Goal: Transaction & Acquisition: Purchase product/service

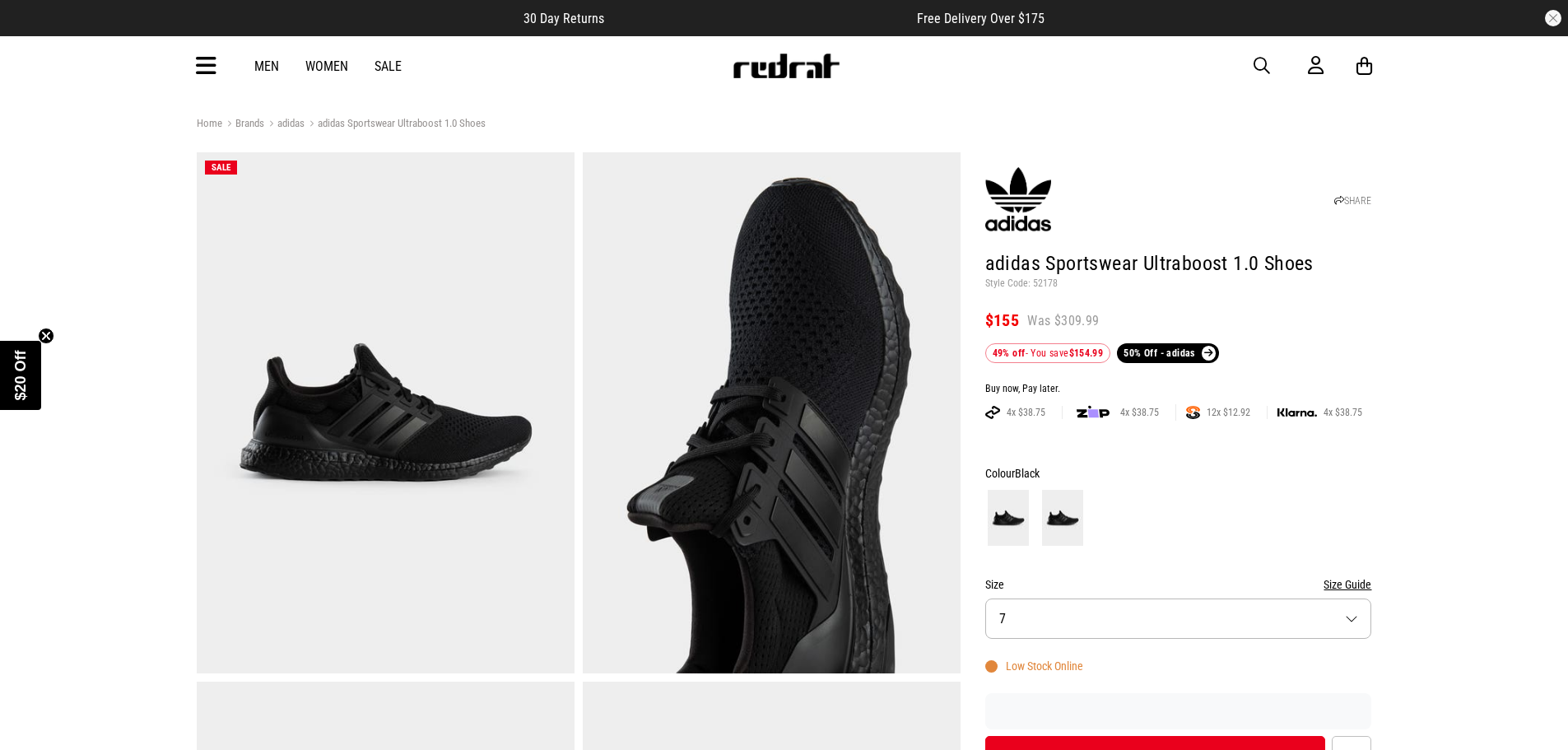
click at [1191, 599] on button "Size 7" at bounding box center [1179, 619] width 387 height 40
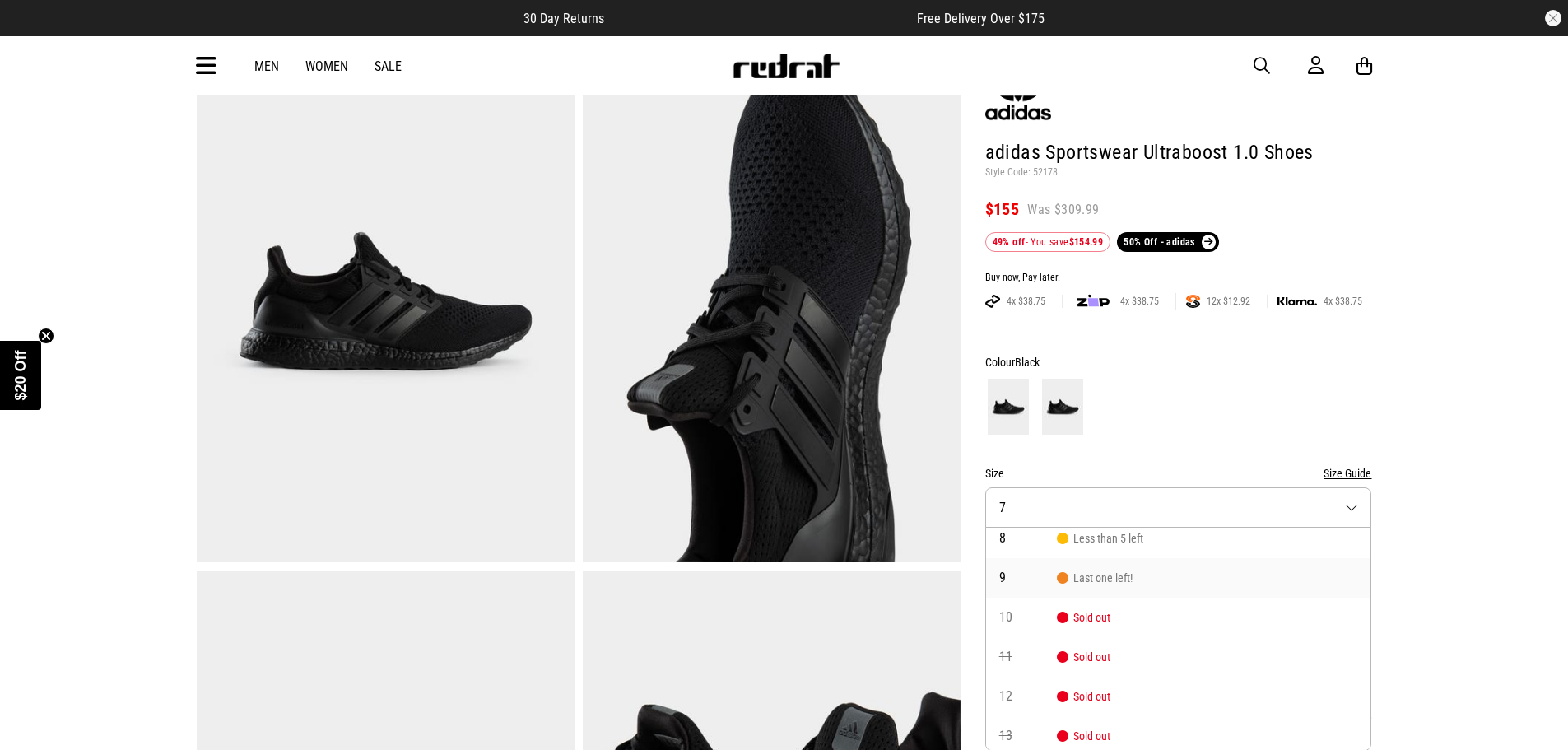
scroll to position [12, 0]
click at [1169, 614] on li "9 Last one left!" at bounding box center [1179, 615] width 385 height 40
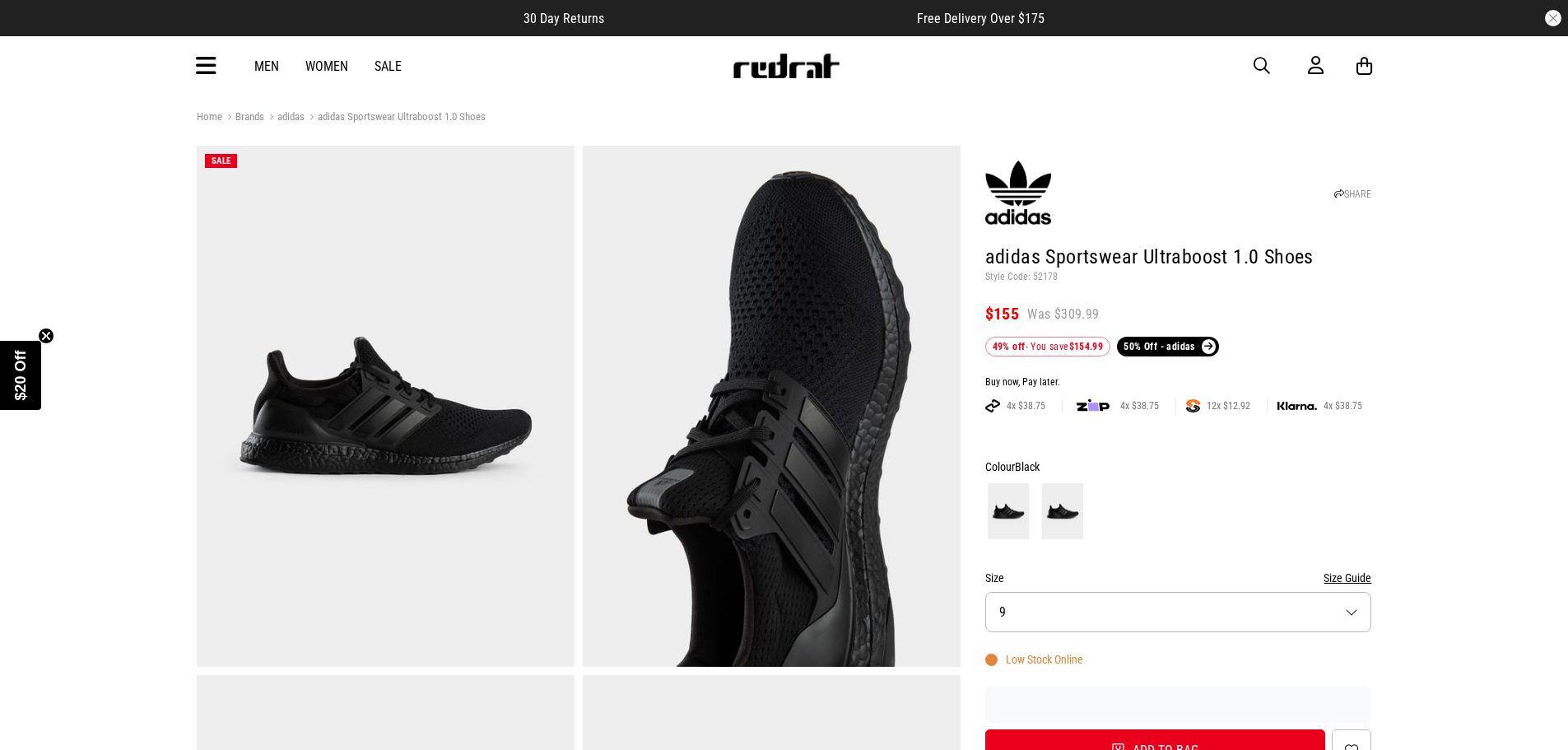
scroll to position [0, 0]
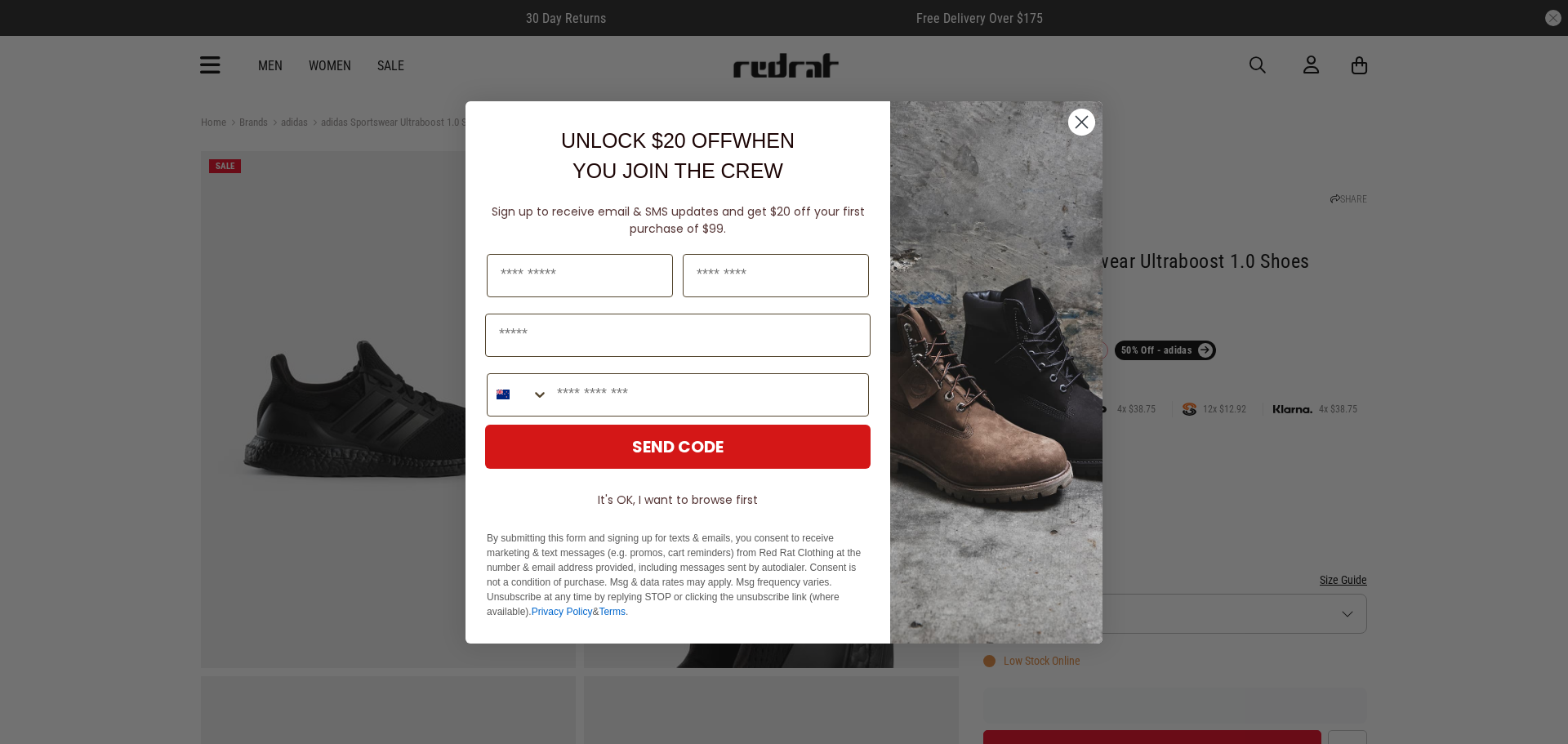
click at [1077, 117] on icon "Close dialog" at bounding box center [1083, 122] width 12 height 12
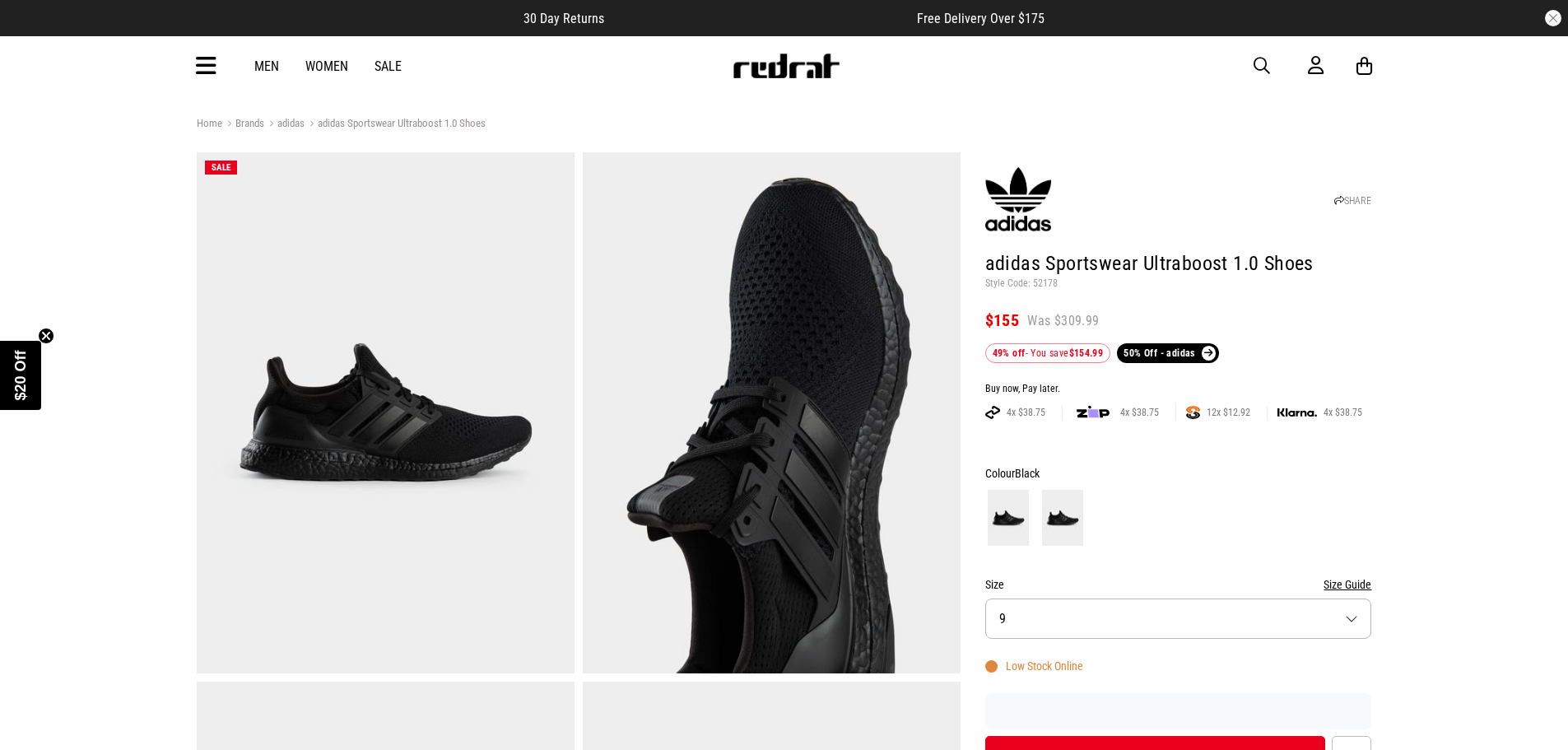
click at [1081, 519] on img at bounding box center [1063, 518] width 41 height 56
click at [1015, 514] on img at bounding box center [1008, 518] width 41 height 56
click at [1056, 516] on img at bounding box center [1063, 518] width 41 height 56
click at [1012, 519] on img at bounding box center [1008, 518] width 41 height 56
click at [1043, 516] on img at bounding box center [1063, 518] width 41 height 56
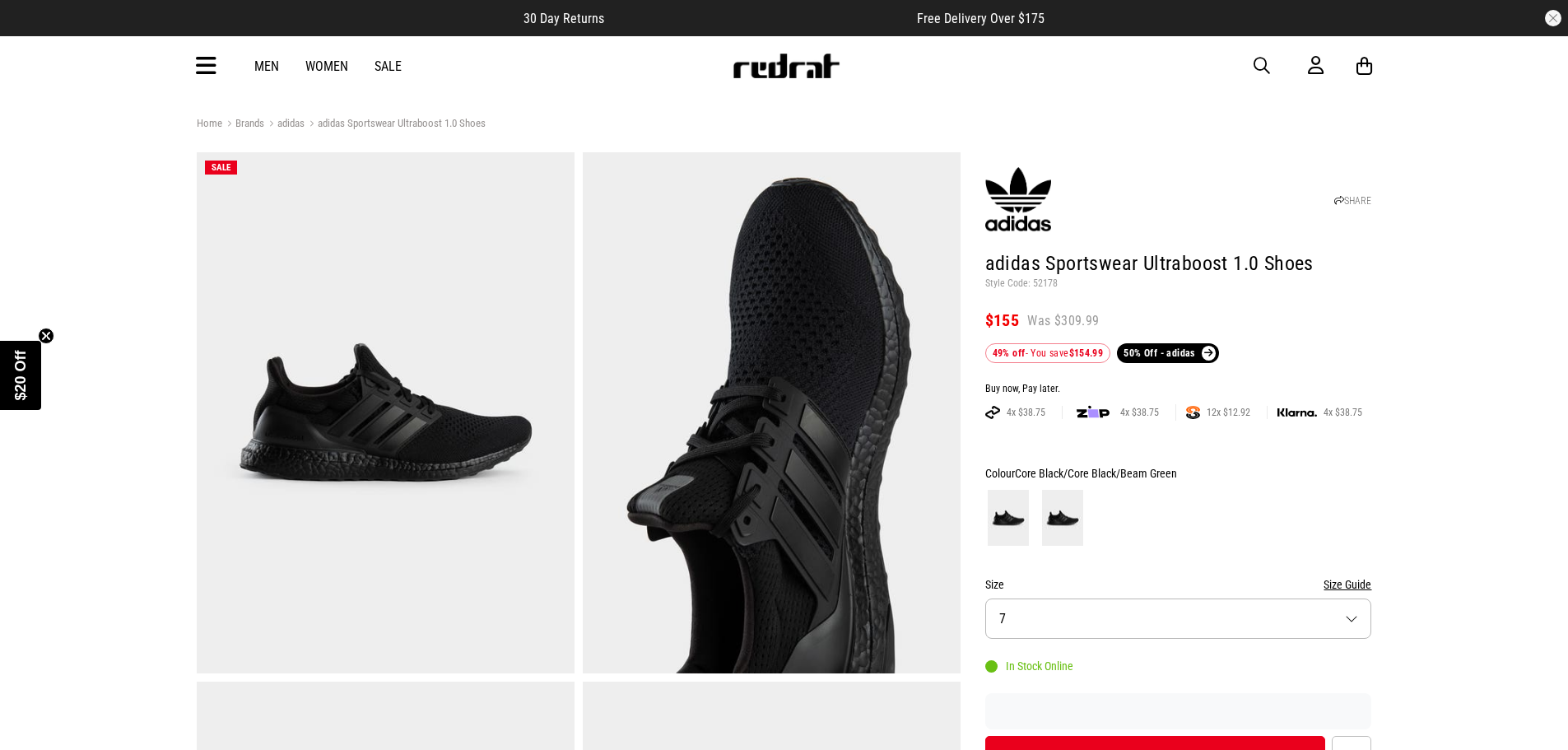
click at [1010, 520] on img at bounding box center [1008, 518] width 41 height 56
click at [1046, 515] on img at bounding box center [1063, 518] width 41 height 56
click at [1011, 528] on img at bounding box center [1008, 518] width 41 height 56
click at [1053, 607] on button "Size 9" at bounding box center [1179, 619] width 387 height 40
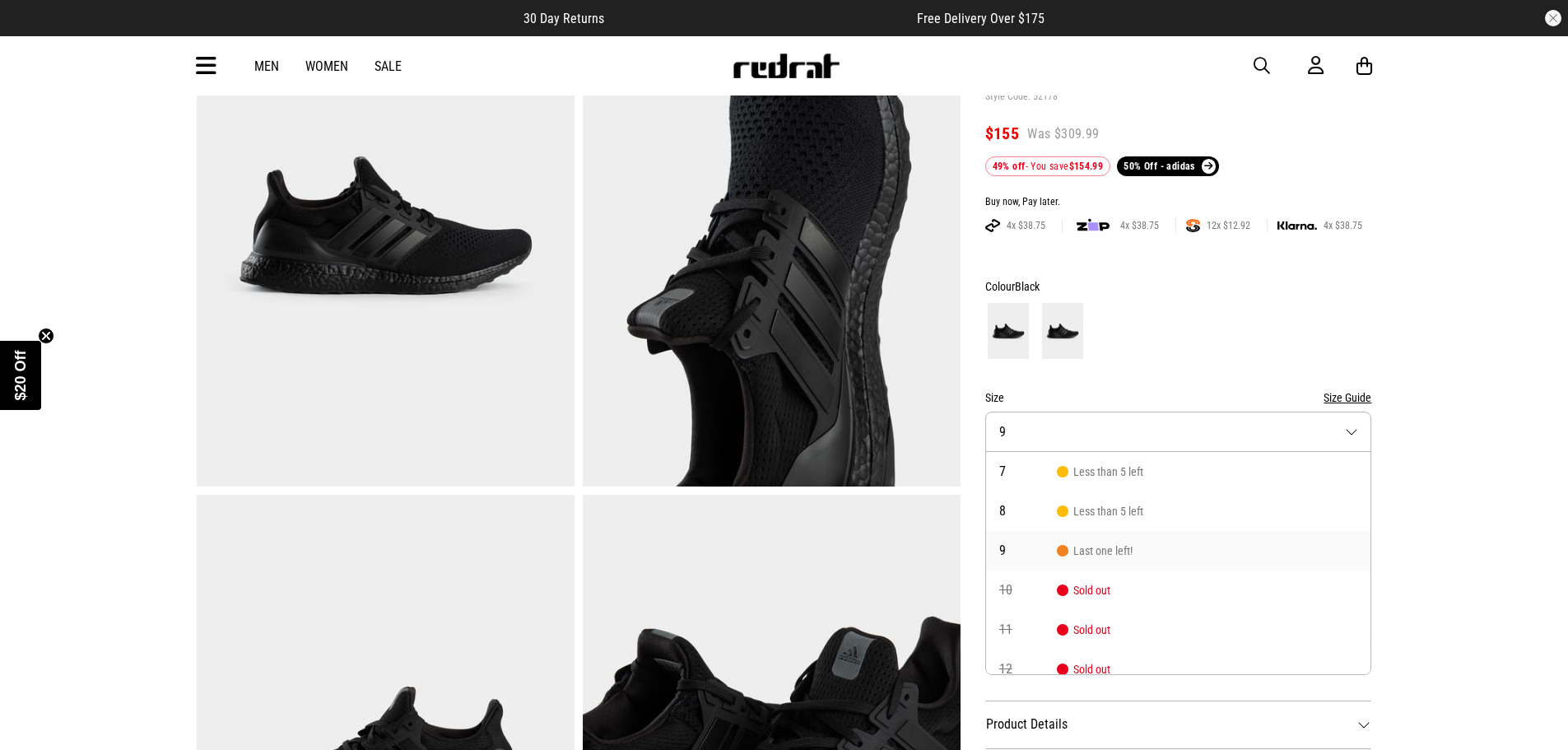
scroll to position [276, 0]
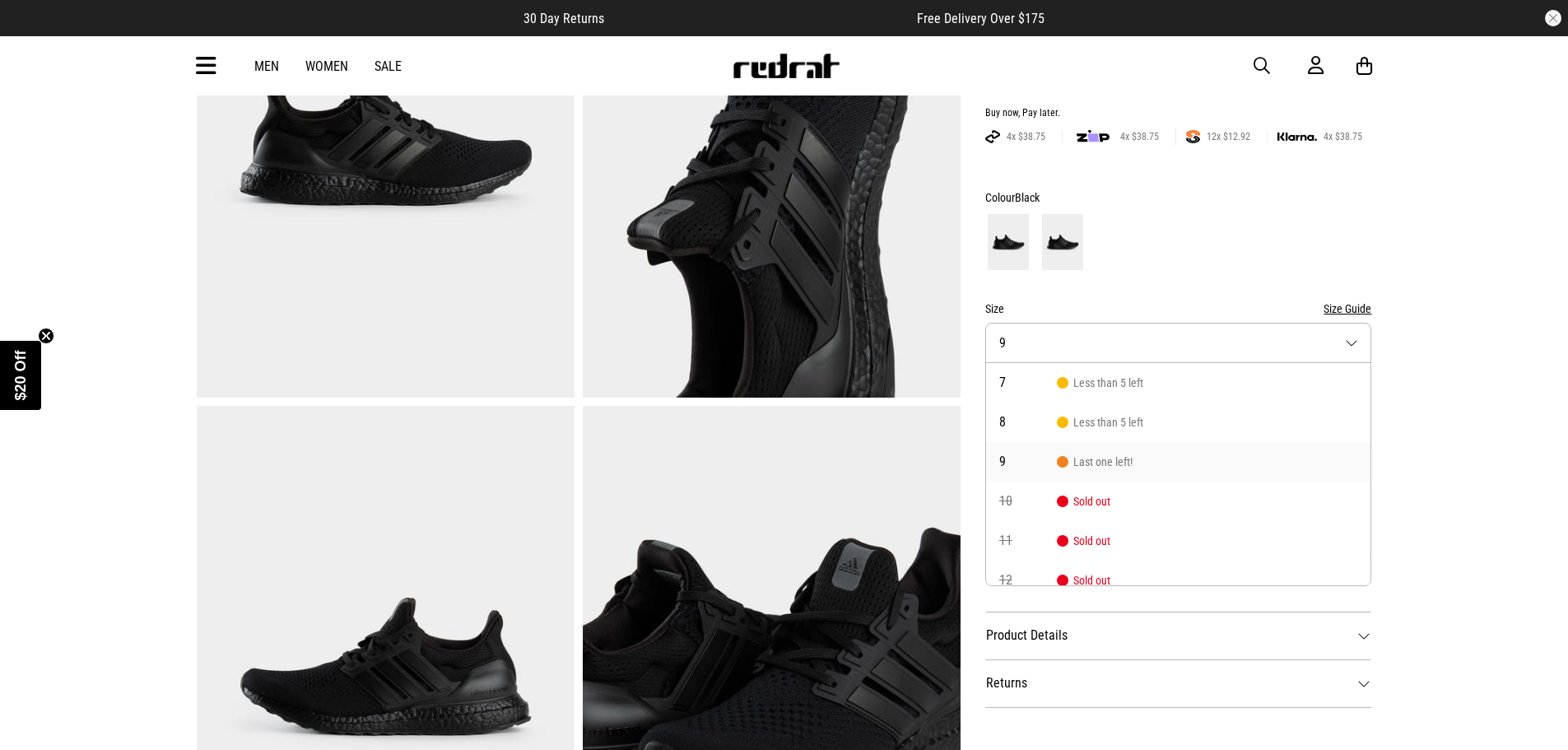
click at [1125, 456] on span "Last one left!" at bounding box center [1095, 462] width 76 height 13
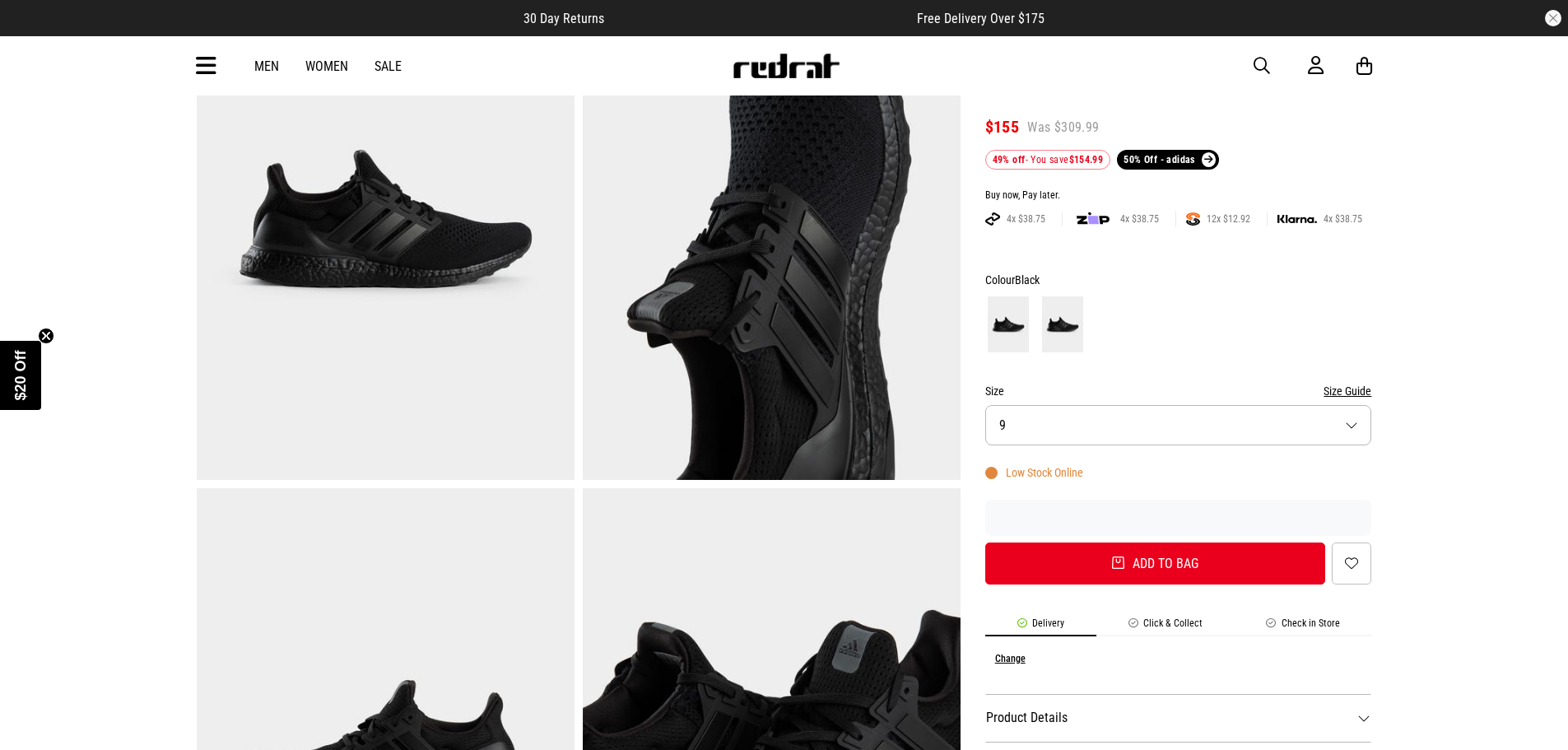
scroll to position [0, 0]
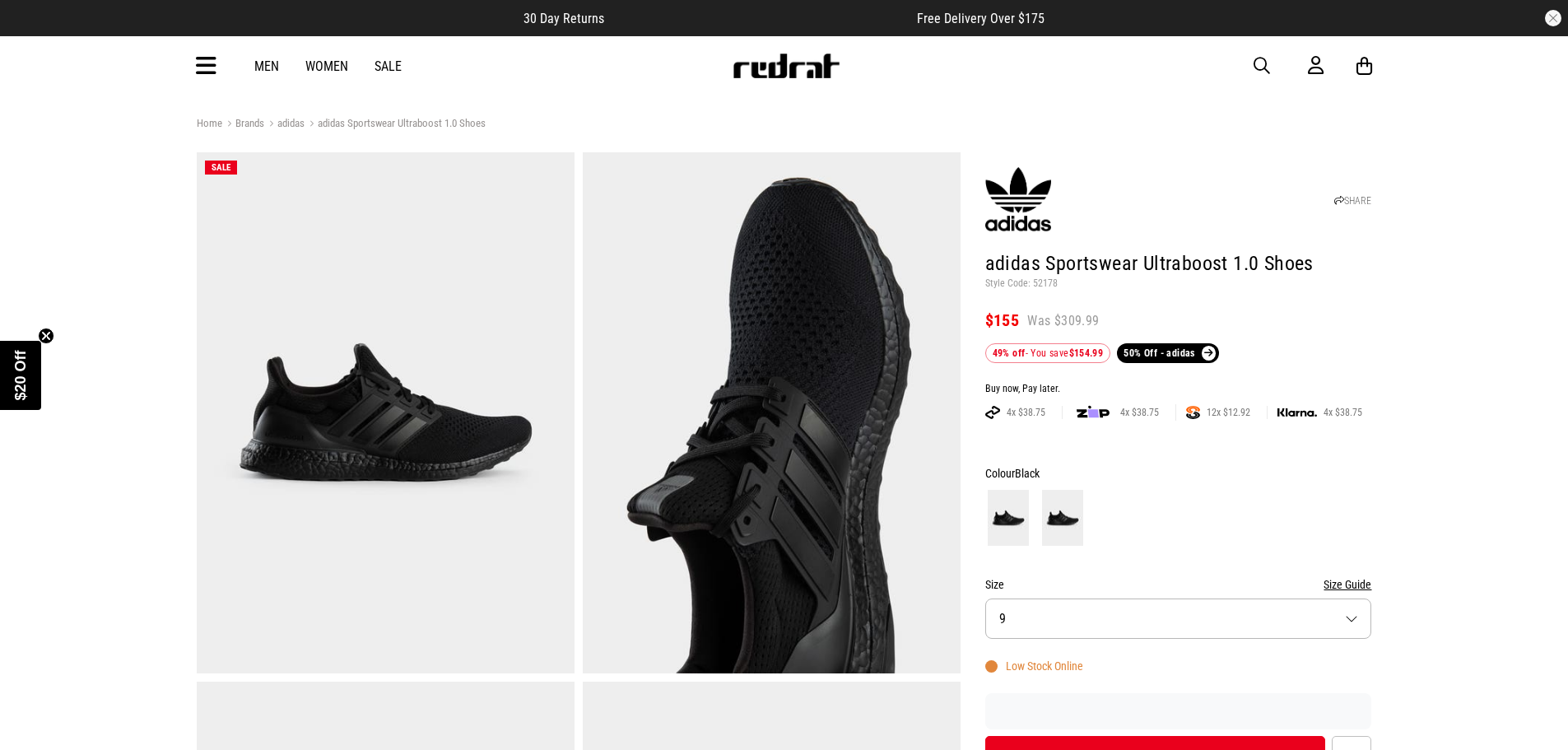
drag, startPoint x: 1277, startPoint y: 306, endPoint x: 1225, endPoint y: 323, distance: 54.7
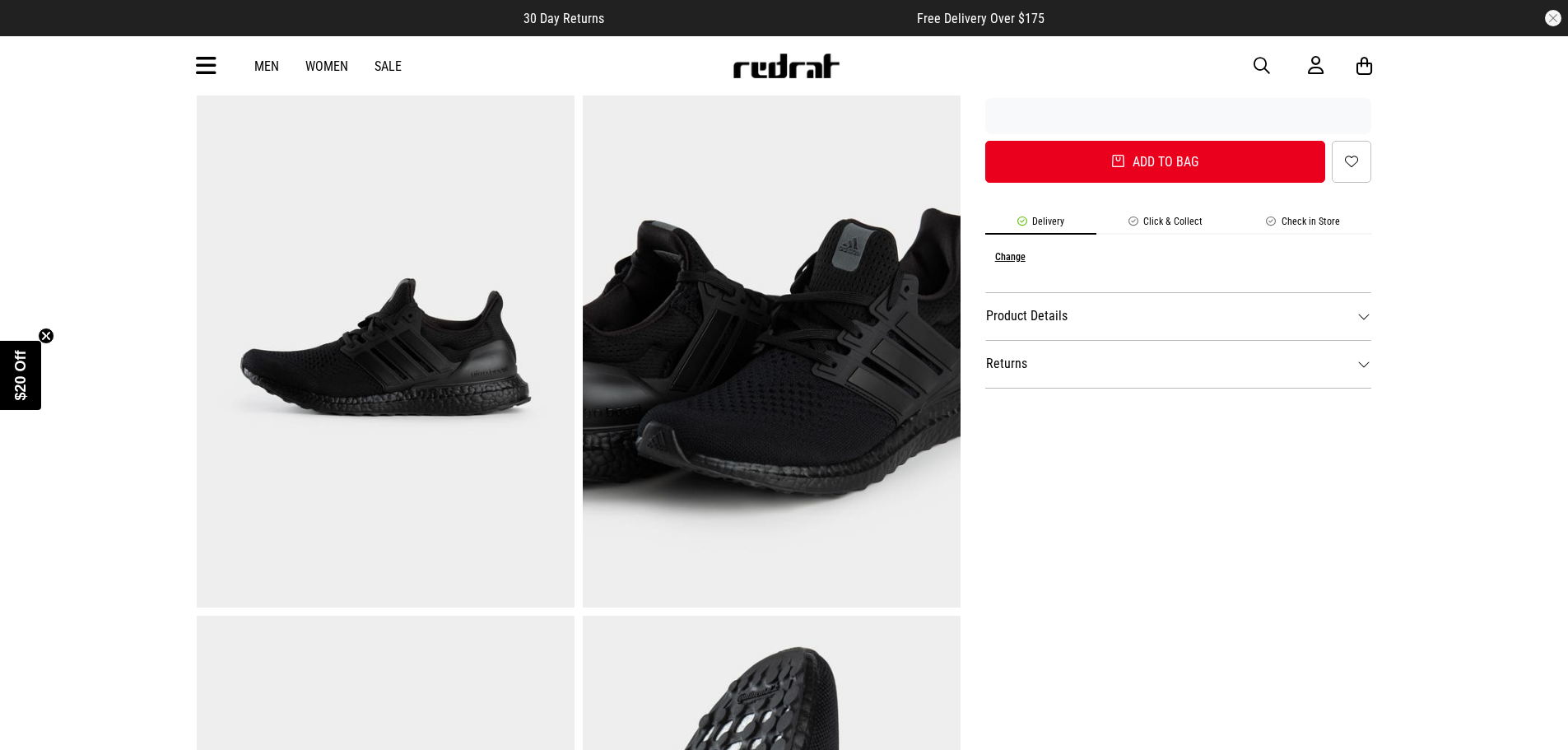
scroll to position [412, 0]
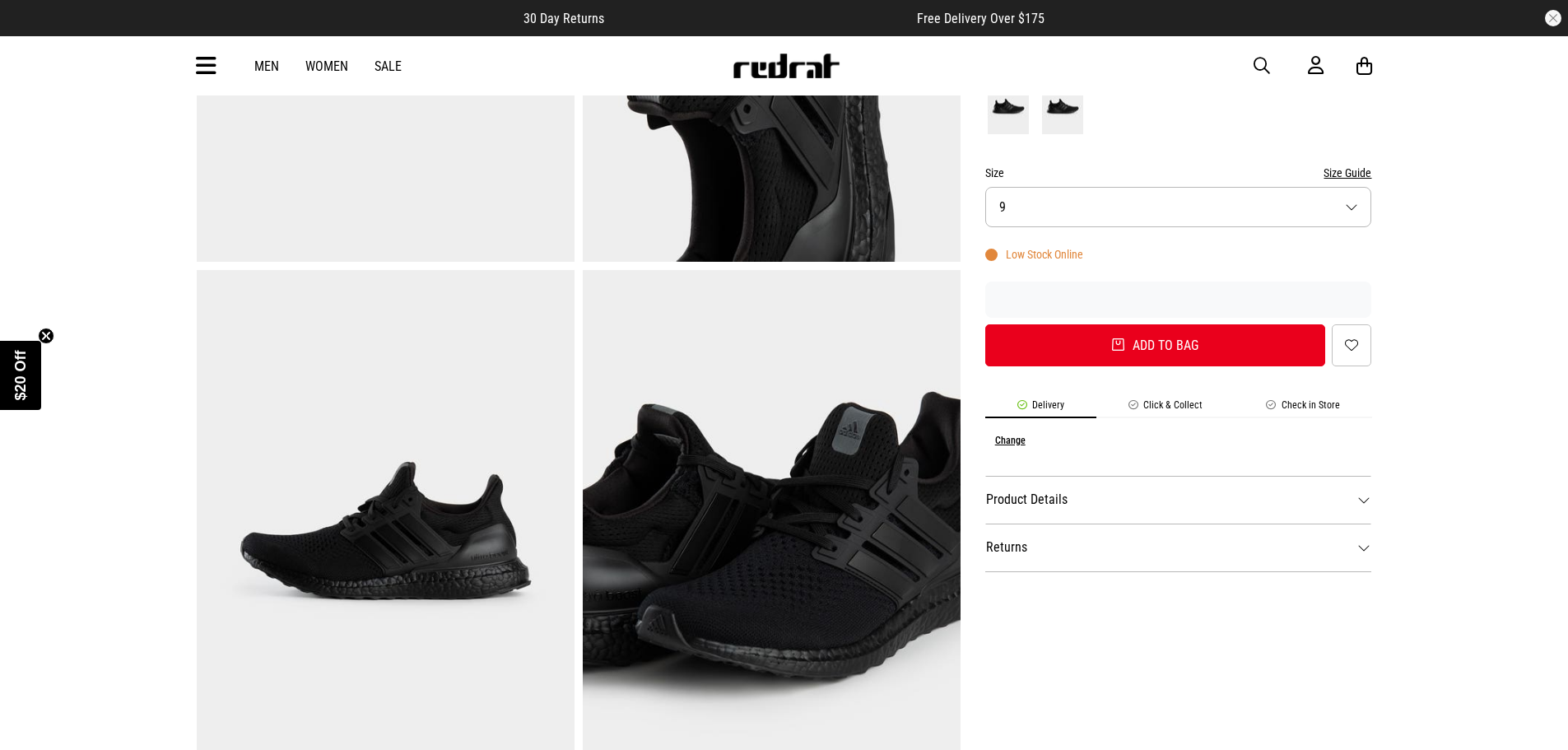
click at [1098, 500] on dt "Product Details" at bounding box center [1179, 499] width 387 height 48
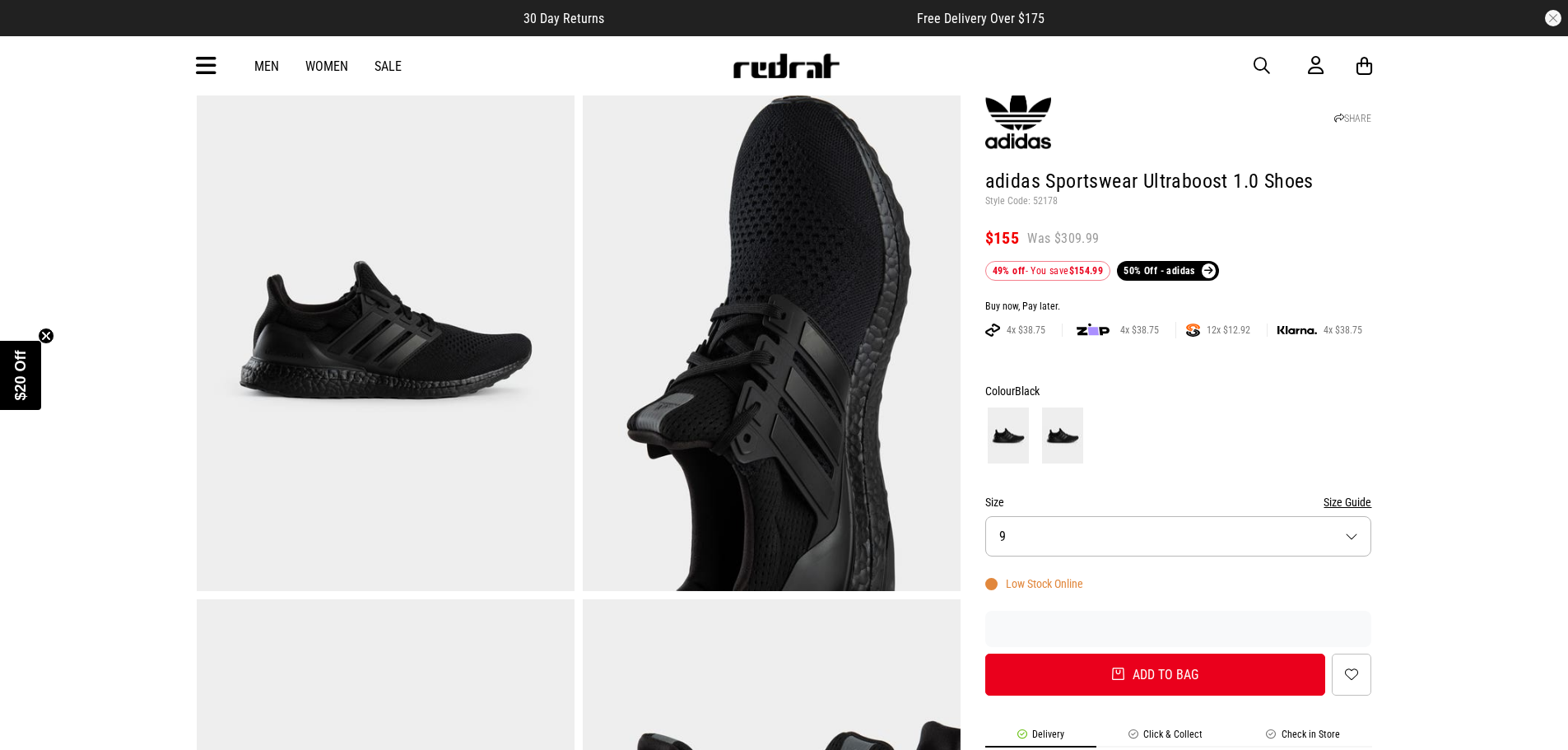
scroll to position [0, 0]
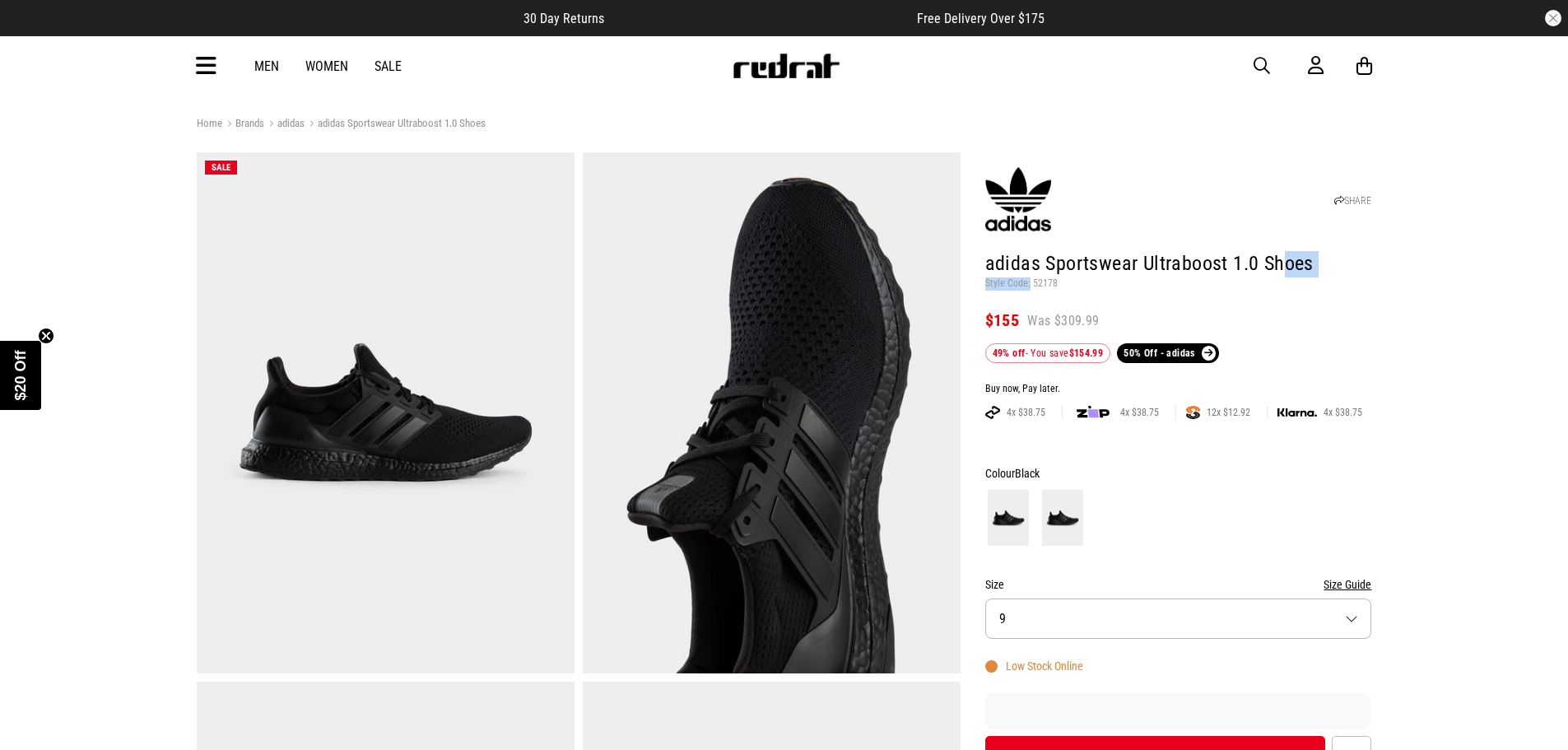
drag, startPoint x: 1276, startPoint y: 275, endPoint x: 1023, endPoint y: 282, distance: 253.1
click at [1024, 281] on header "SHARE adidas Sportswear Ultraboost 1.0 Shoes Style Code: 52178 $155 Was $309.99…" at bounding box center [1179, 260] width 387 height 207
click at [1119, 257] on h1 "adidas Sportswear Ultraboost 1.0 Shoes" at bounding box center [1179, 264] width 387 height 26
click at [1070, 264] on h1 "adidas Sportswear Ultraboost 1.0 Shoes" at bounding box center [1179, 264] width 387 height 26
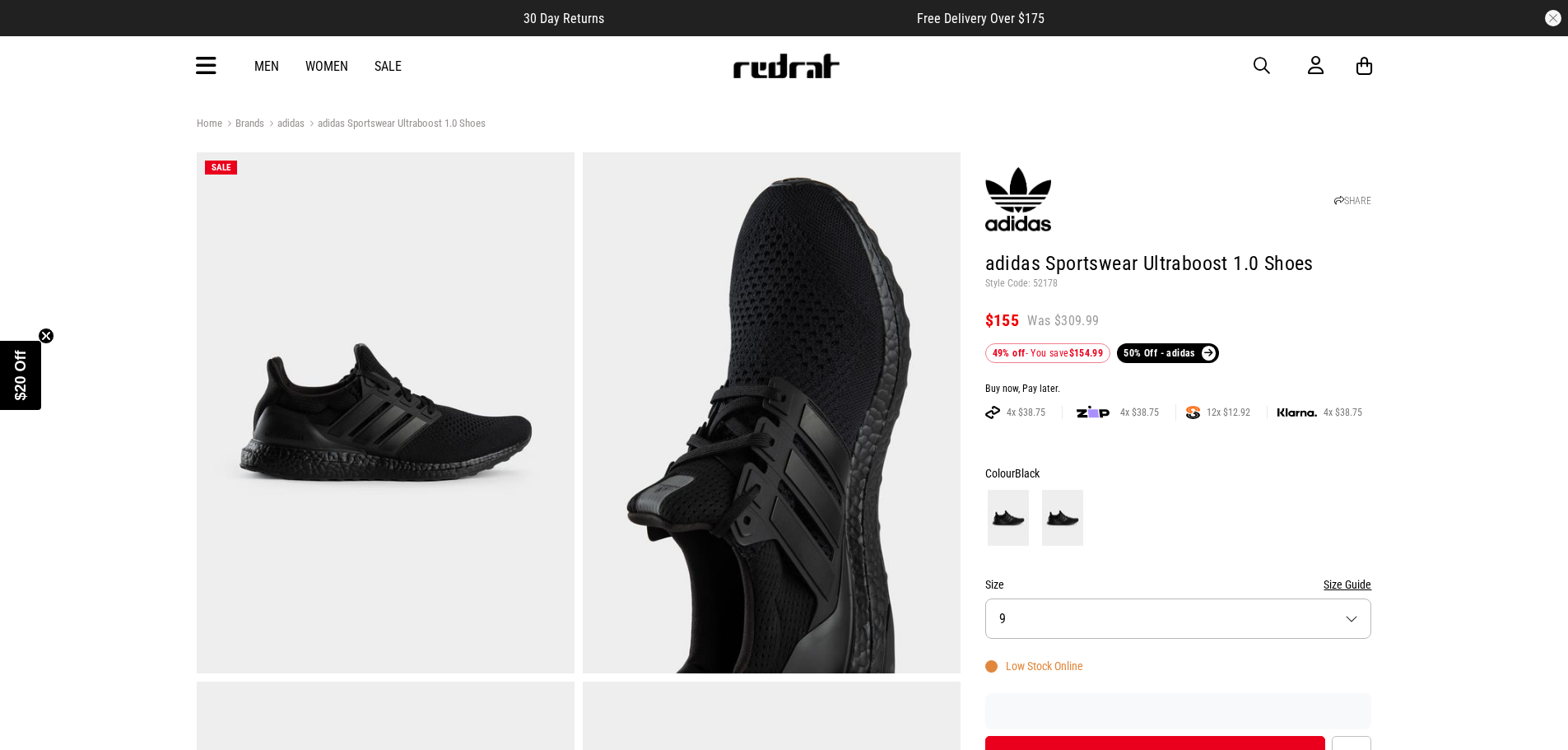
click at [405, 120] on link "adidas Sportswear Ultraboost 1.0 Shoes" at bounding box center [394, 124] width 181 height 16
click at [301, 124] on link "adidas" at bounding box center [284, 124] width 40 height 16
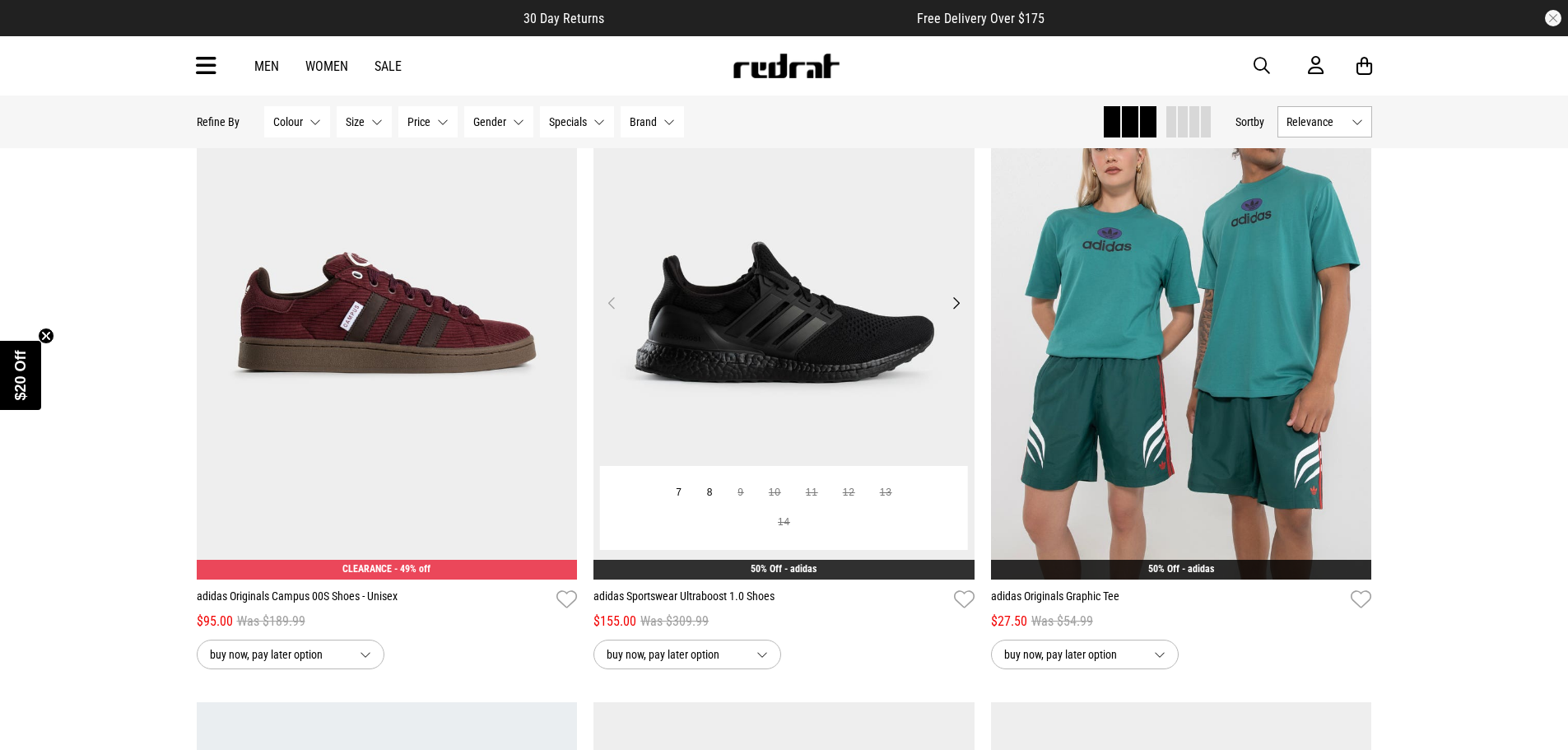
scroll to position [165, 0]
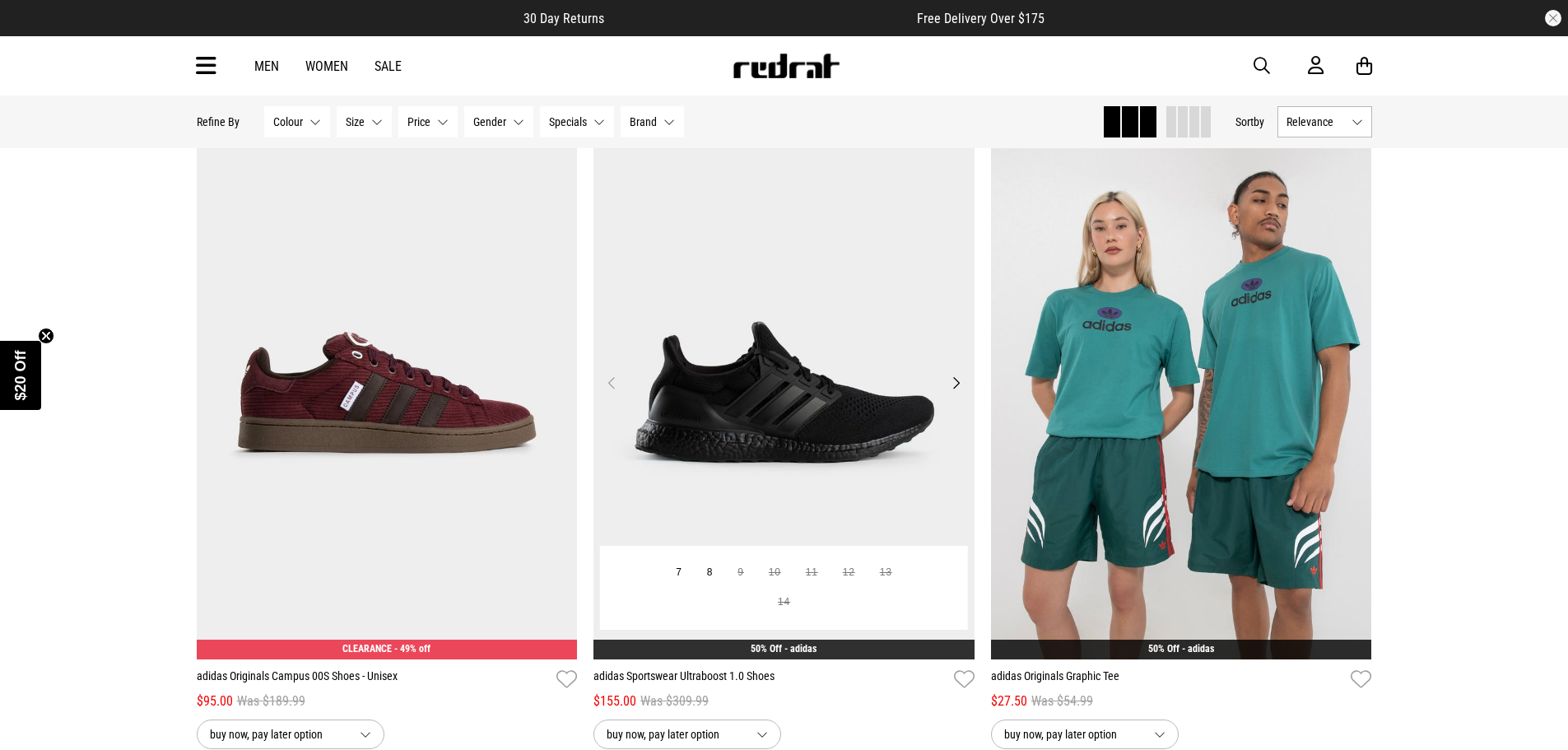
click at [793, 415] on img at bounding box center [784, 393] width 381 height 534
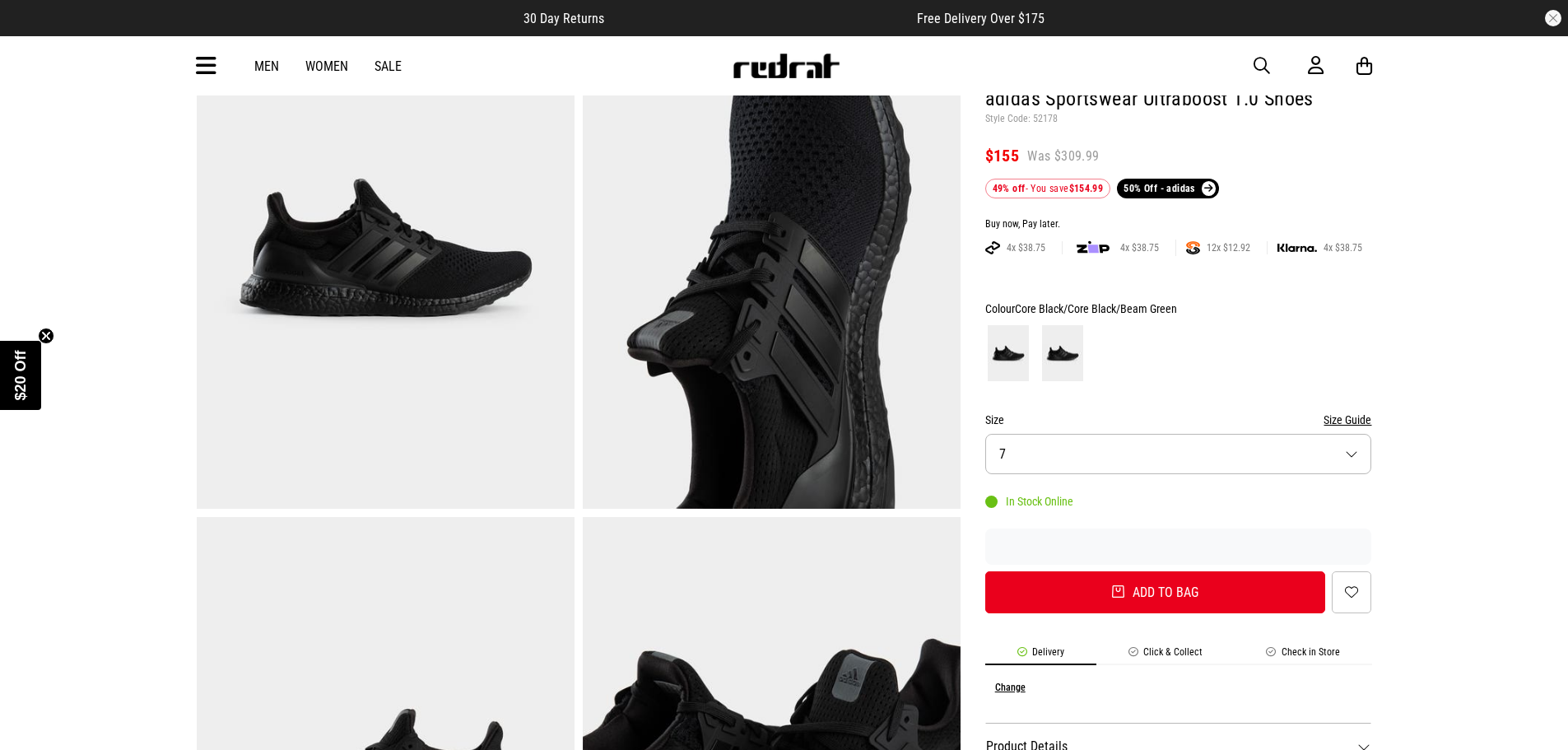
click at [1160, 455] on button "Size 7" at bounding box center [1179, 454] width 387 height 40
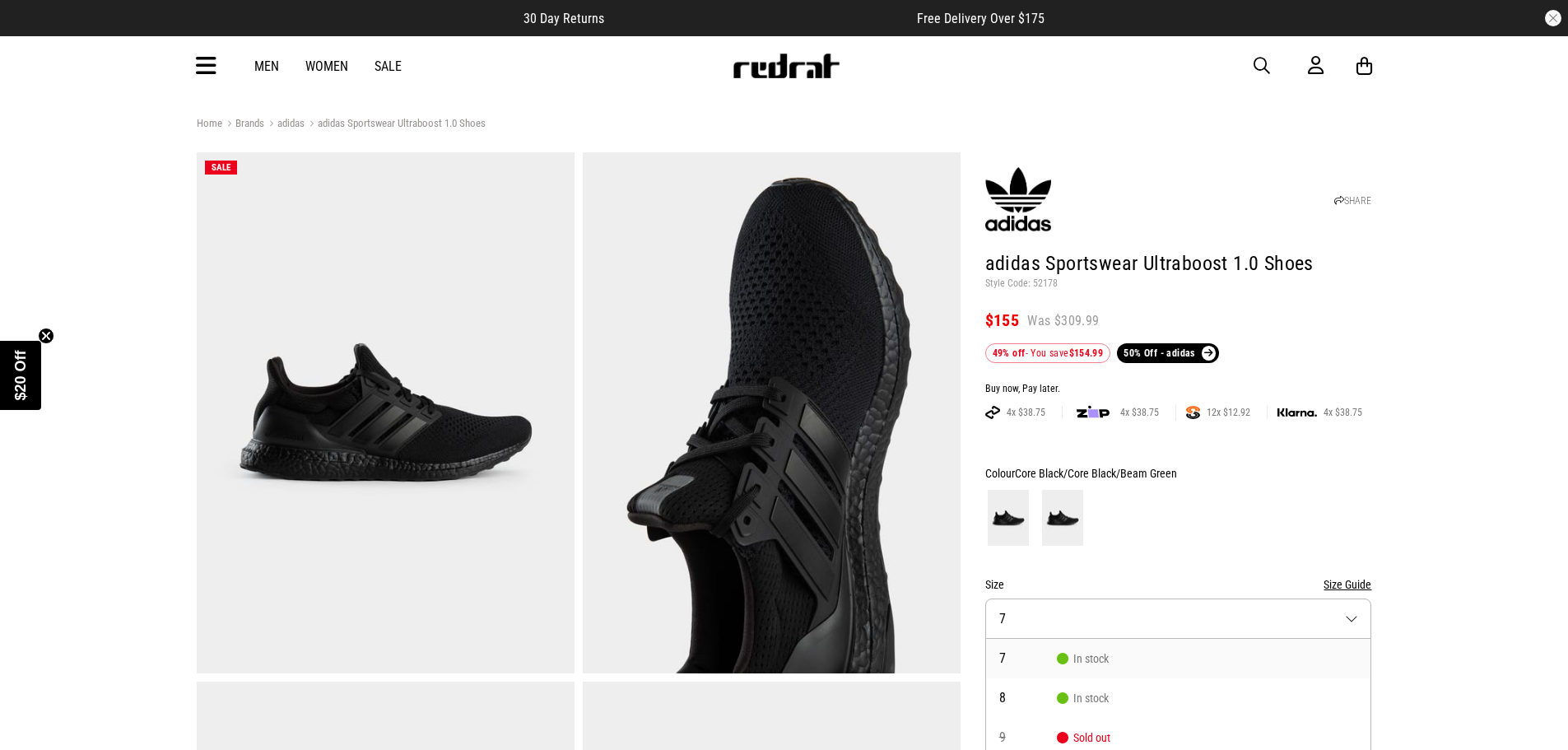
click at [1130, 621] on button "Size 7" at bounding box center [1179, 619] width 387 height 40
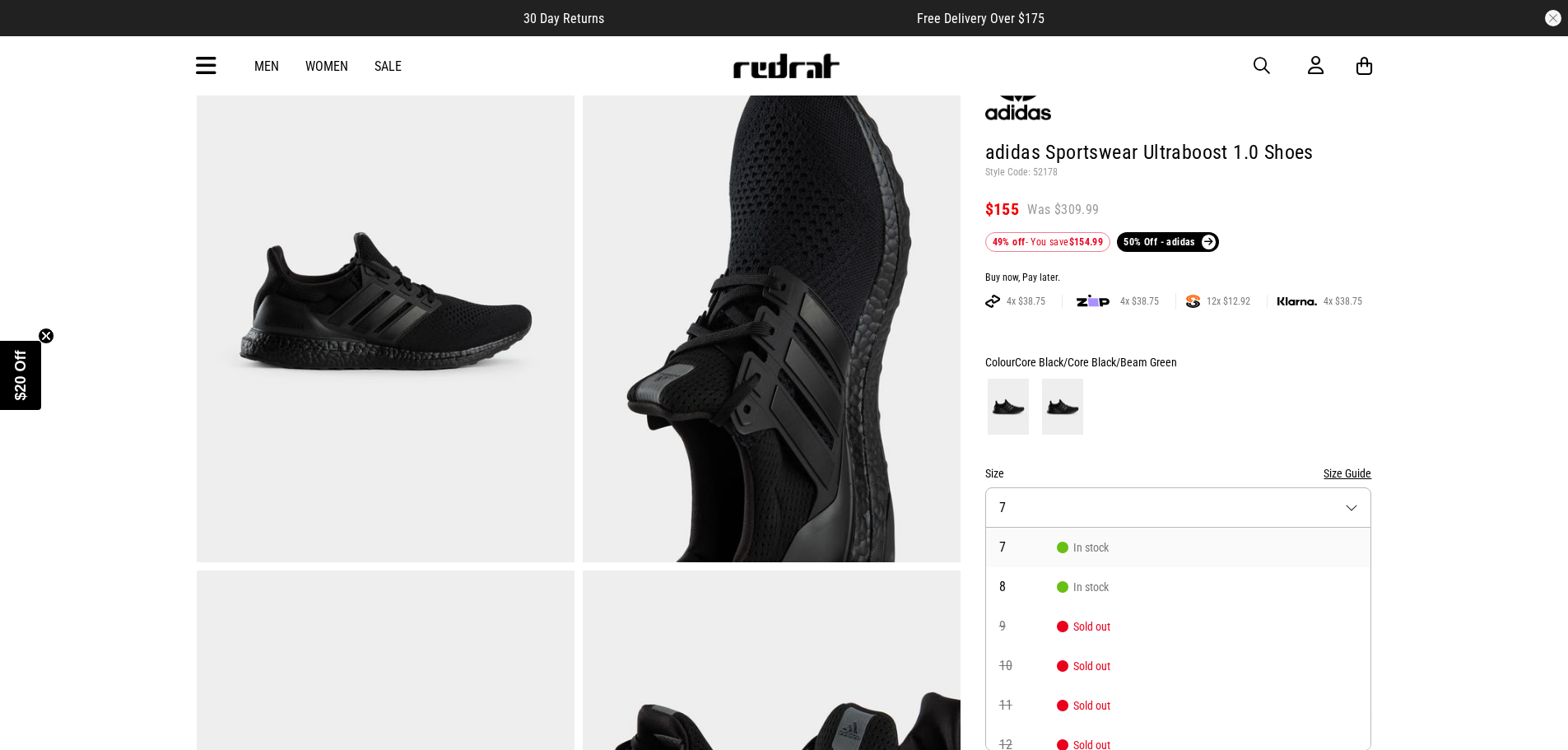
click at [1243, 404] on div at bounding box center [1179, 406] width 387 height 61
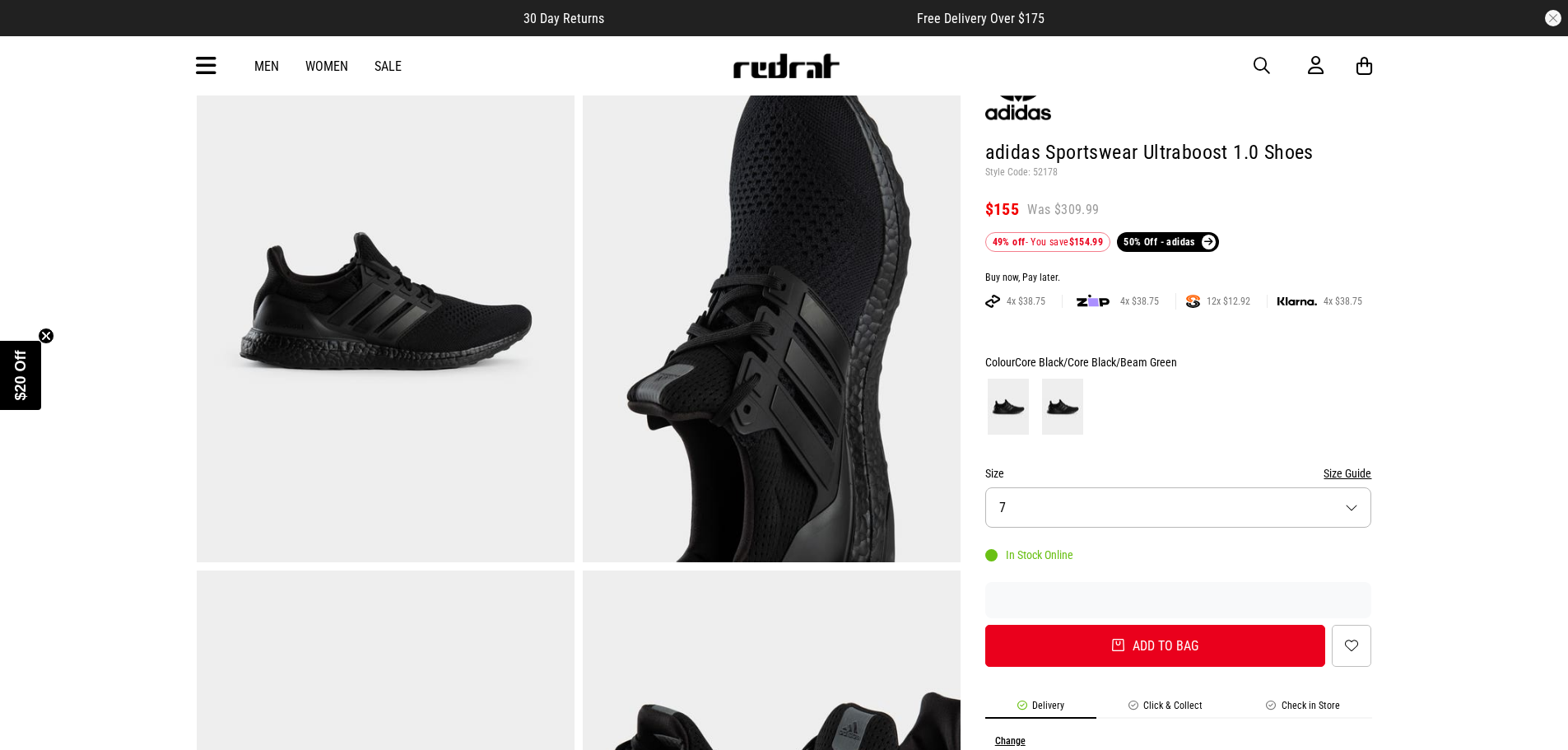
click at [1138, 513] on button "Size 7" at bounding box center [1179, 508] width 387 height 40
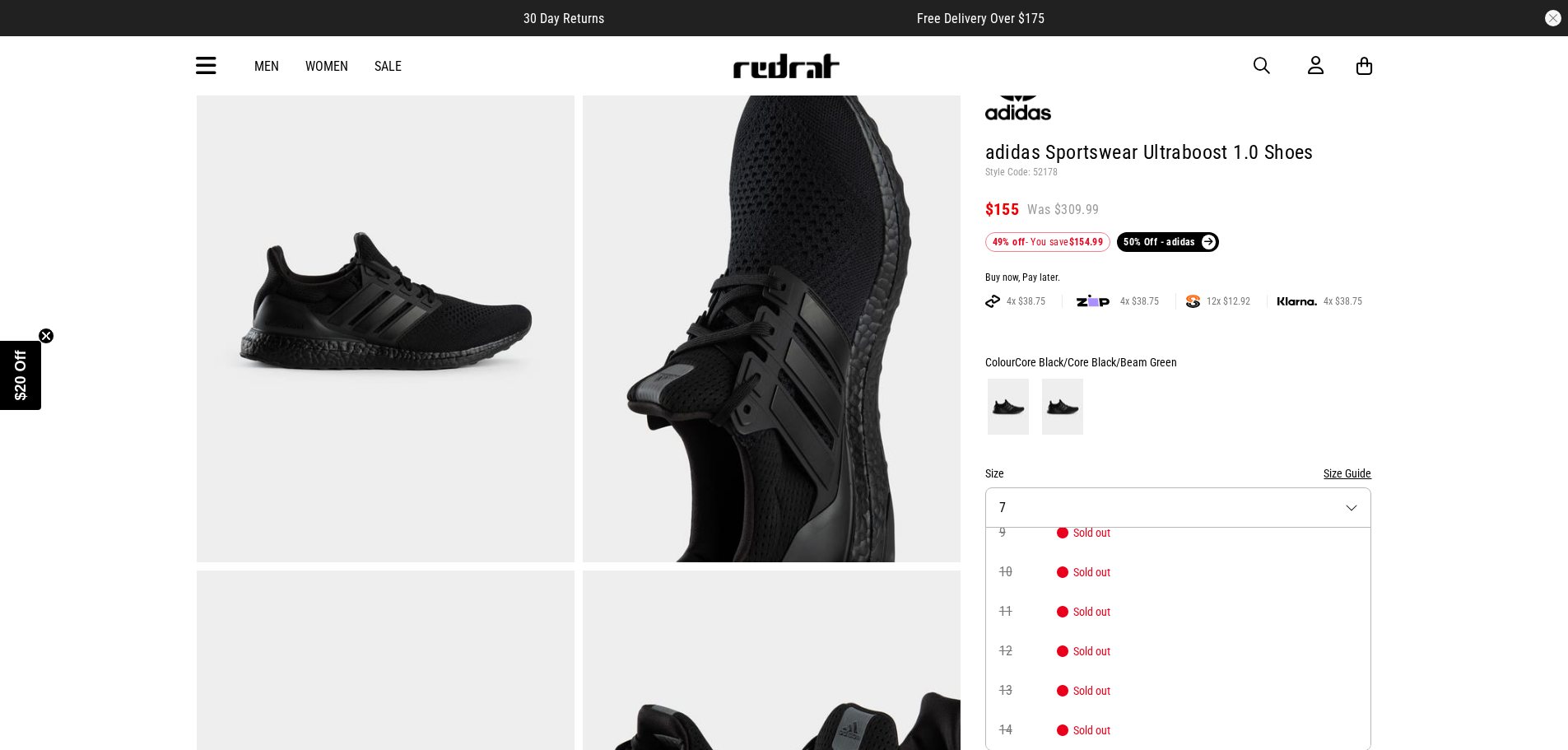
scroll to position [0, 0]
click at [1110, 631] on span "Sold out" at bounding box center [1084, 626] width 54 height 13
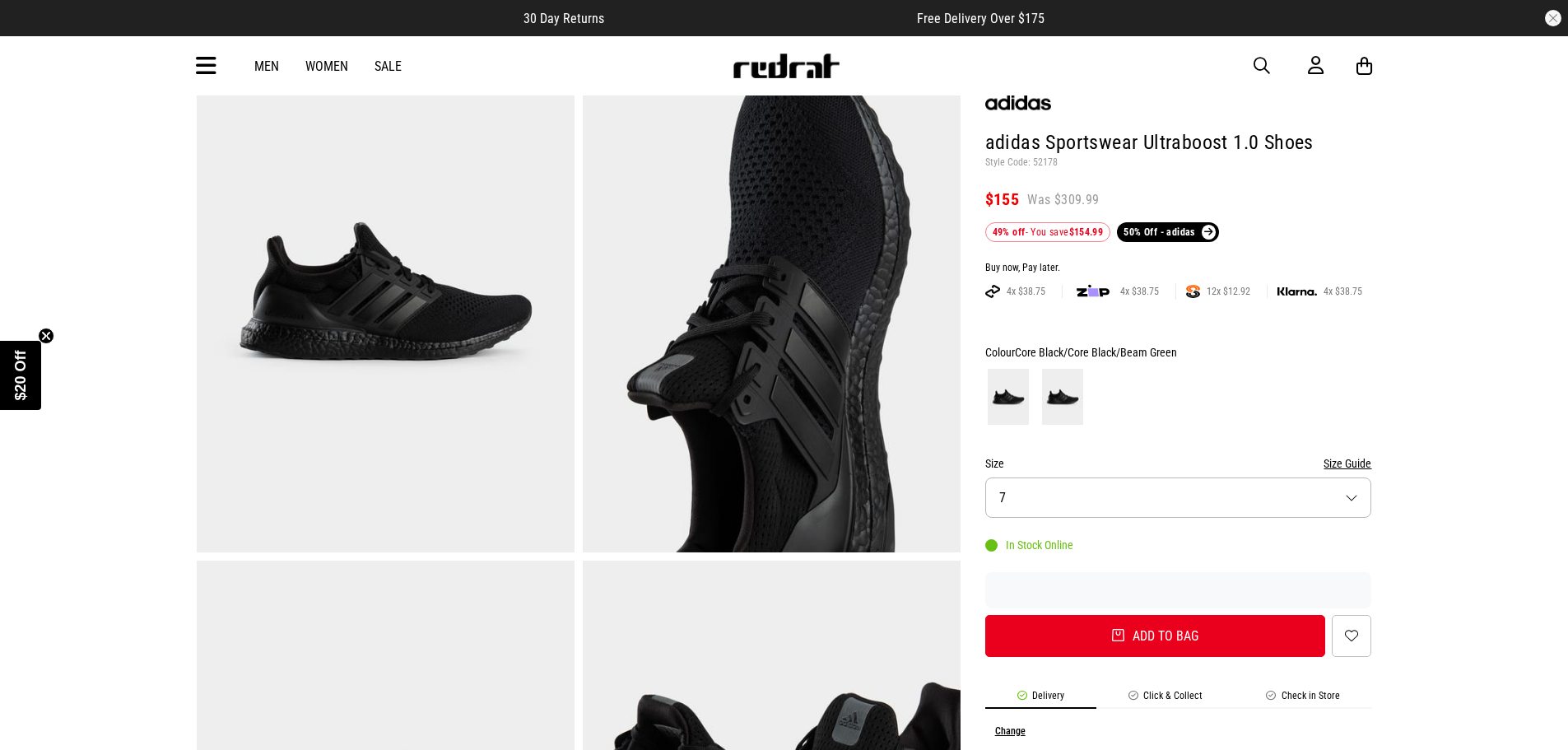
scroll to position [111, 0]
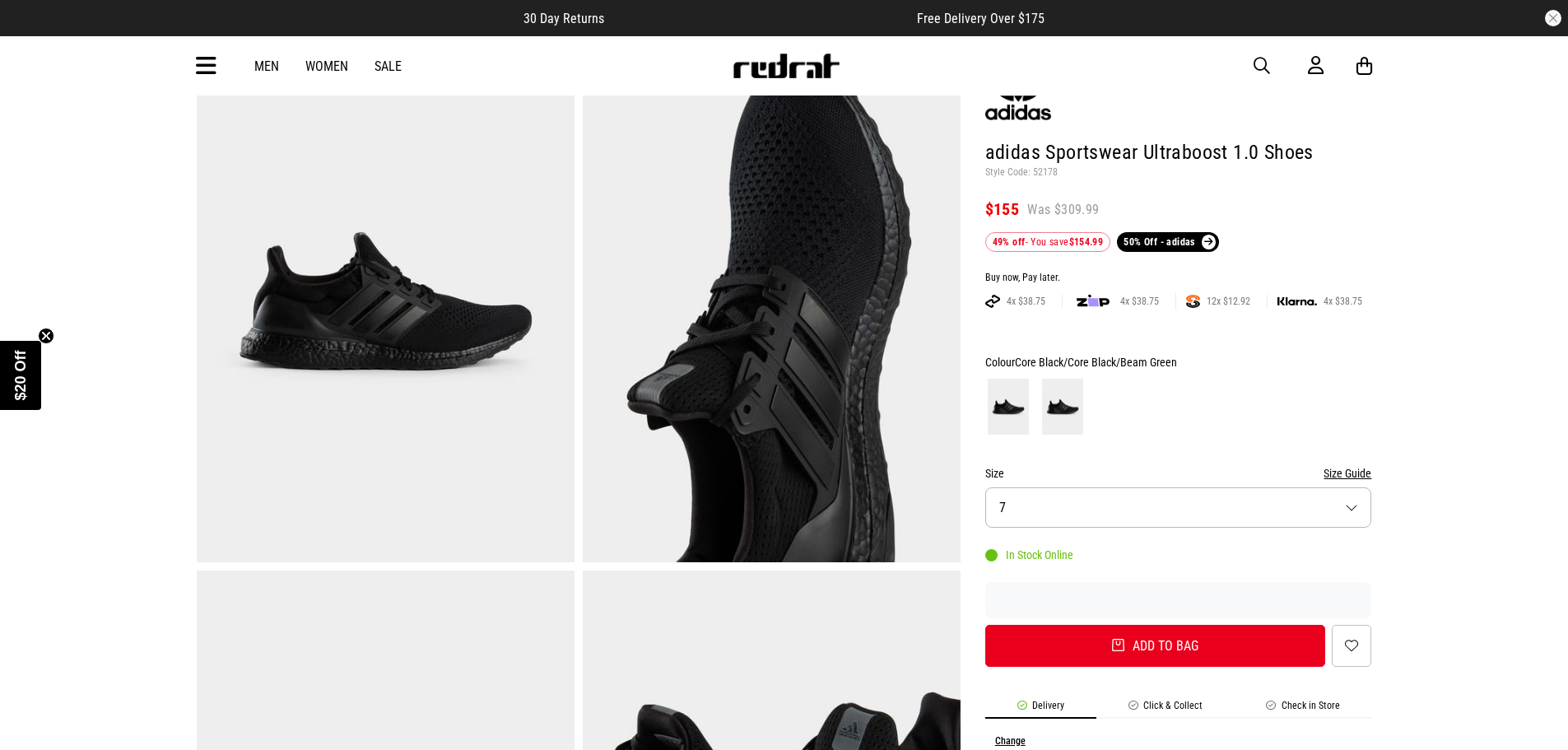
drag, startPoint x: 1043, startPoint y: 364, endPoint x: 1002, endPoint y: 415, distance: 65.4
click at [1040, 368] on span "Core Black/Core Black/Beam Green" at bounding box center [1095, 362] width 162 height 13
click at [1002, 415] on img at bounding box center [1008, 406] width 41 height 56
click at [1069, 511] on button "Size 7" at bounding box center [1179, 508] width 387 height 40
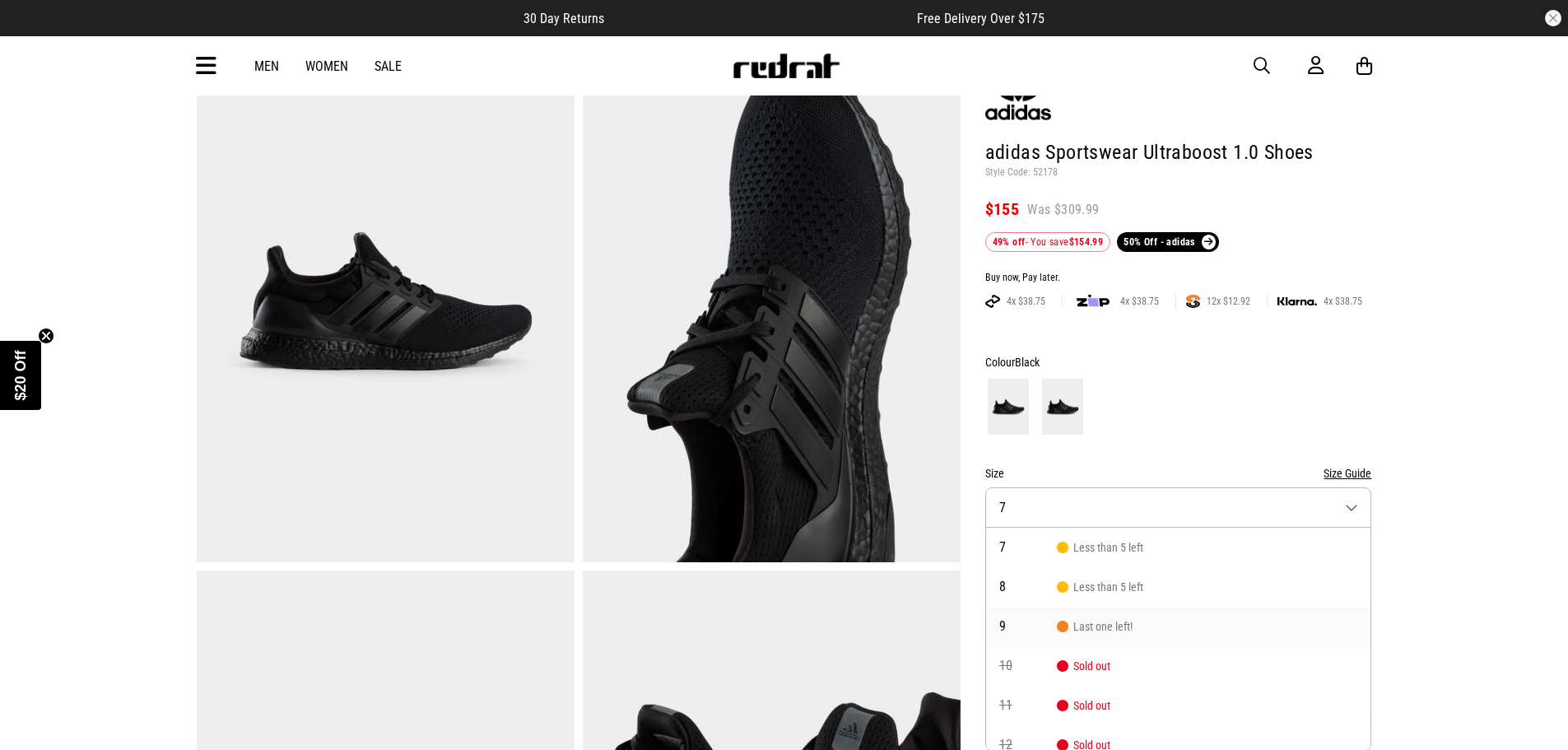
click at [1111, 623] on span "Last one left!" at bounding box center [1095, 626] width 76 height 13
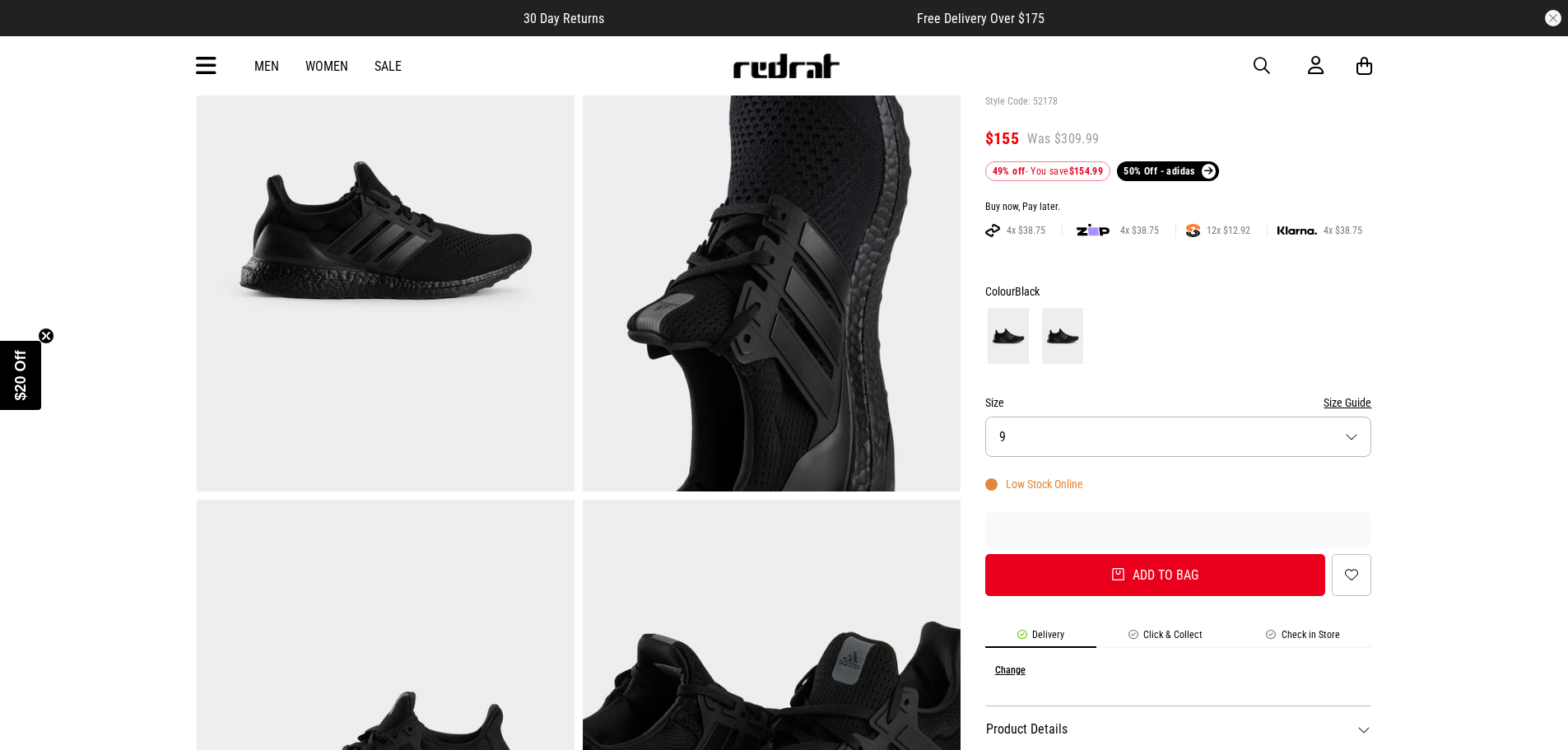
scroll to position [358, 0]
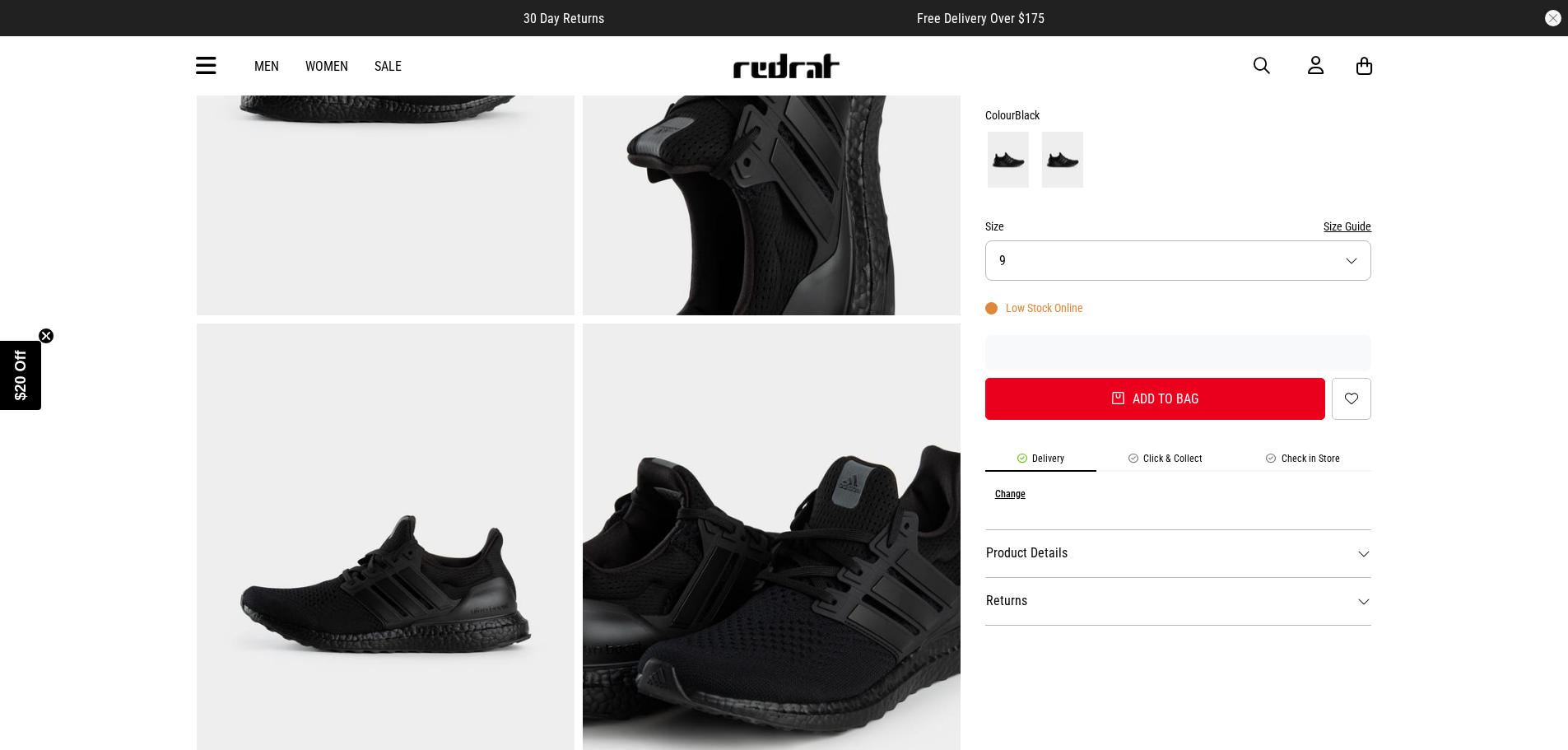
click at [1128, 558] on dt "Product Details" at bounding box center [1179, 553] width 387 height 48
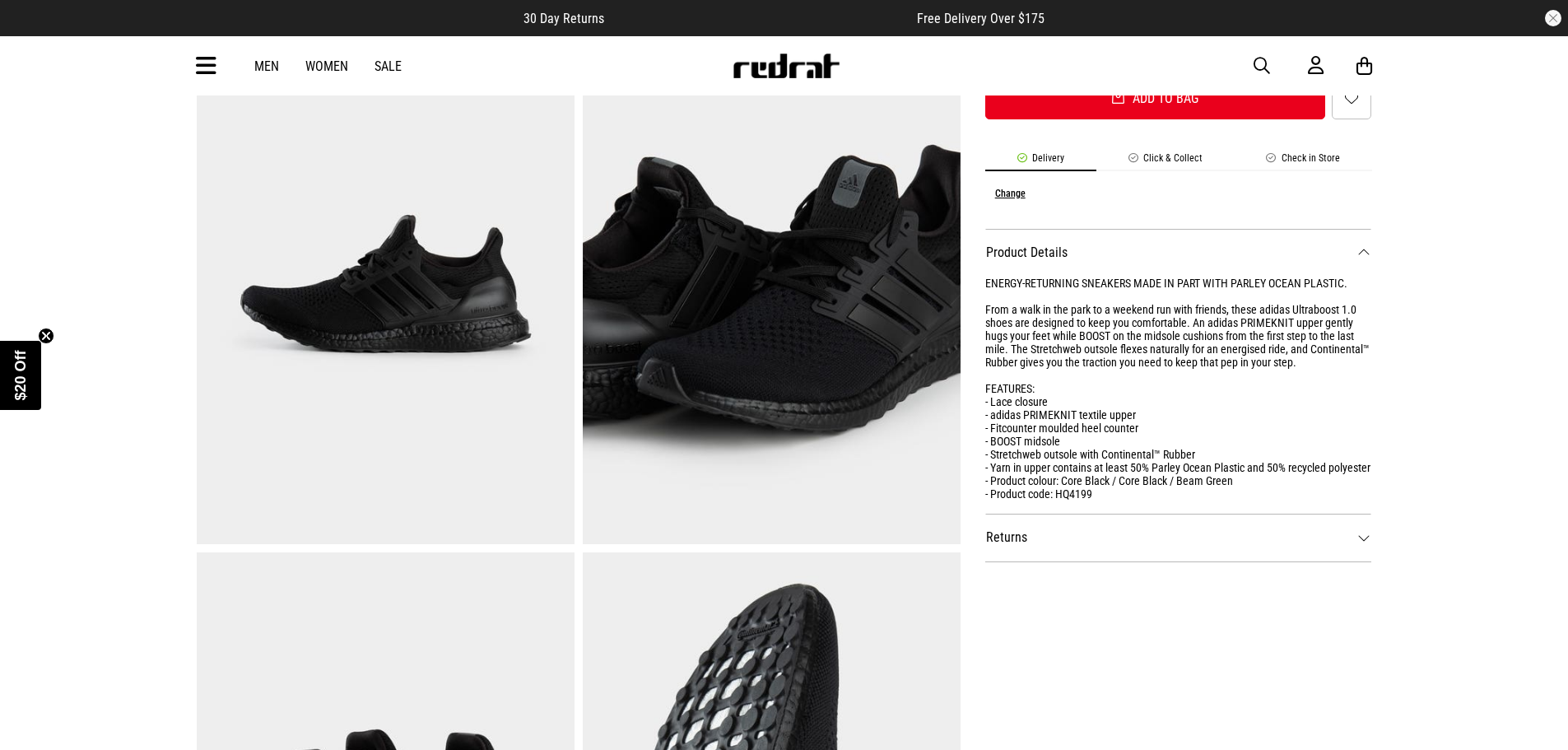
scroll to position [688, 0]
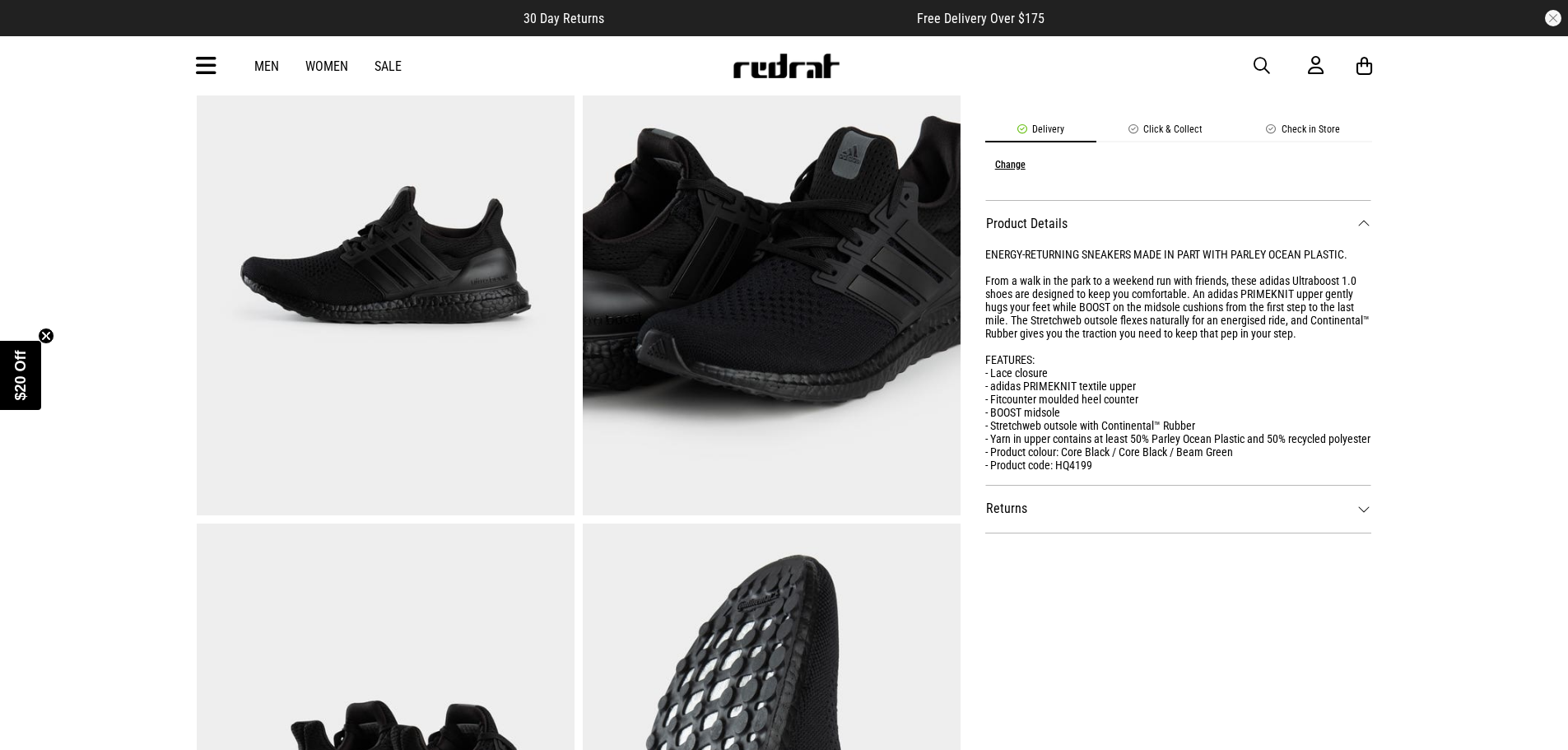
click at [1159, 528] on dt "Returns" at bounding box center [1179, 509] width 387 height 48
drag, startPoint x: 1036, startPoint y: 483, endPoint x: 1075, endPoint y: 473, distance: 40.3
click at [1037, 483] on div "ENERGY-RETURNING SNEAKERS MADE IN PART WITH PARLEY OCEAN PLASTIC. From a walk i…" at bounding box center [1179, 367] width 387 height 237
click at [1081, 468] on div "ENERGY-RETURNING SNEAKERS MADE IN PART WITH PARLEY OCEAN PLASTIC. From a walk i…" at bounding box center [1179, 360] width 387 height 224
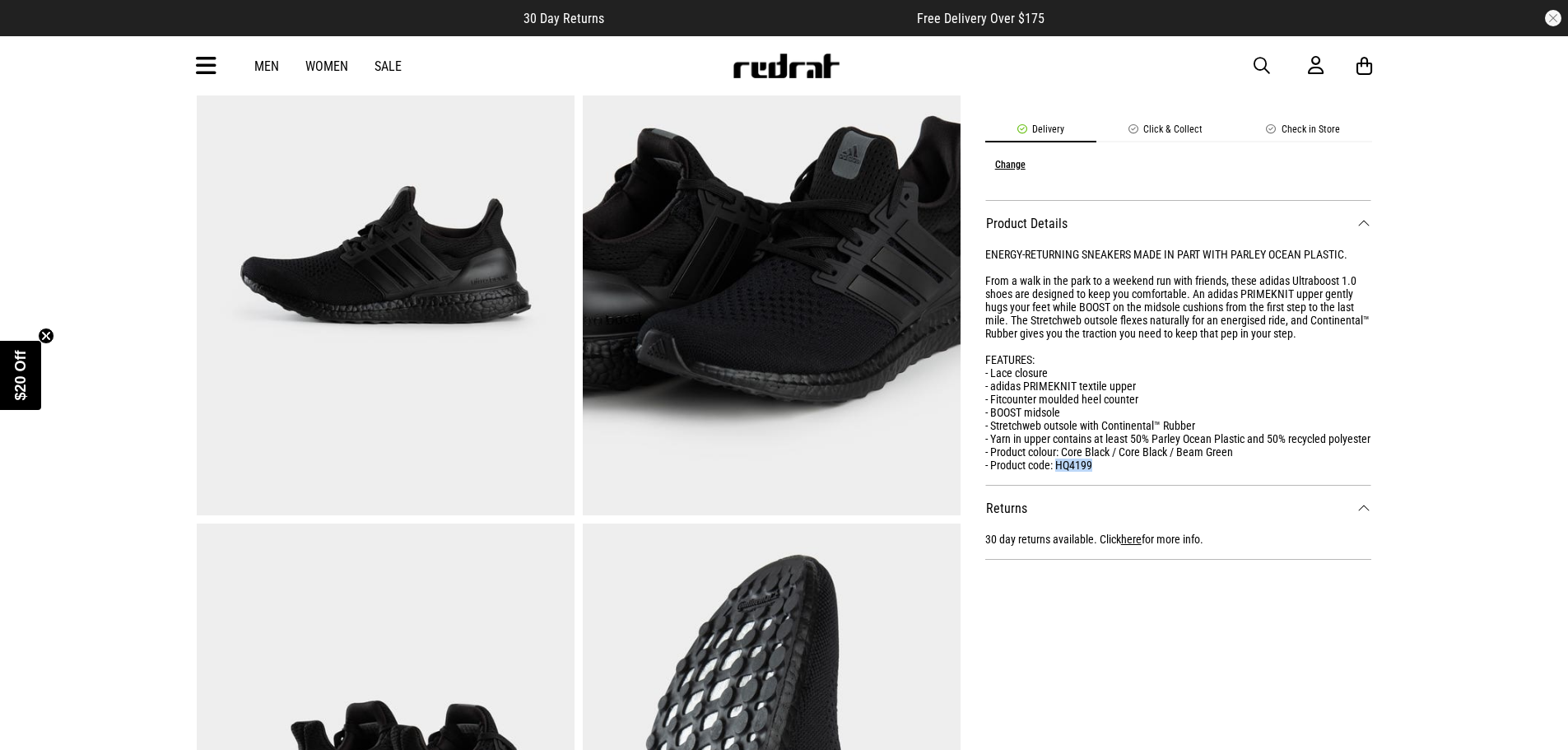
copy div "HQ4199"
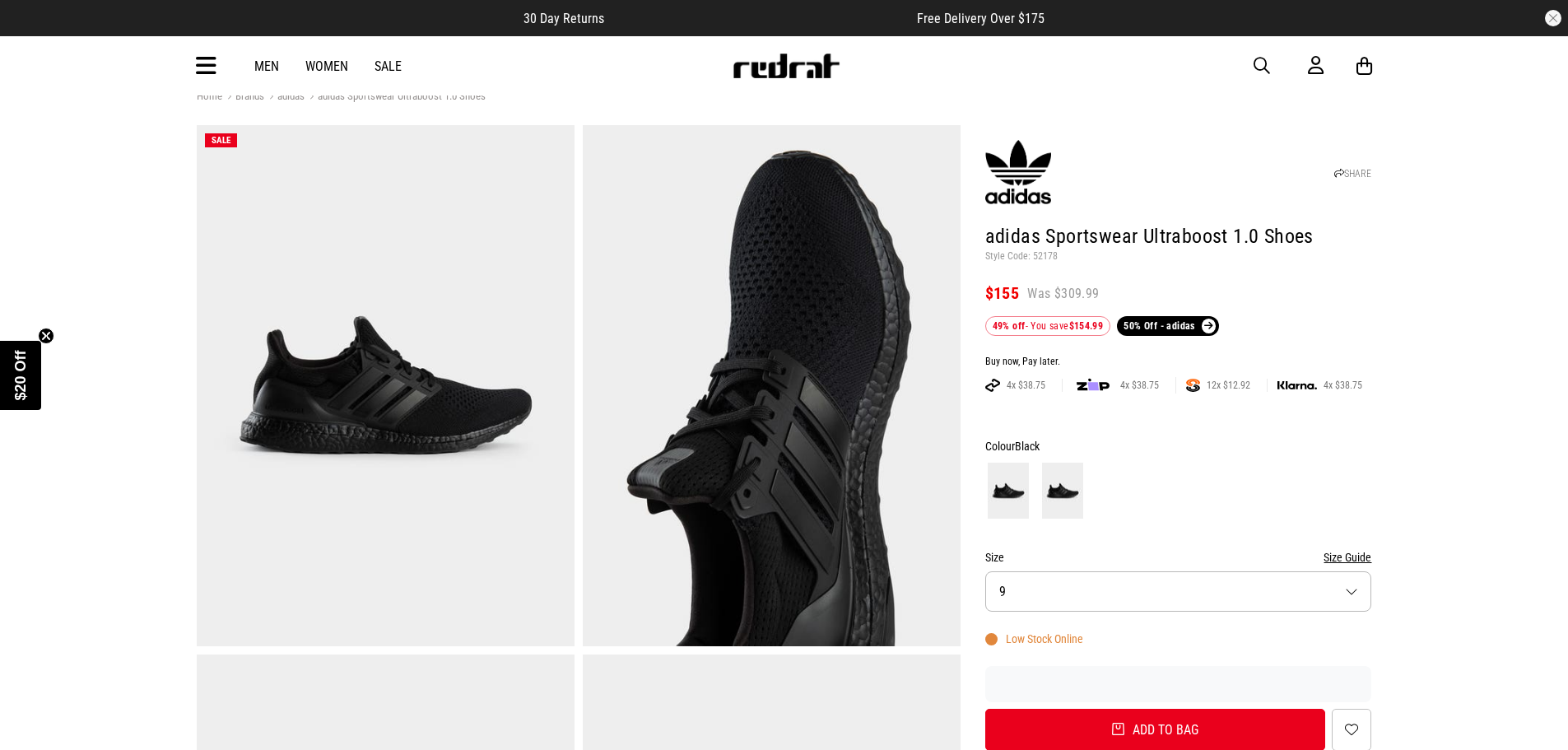
scroll to position [0, 0]
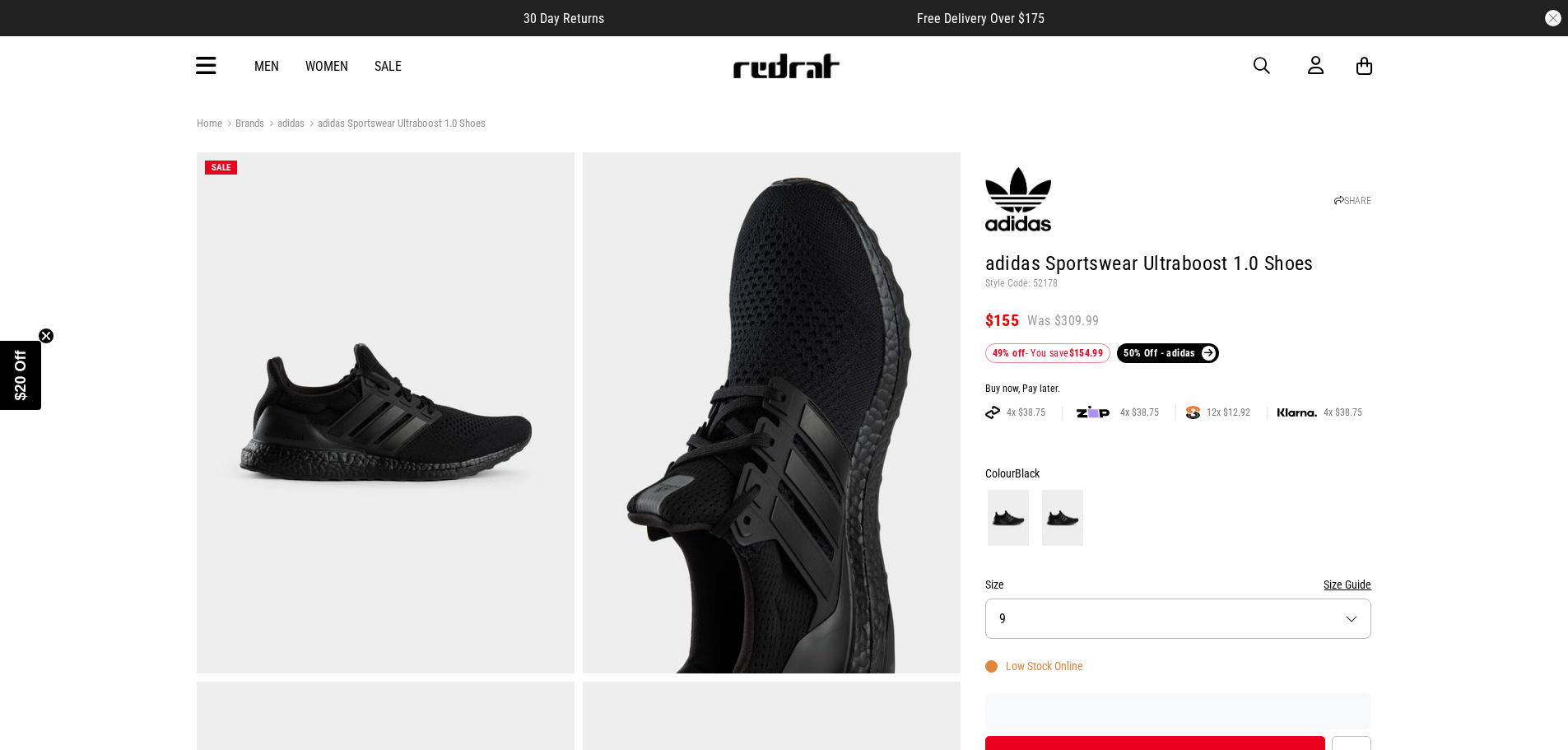
click at [1098, 620] on button "Size 9" at bounding box center [1179, 619] width 387 height 40
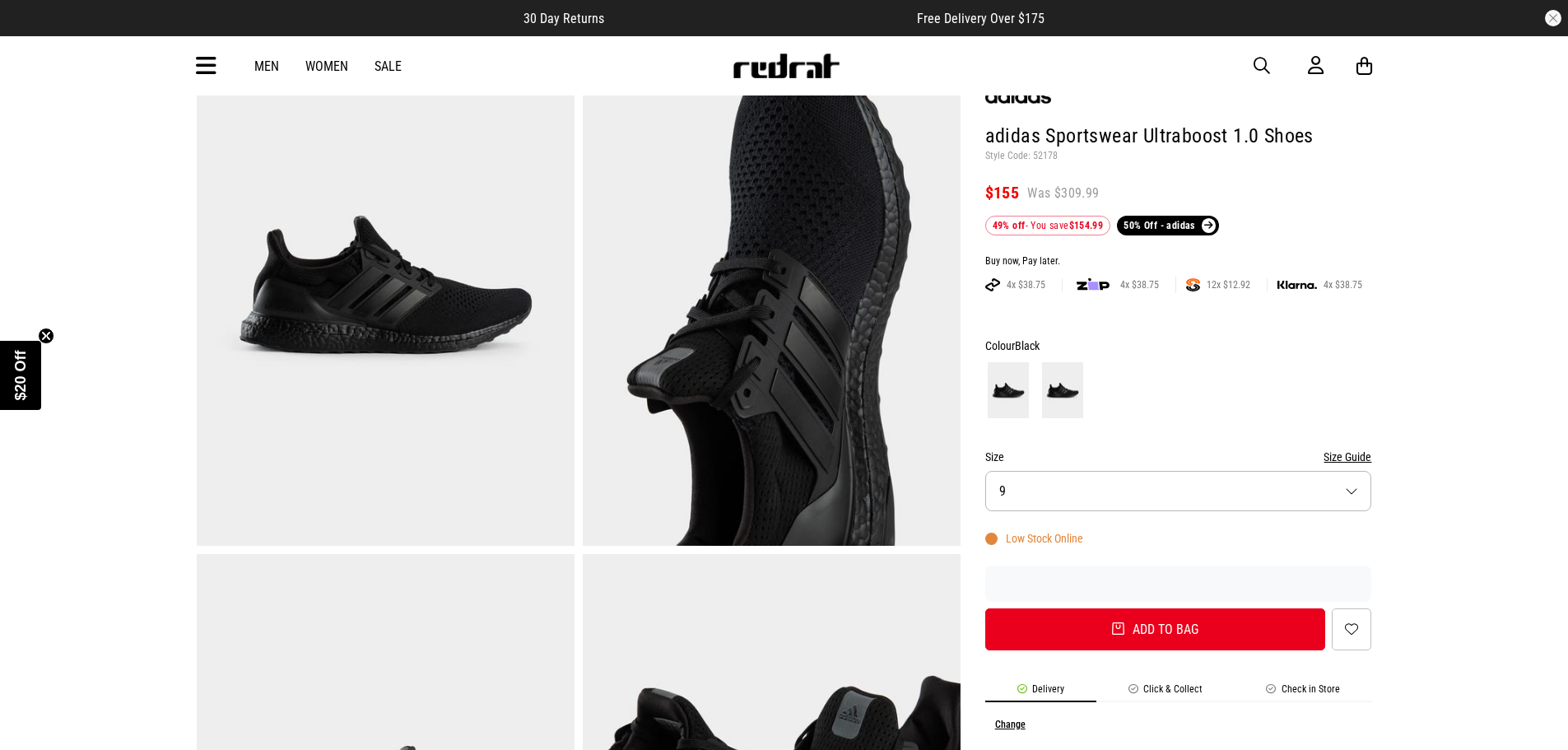
scroll to position [330, 0]
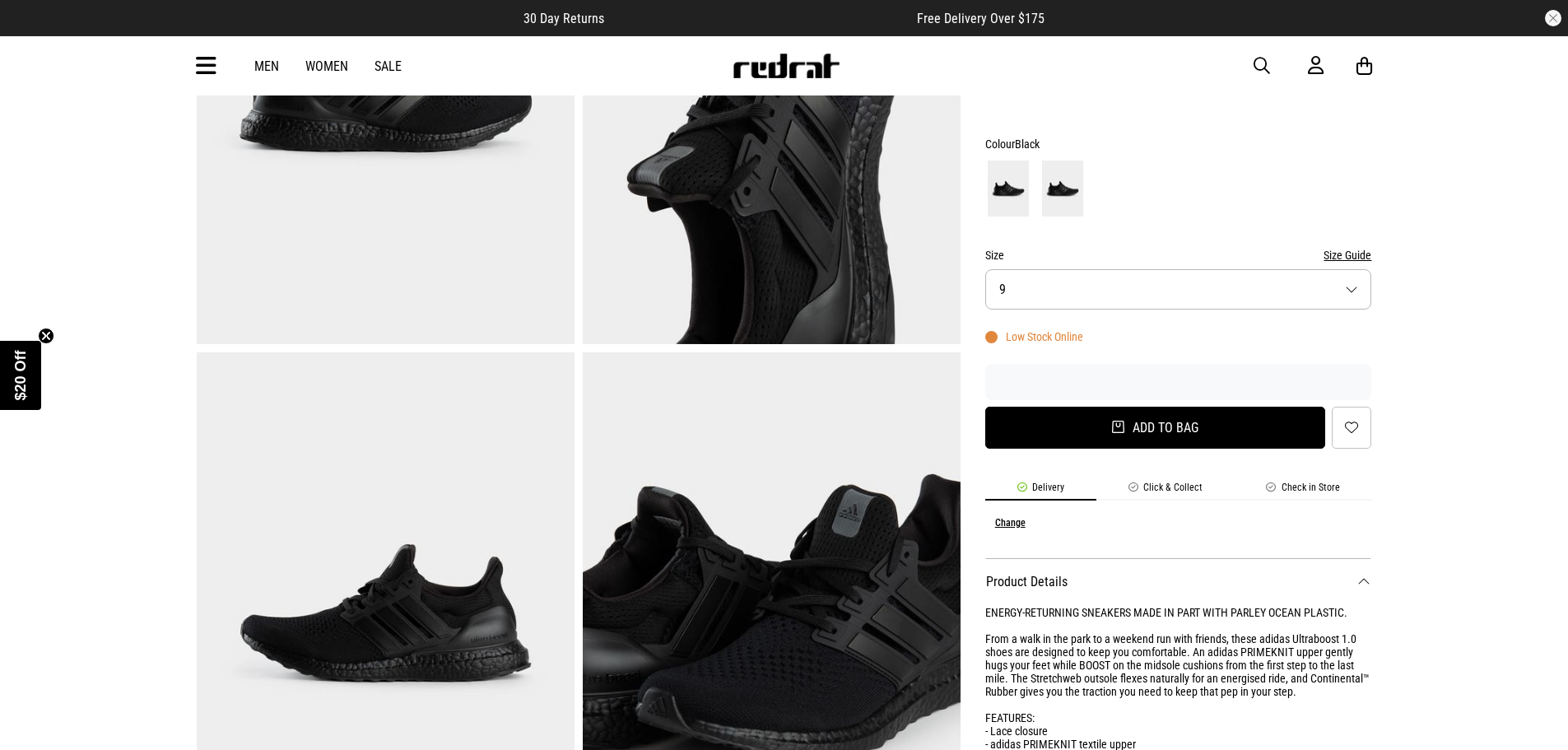
click at [1175, 429] on button "Add to bag" at bounding box center [1155, 428] width 341 height 42
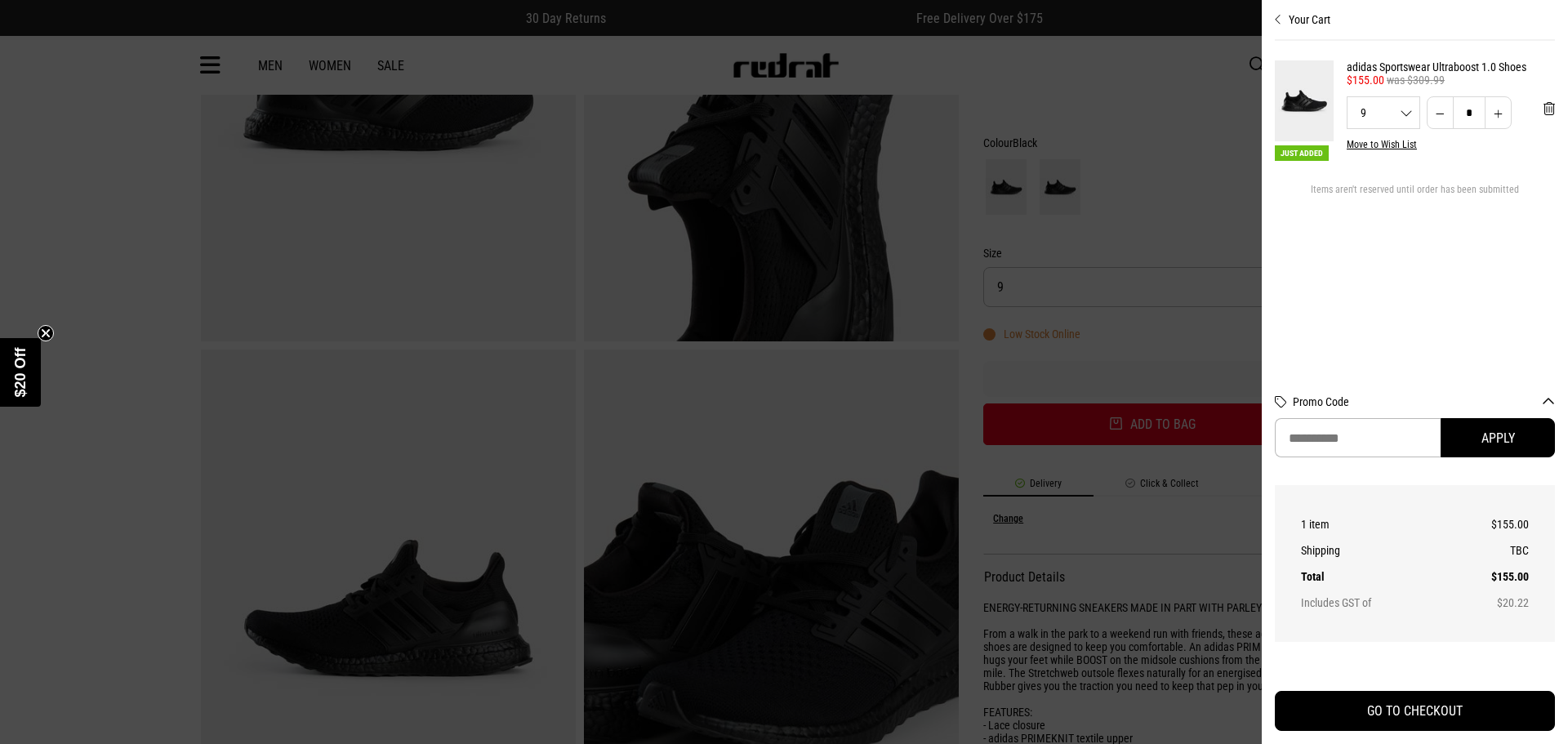
click at [1136, 264] on div at bounding box center [784, 372] width 1568 height 744
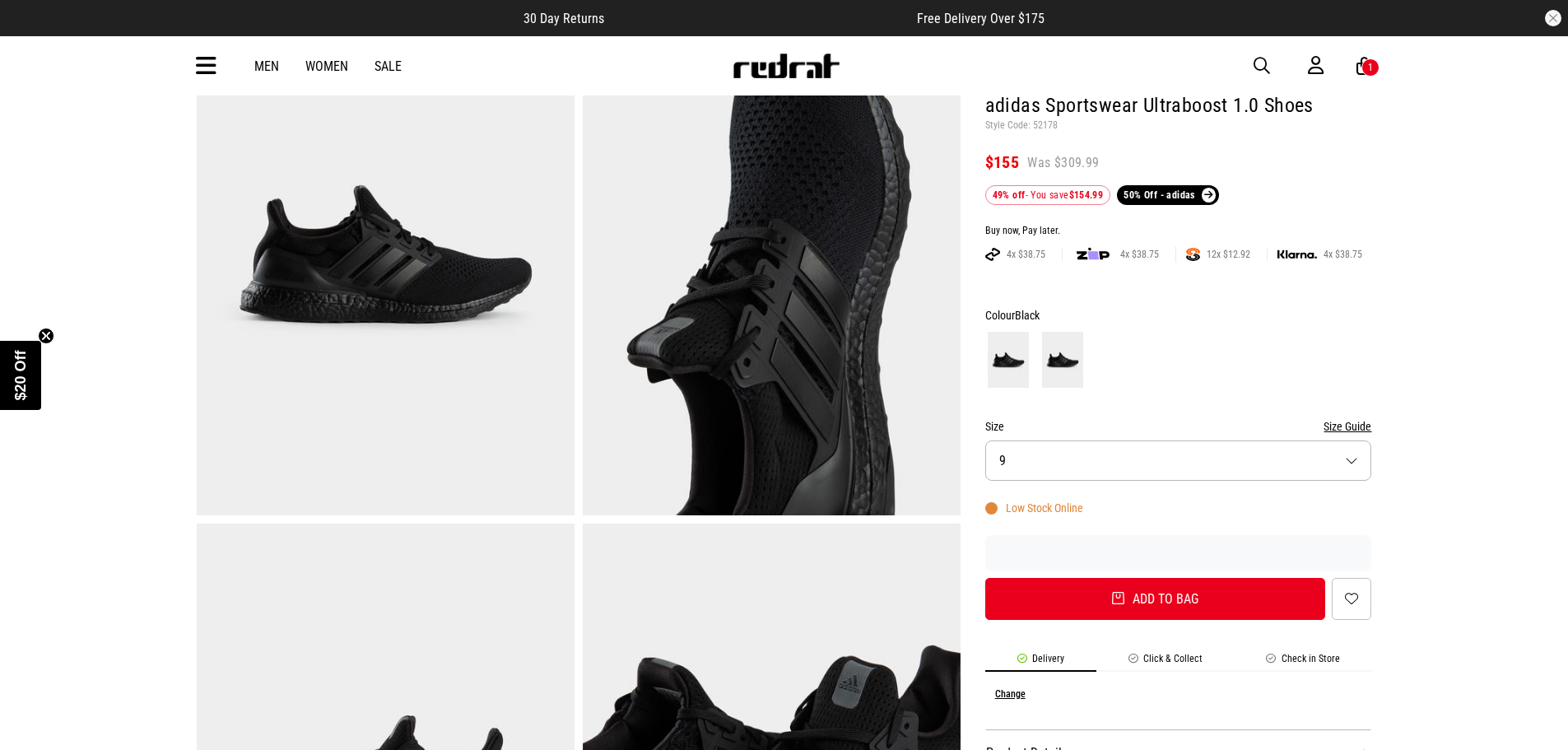
scroll to position [0, 0]
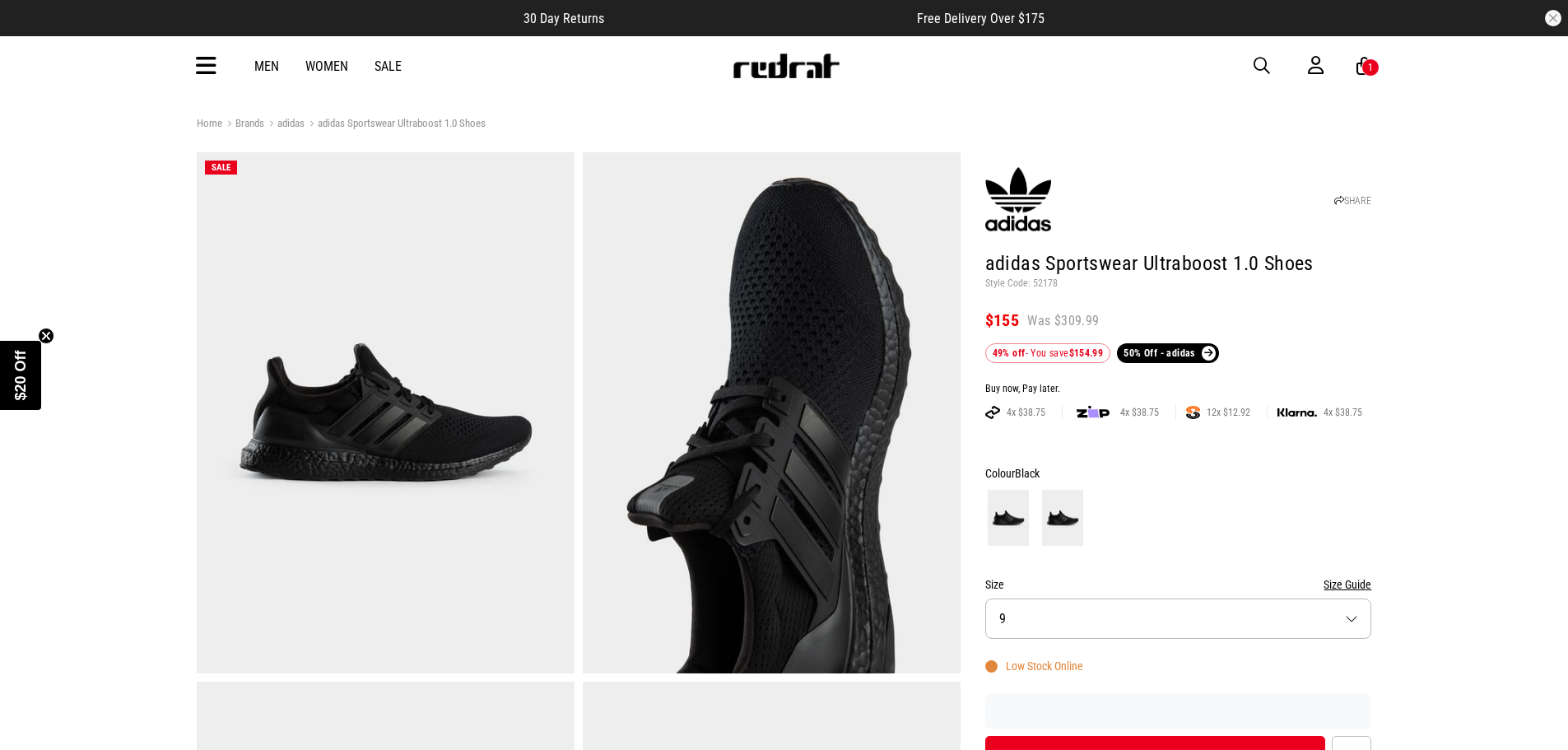
click at [265, 63] on link "Men" at bounding box center [267, 66] width 24 height 16
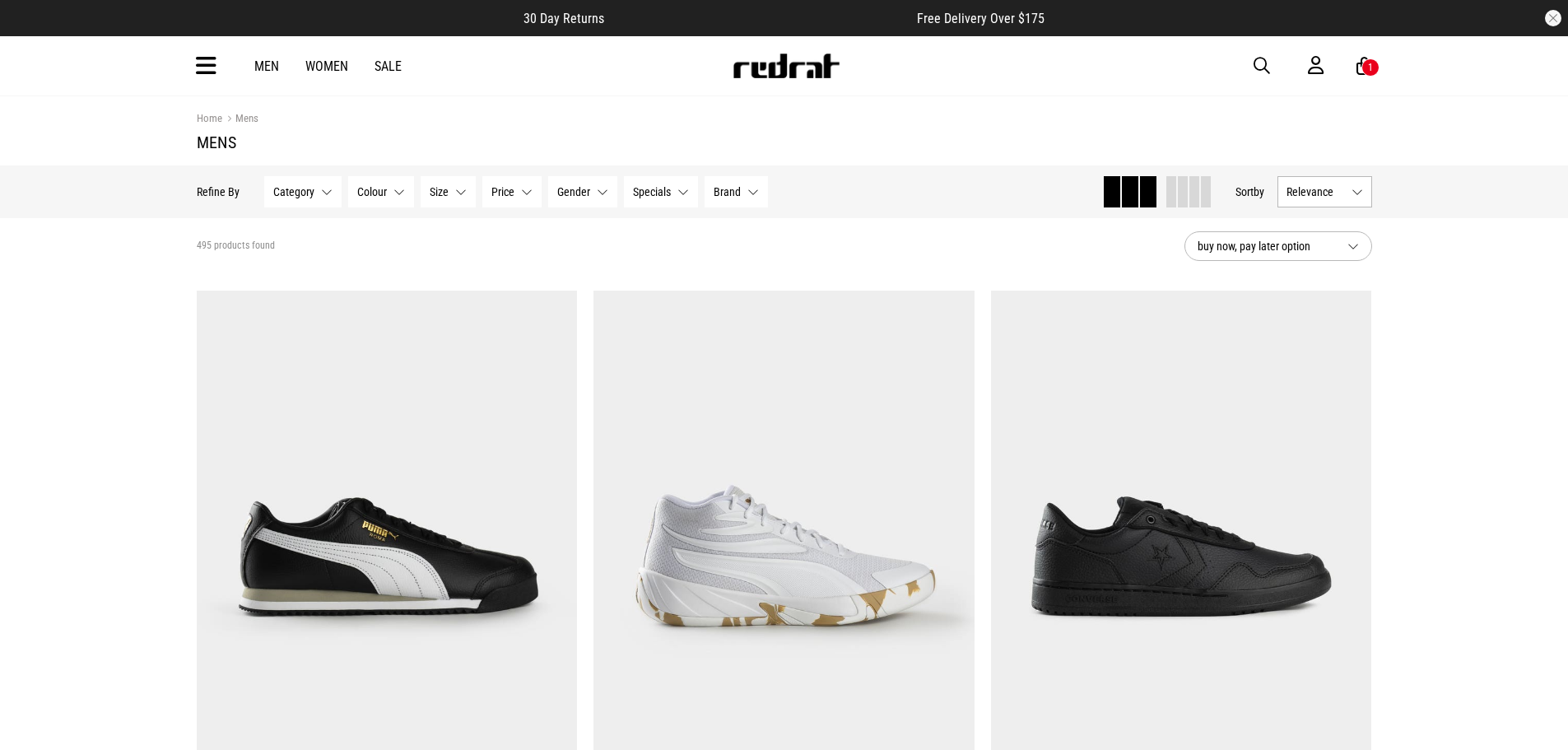
click at [299, 180] on button "Category None selected" at bounding box center [303, 192] width 77 height 31
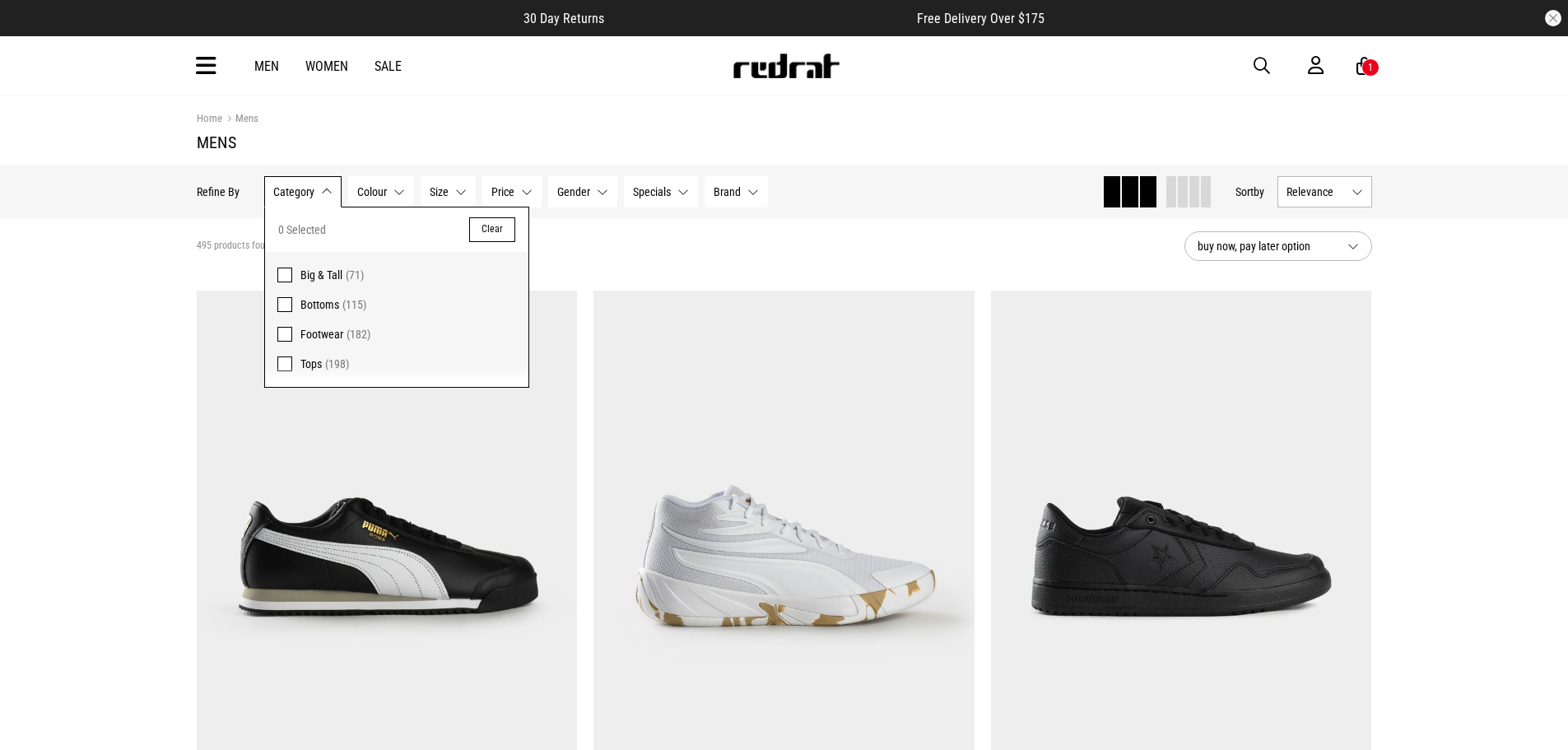
click at [283, 330] on span at bounding box center [285, 335] width 15 height 15
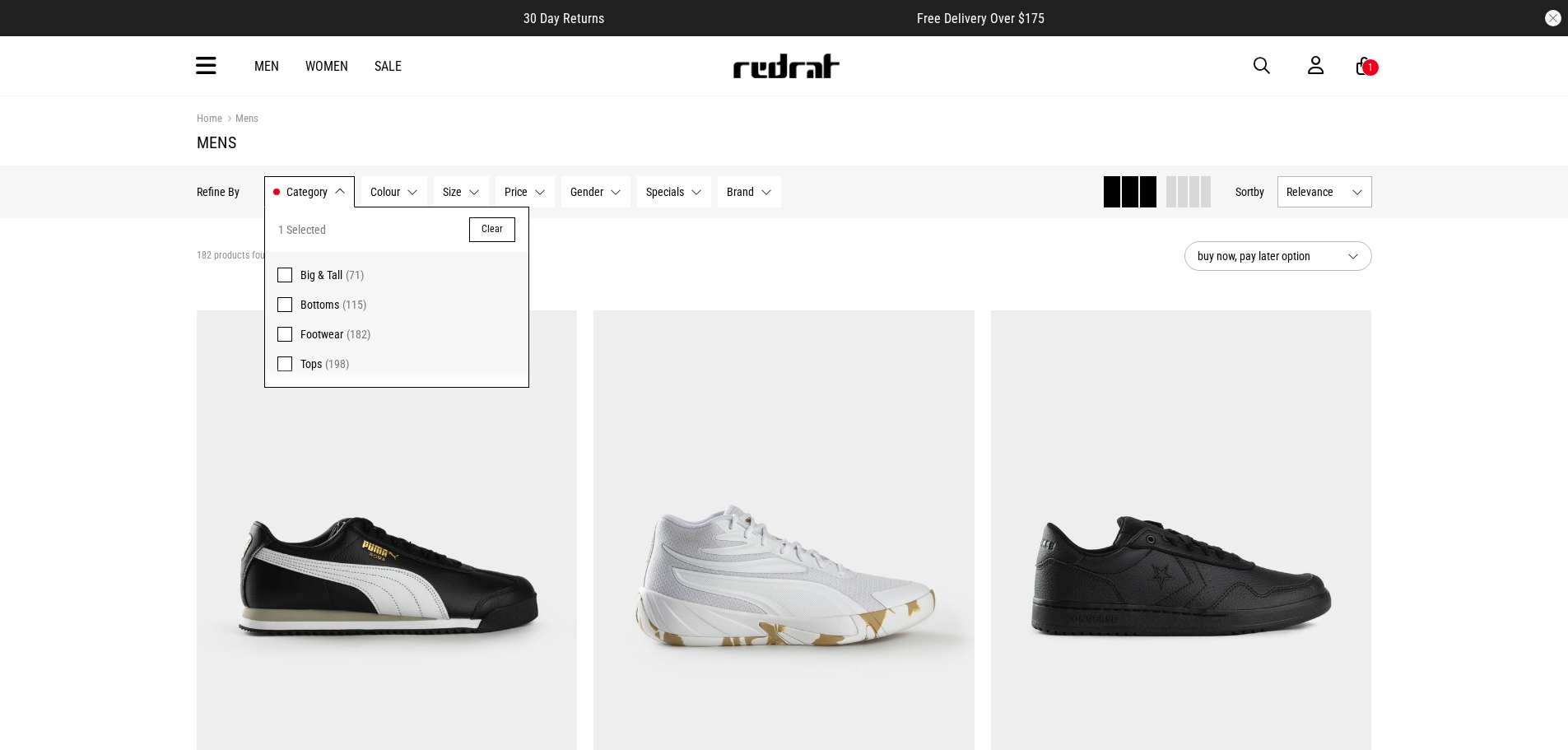
click at [689, 275] on div "182 products found Active Filters Footwear Clear" at bounding box center [684, 256] width 974 height 50
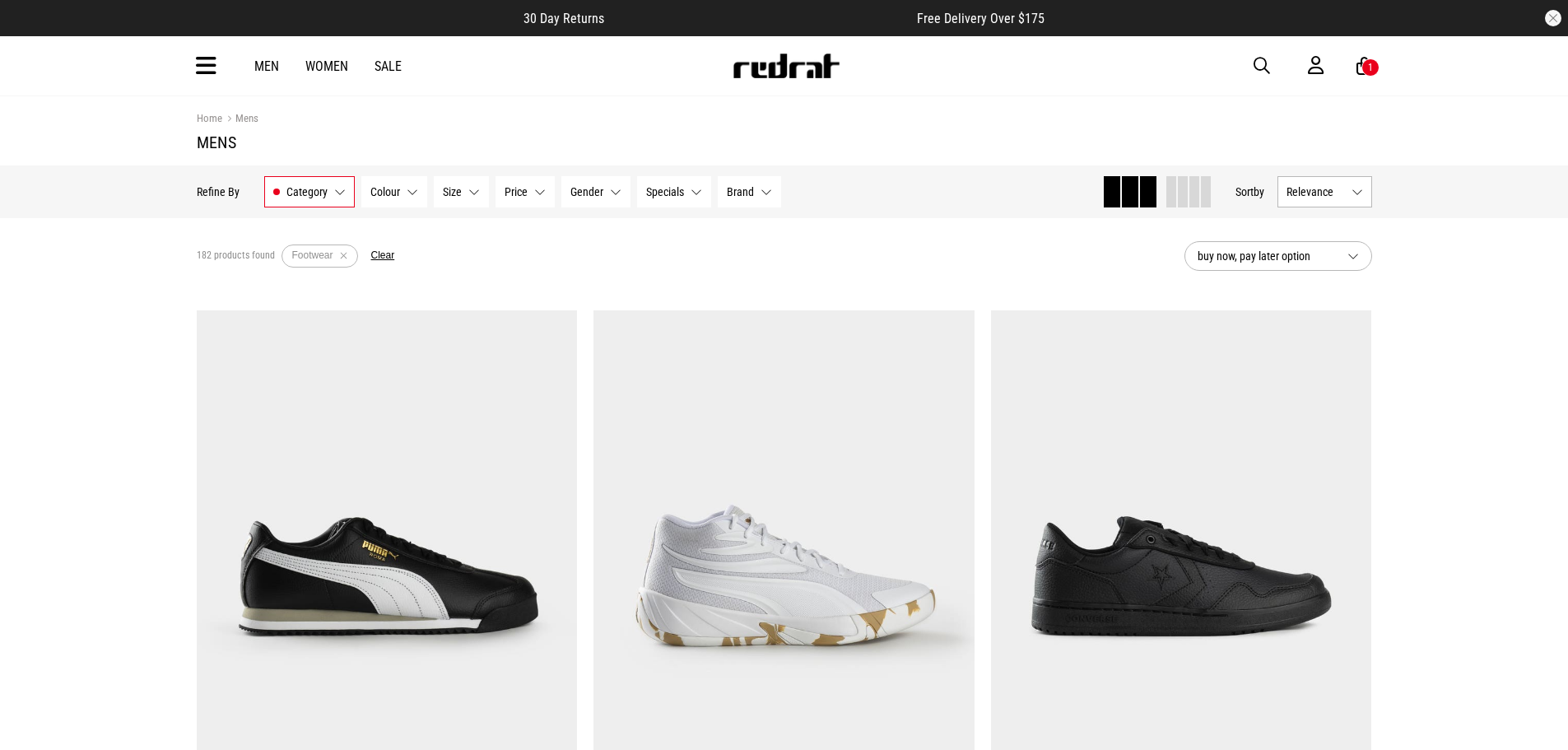
click at [594, 185] on button "Gender None selected" at bounding box center [596, 192] width 69 height 31
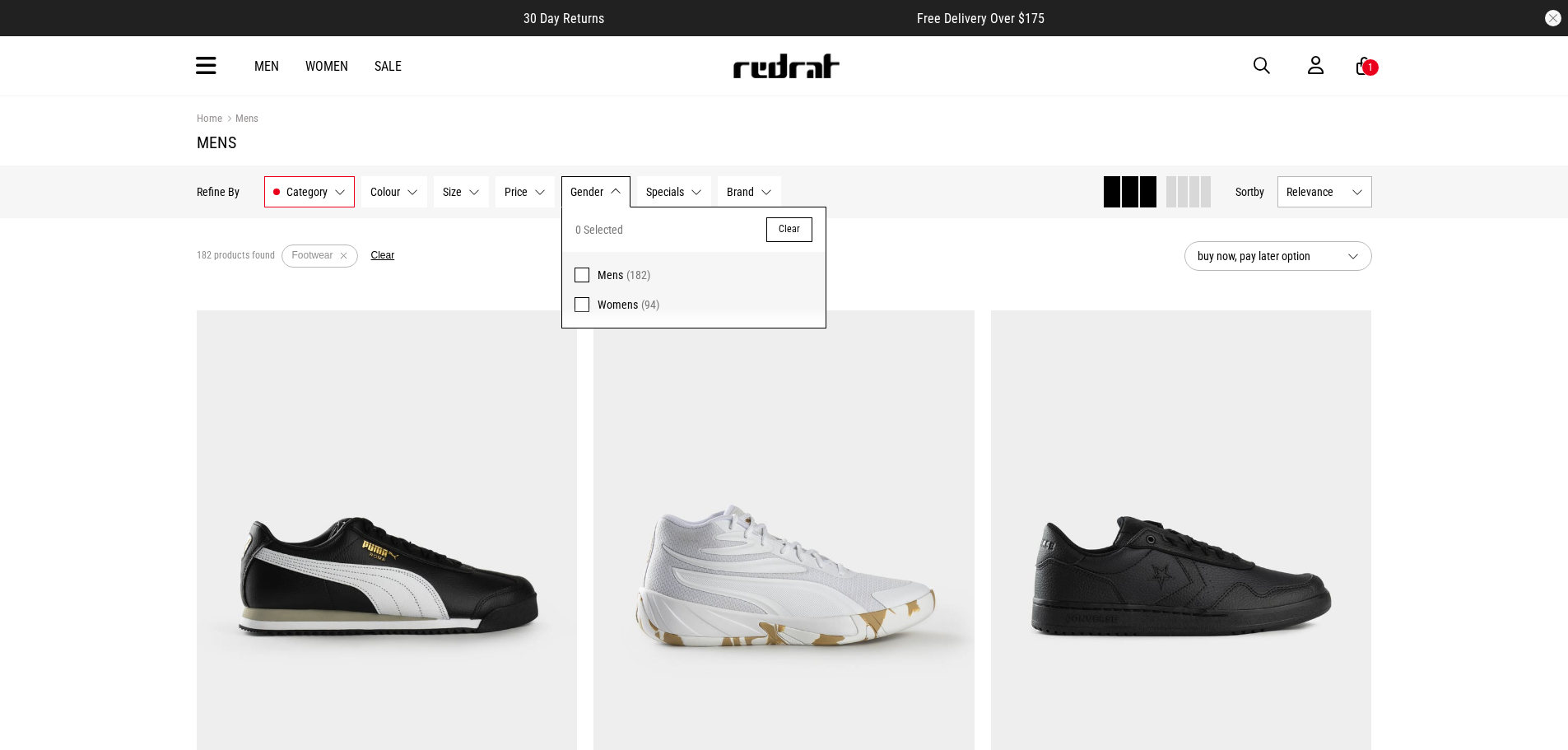
click at [620, 272] on span "Mens" at bounding box center [610, 275] width 25 height 13
click at [903, 262] on div "182 products found Active Filters Footwear Mens Clear" at bounding box center [684, 256] width 974 height 50
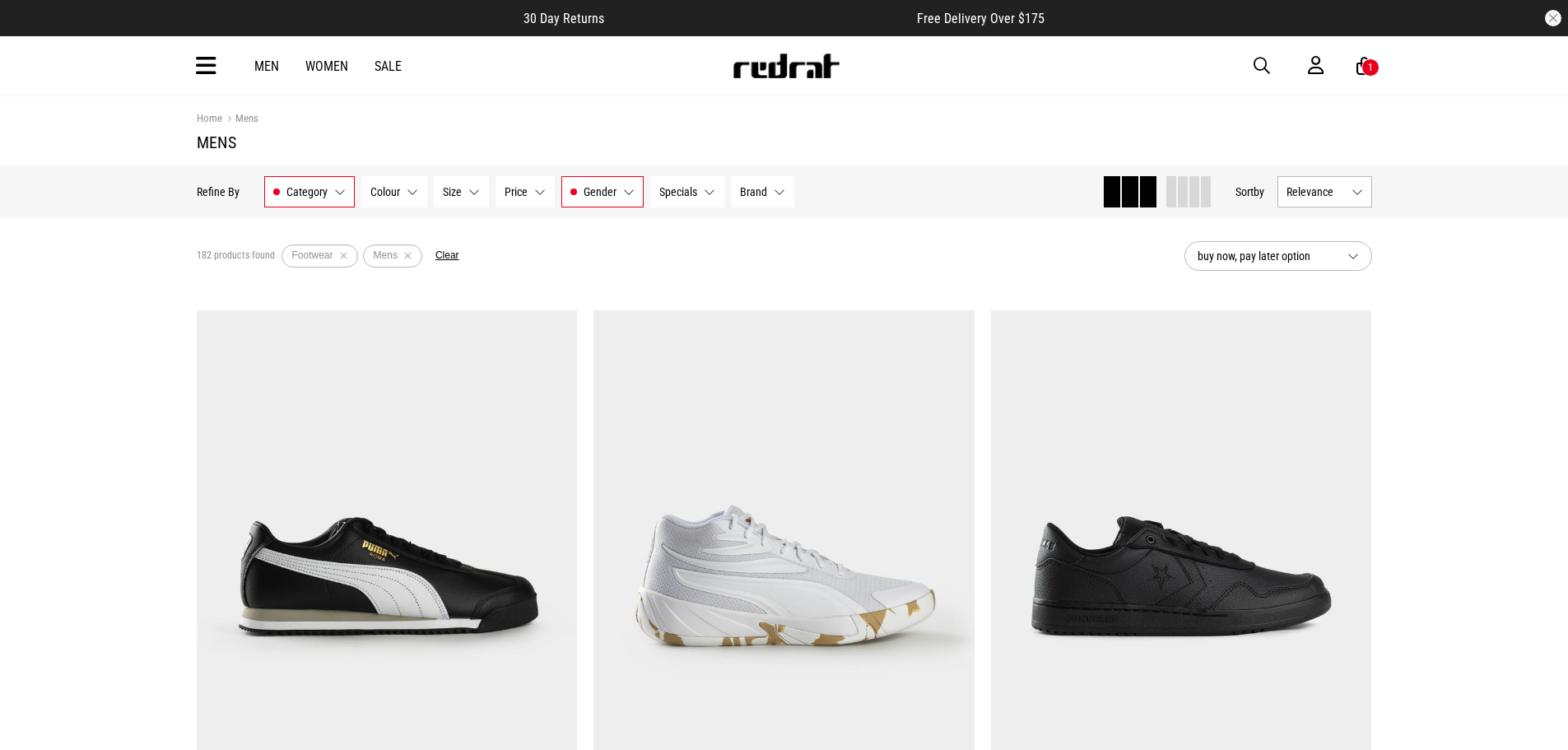
click at [1107, 186] on span at bounding box center [1112, 192] width 17 height 31
click at [401, 196] on button "Colour None selected" at bounding box center [394, 192] width 66 height 31
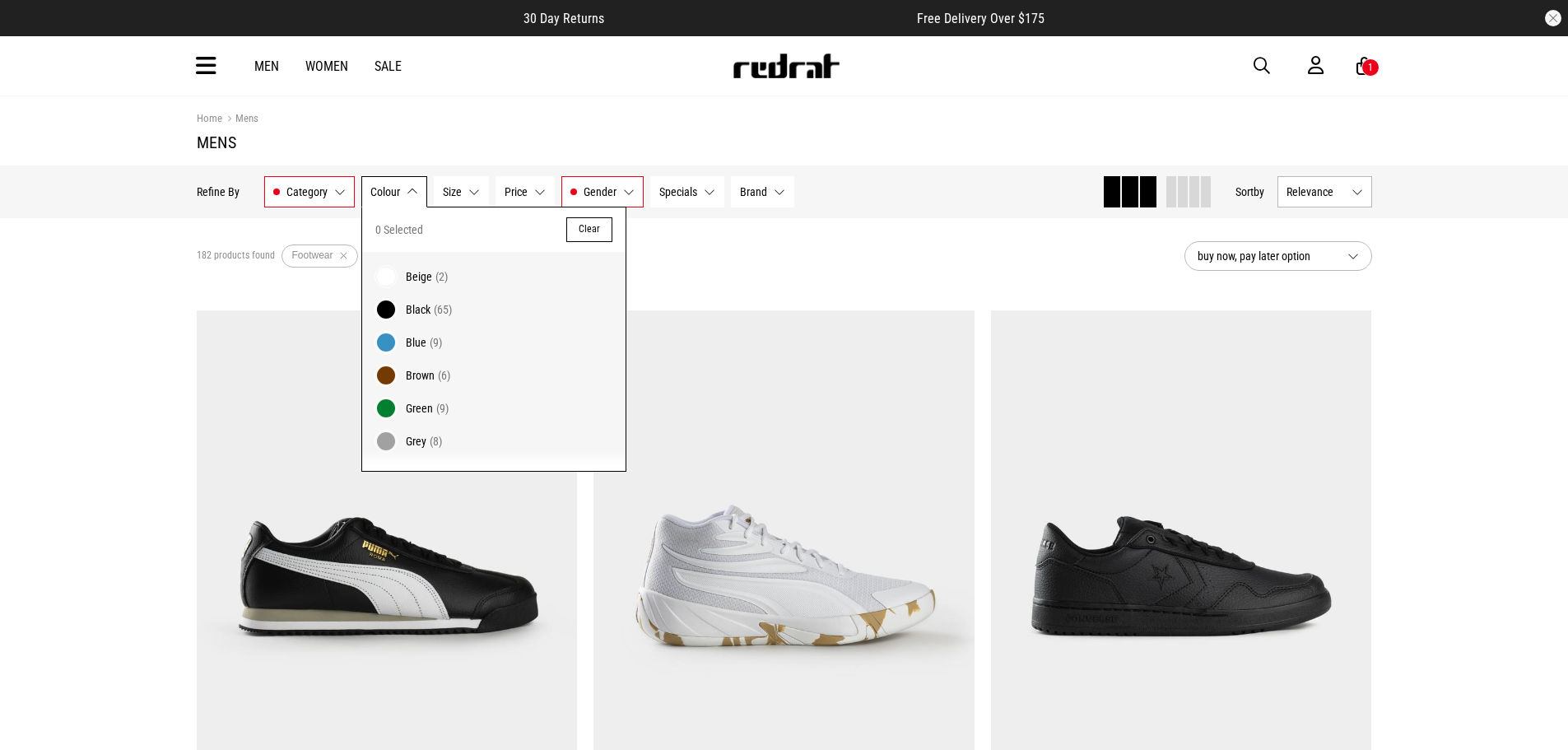
click at [415, 193] on button "Colour None selected" at bounding box center [394, 192] width 66 height 31
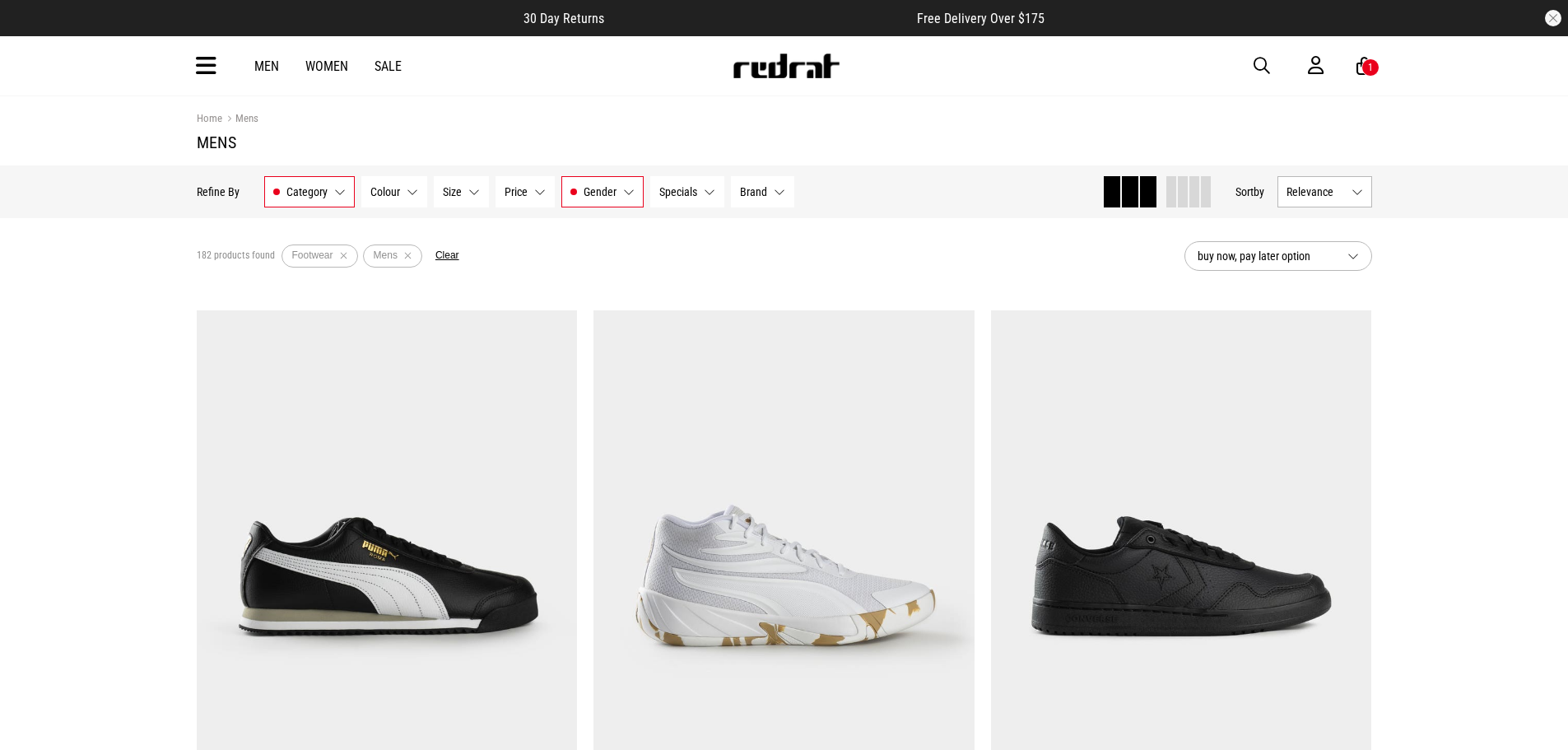
click at [486, 192] on button "Size None selected" at bounding box center [462, 192] width 55 height 31
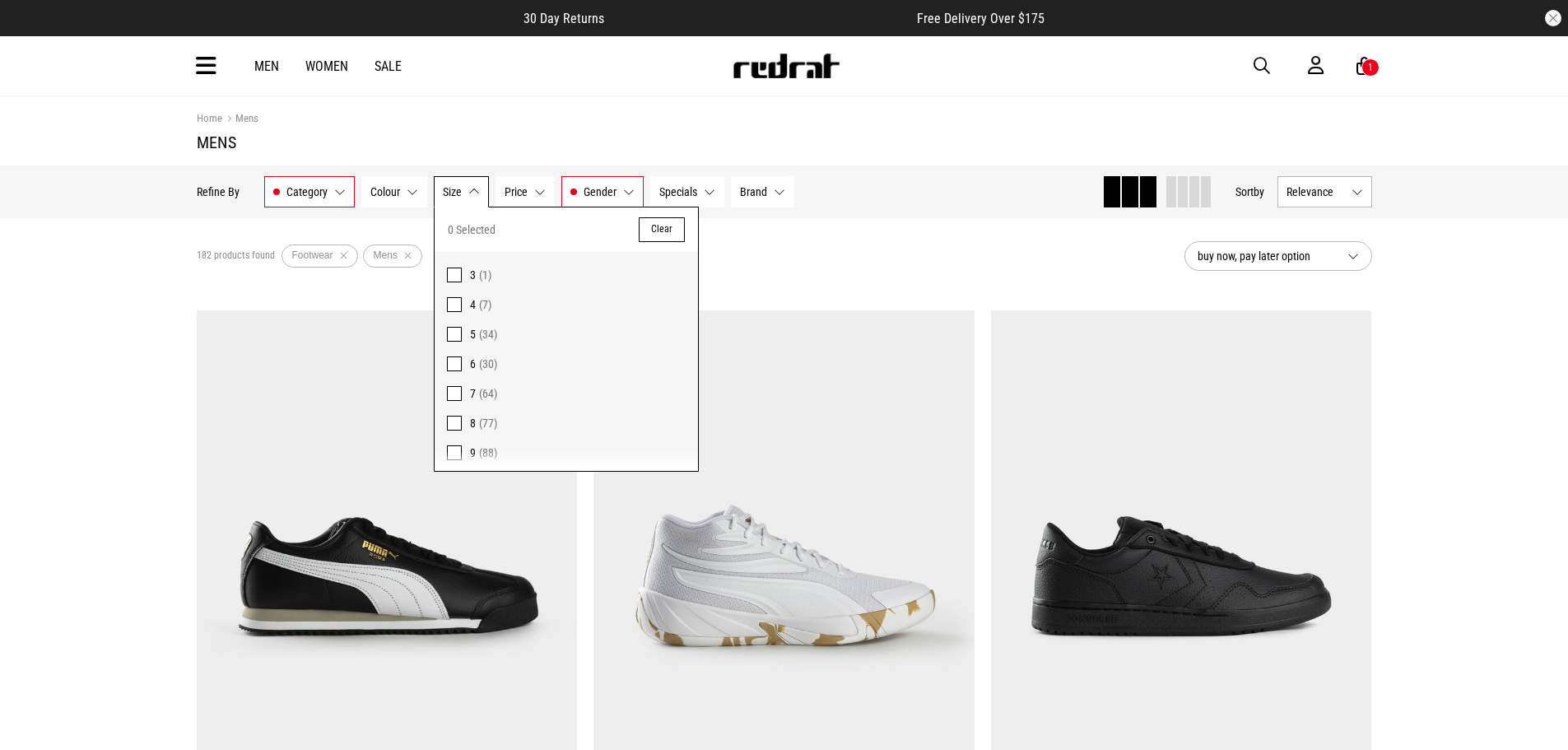
click at [451, 450] on span at bounding box center [455, 453] width 15 height 15
click at [547, 193] on button "Price None selected" at bounding box center [538, 192] width 60 height 31
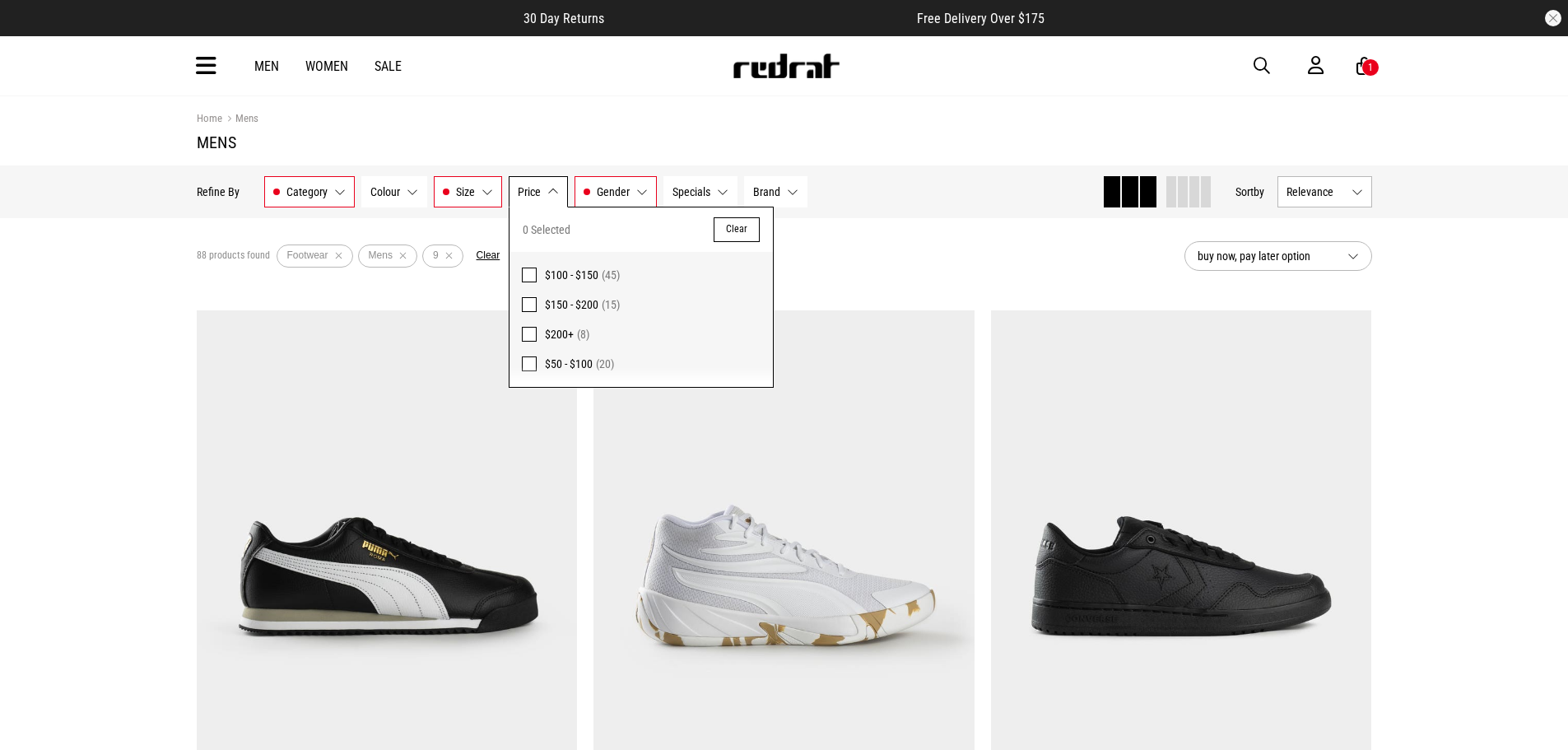
click at [547, 193] on button "Price None selected" at bounding box center [538, 192] width 60 height 31
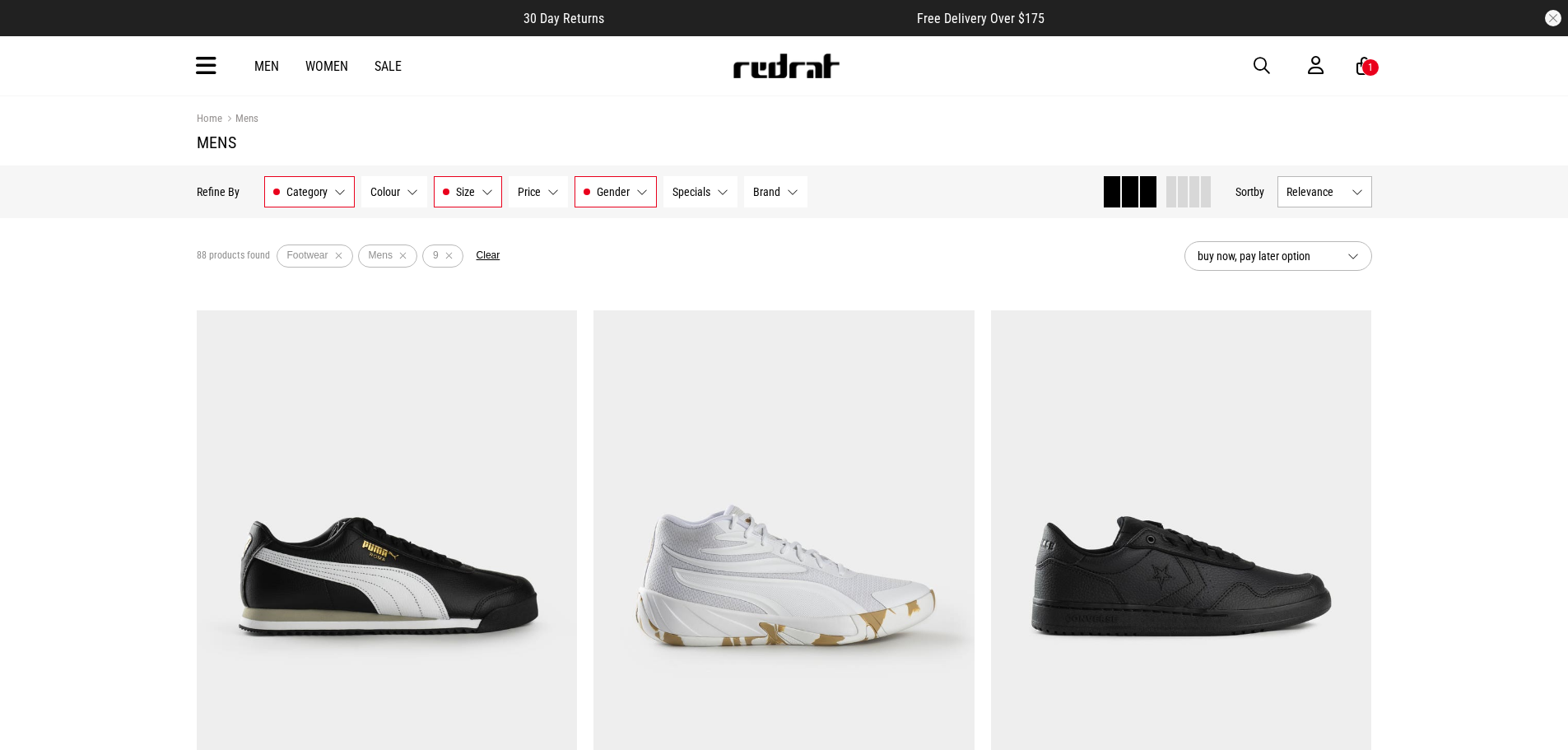
drag, startPoint x: 687, startPoint y: 190, endPoint x: 699, endPoint y: 188, distance: 12.2
click at [688, 190] on span "Specials" at bounding box center [691, 192] width 38 height 13
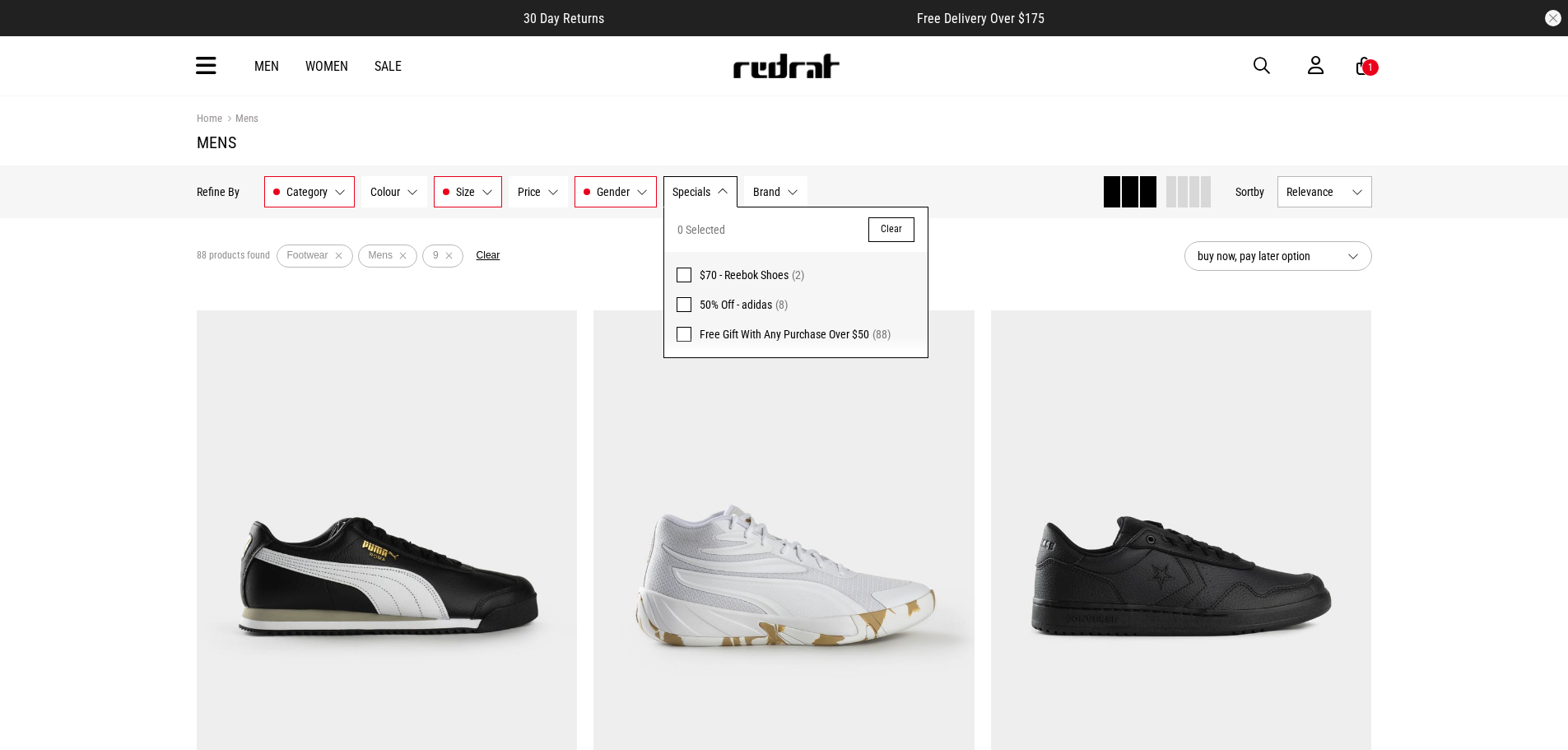
click at [705, 187] on span "Specials" at bounding box center [691, 192] width 38 height 13
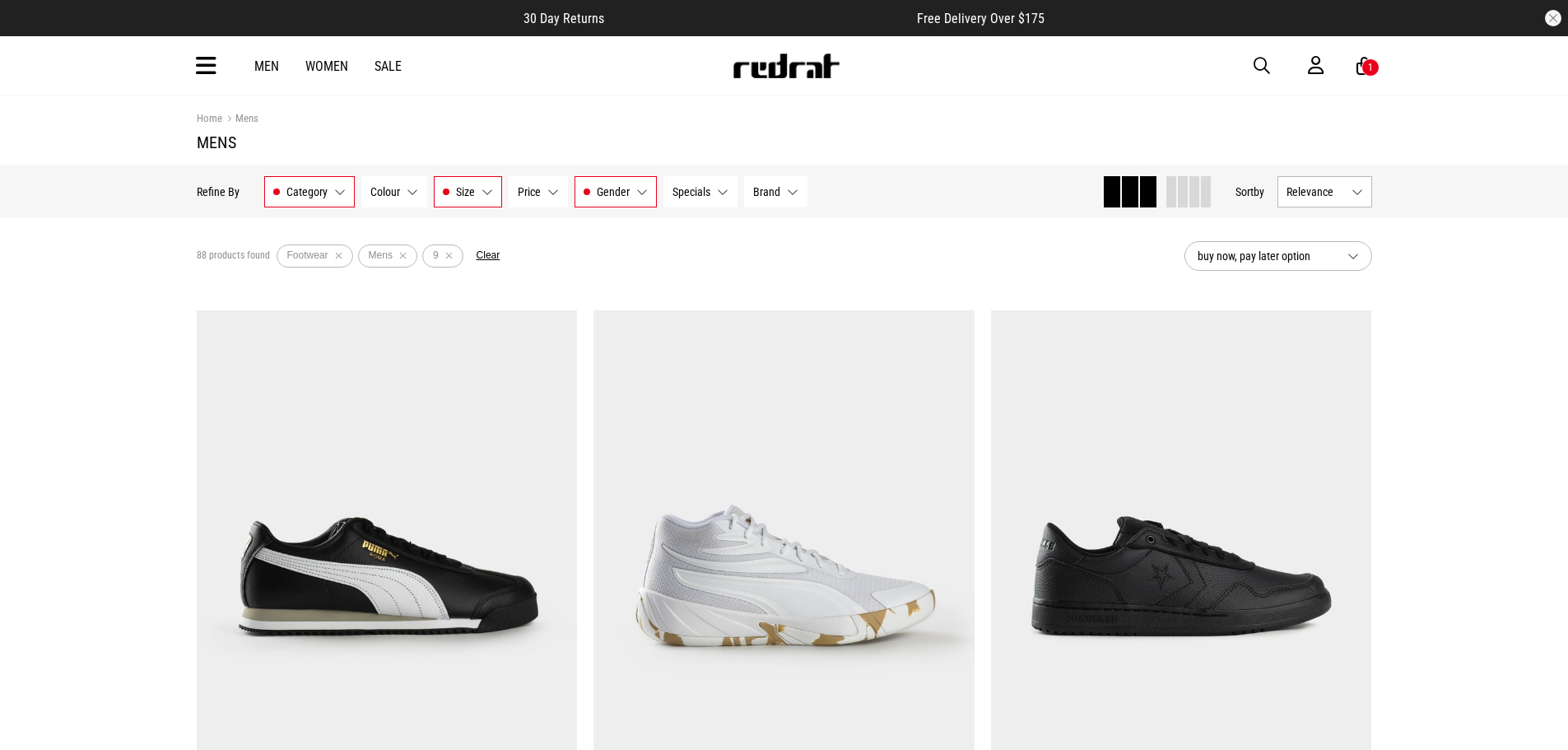
click at [760, 187] on span "Brand" at bounding box center [767, 192] width 27 height 13
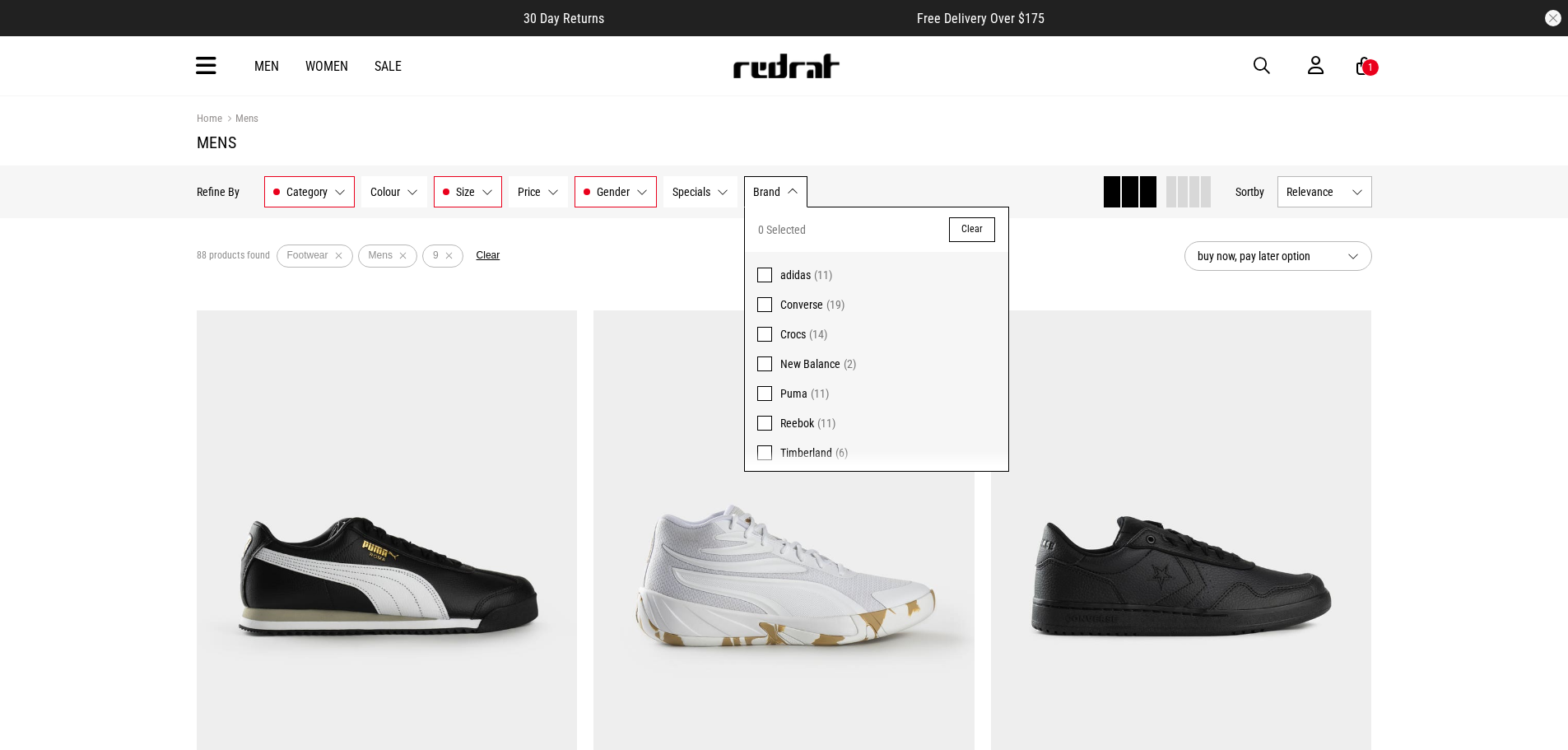
click at [774, 187] on span "Brand" at bounding box center [767, 192] width 27 height 13
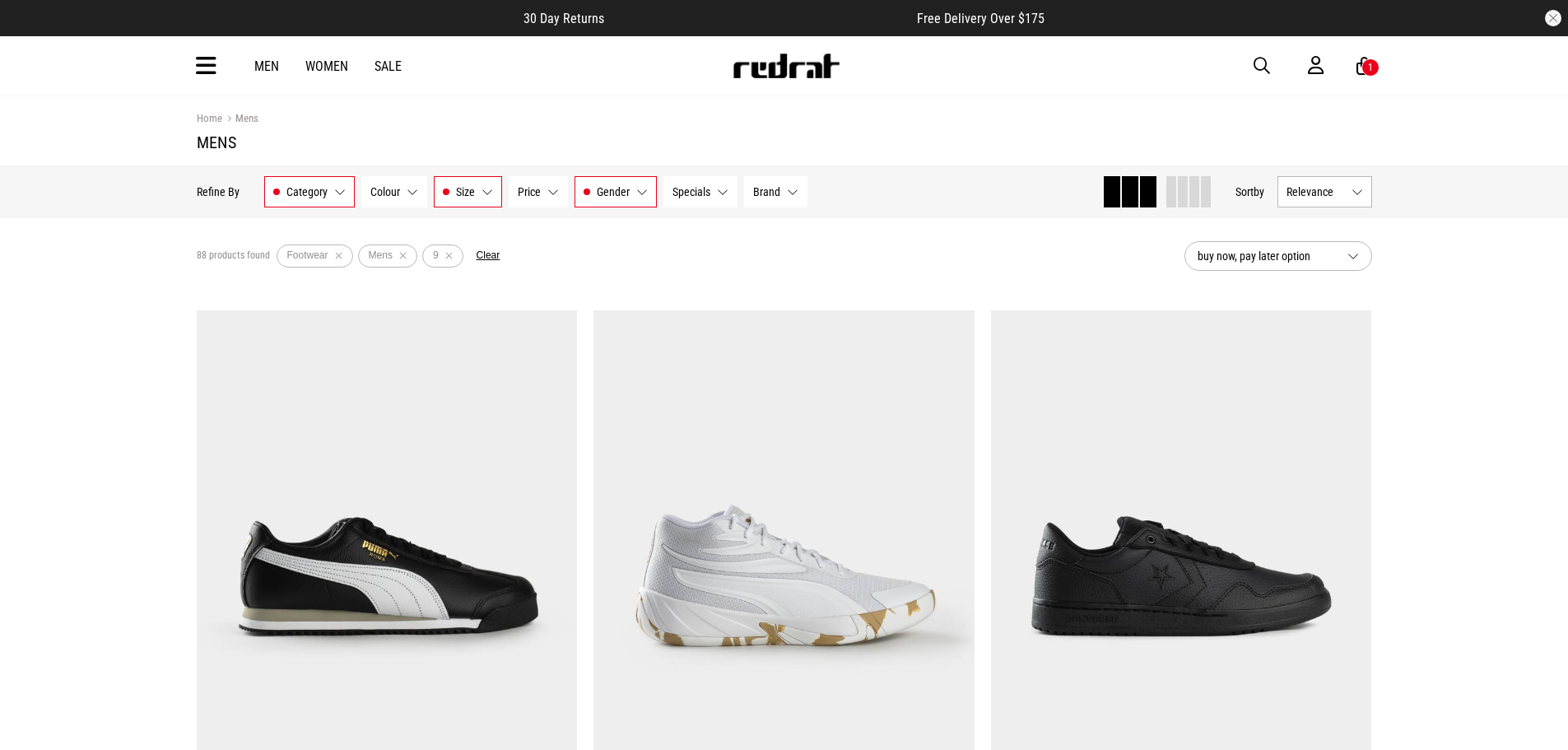
click at [1328, 253] on span "buy now, pay later option" at bounding box center [1266, 256] width 137 height 20
click at [1294, 257] on span "buy now, pay later option" at bounding box center [1266, 256] width 137 height 20
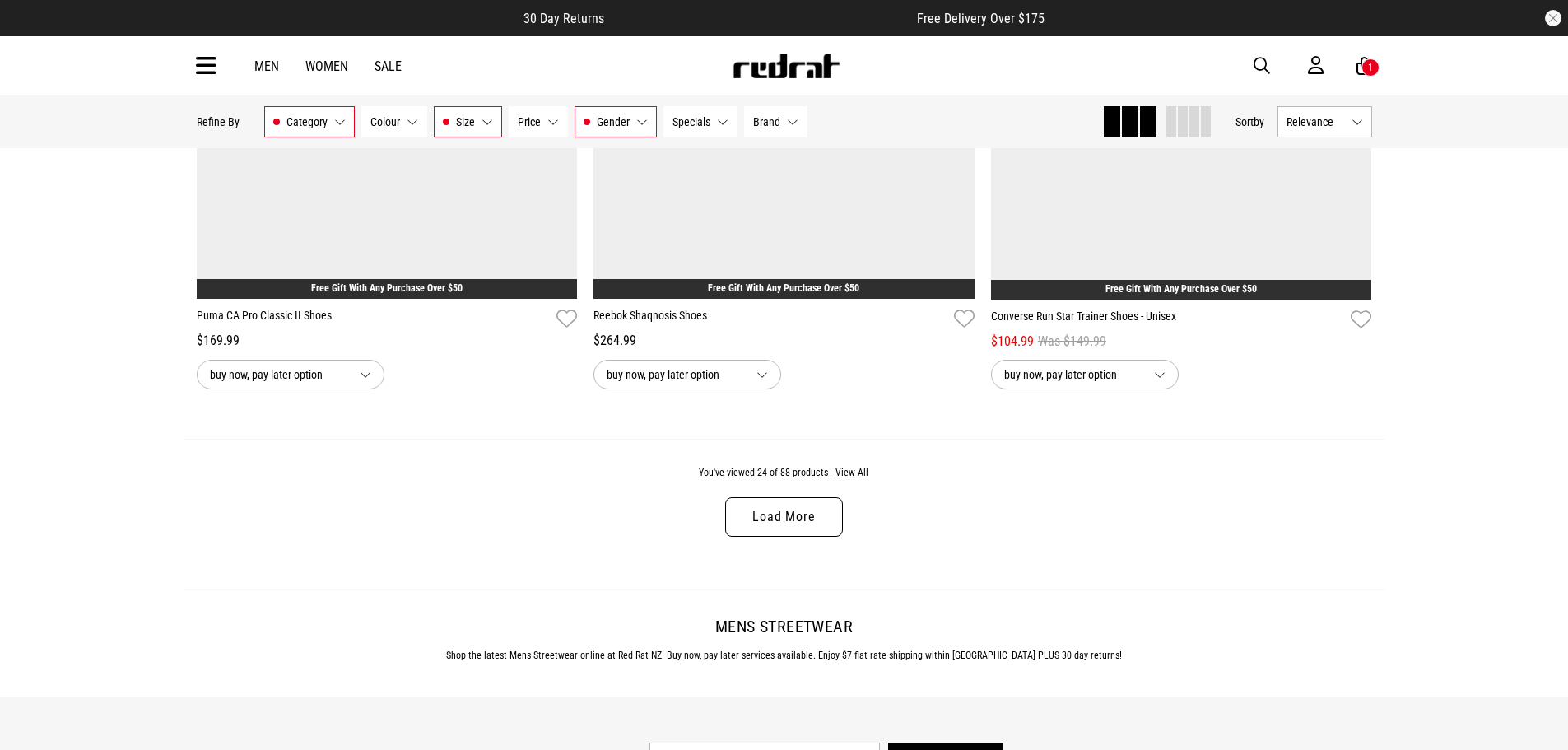
scroll to position [5352, 0]
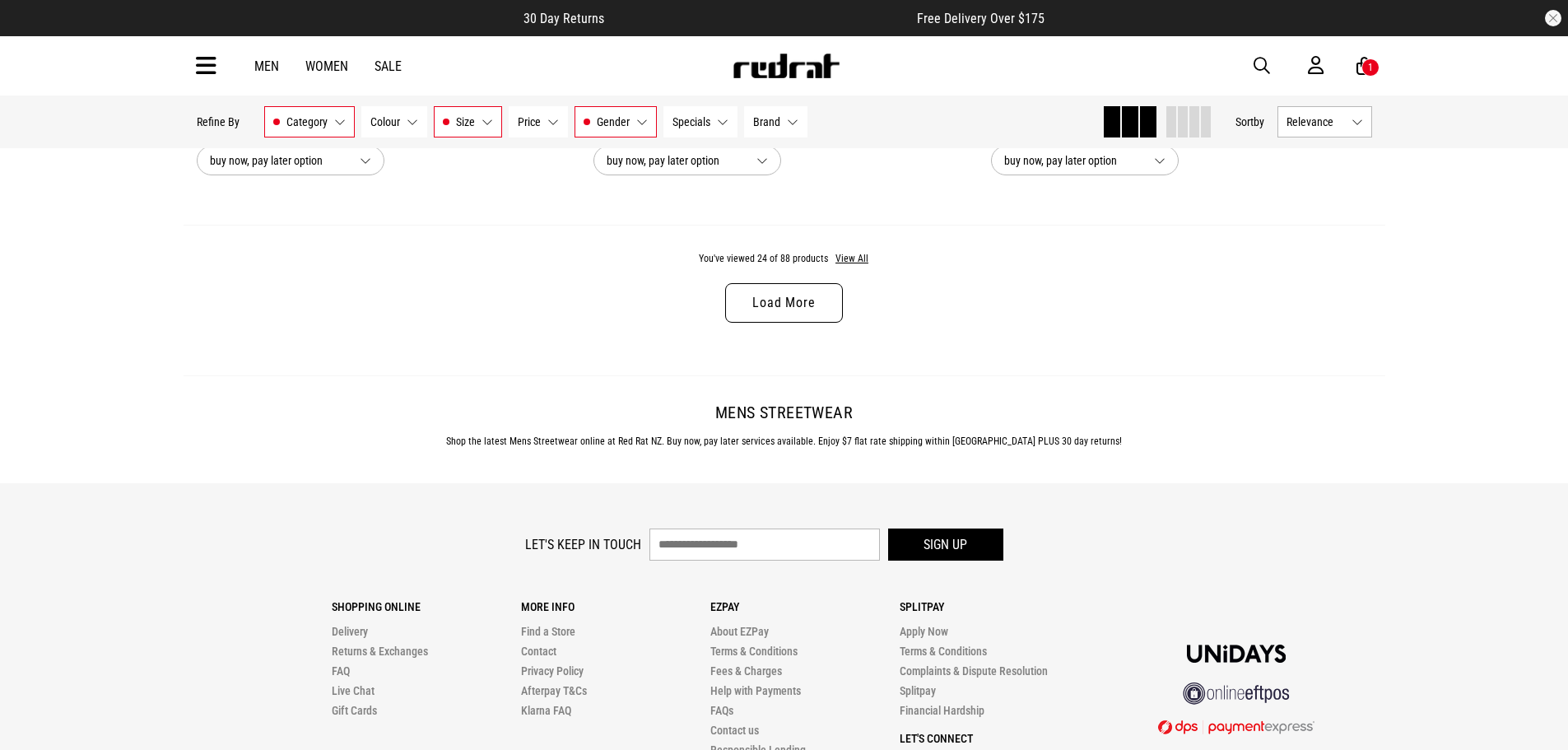
click at [809, 320] on link "Load More" at bounding box center [784, 303] width 117 height 40
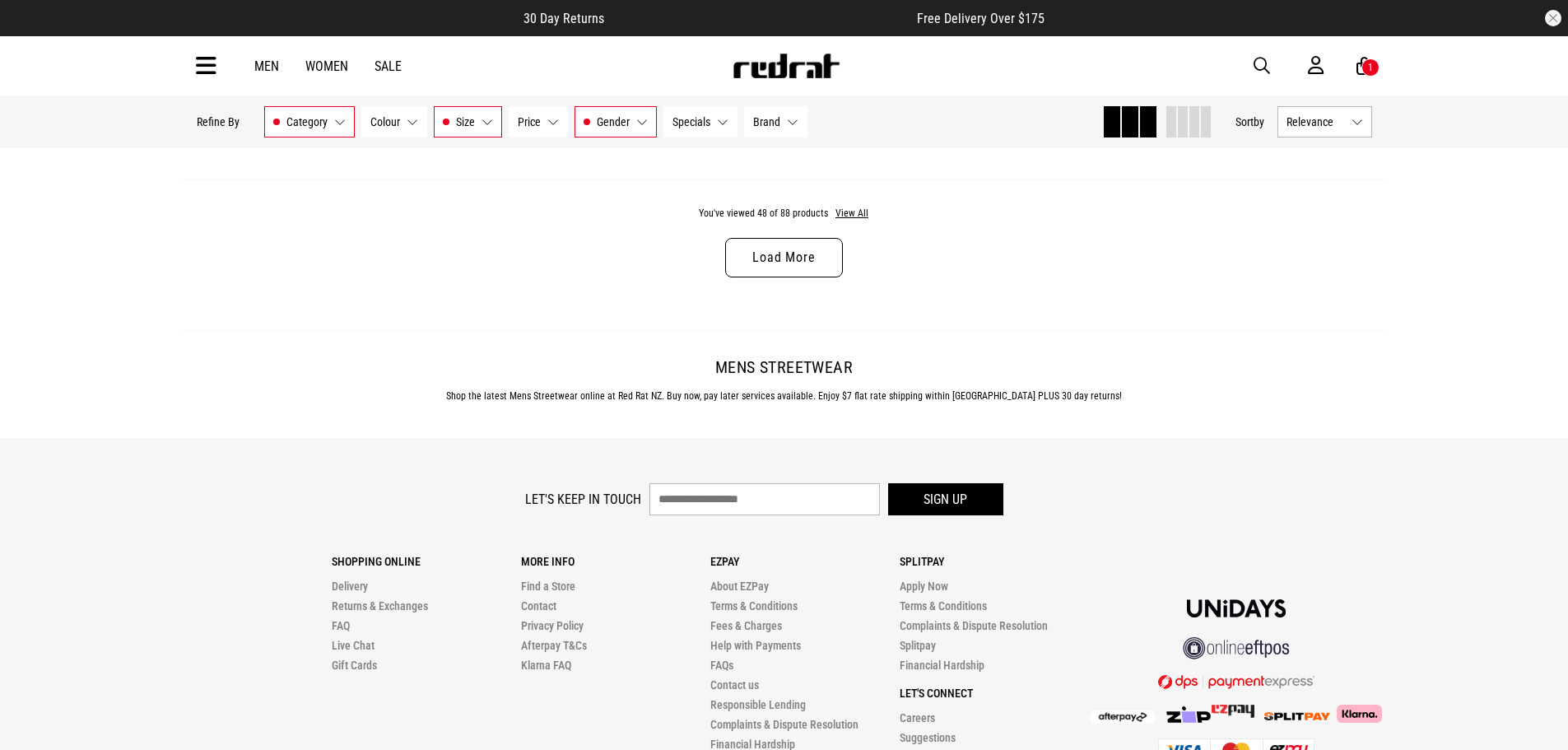
scroll to position [10456, 0]
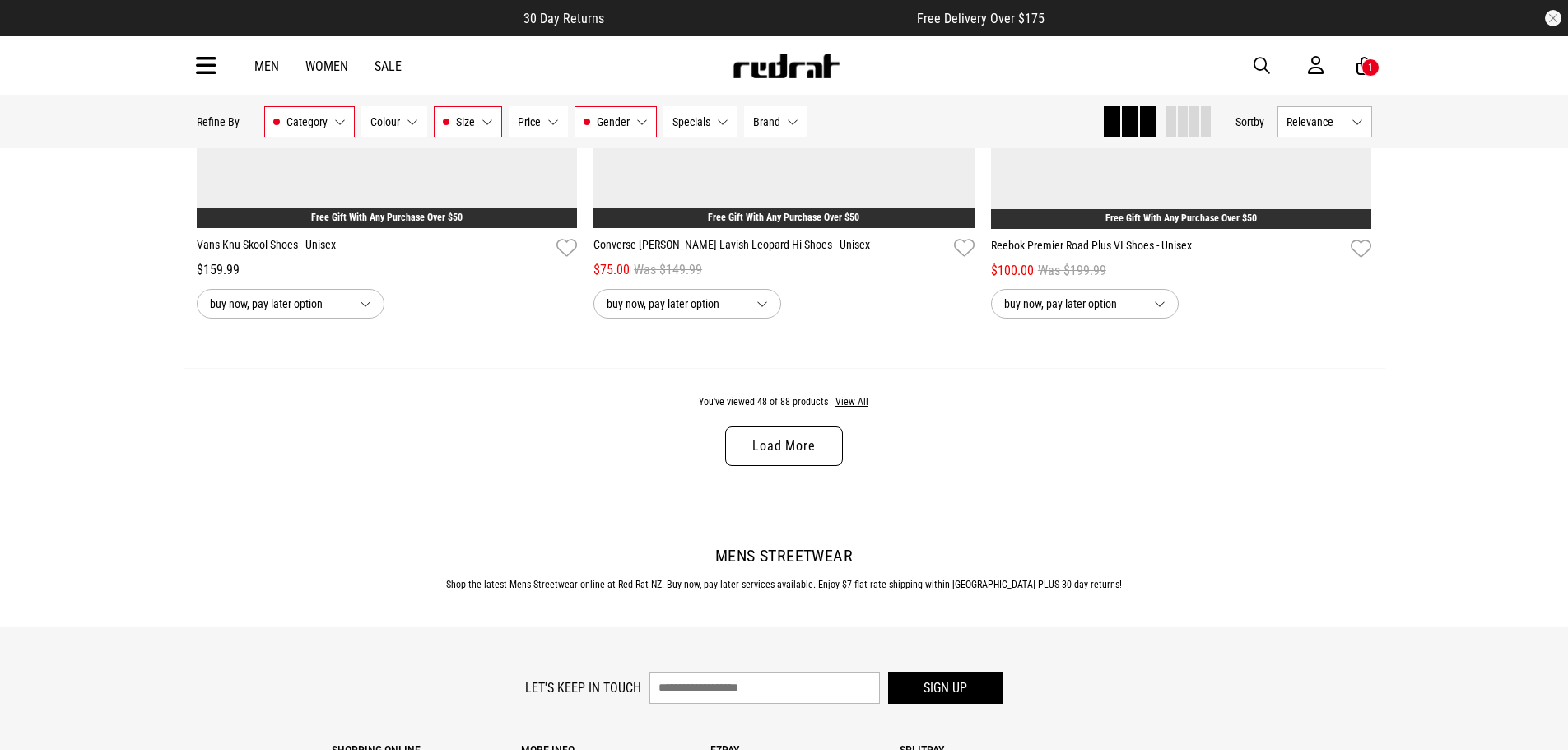
click at [775, 466] on link "Load More" at bounding box center [784, 446] width 117 height 40
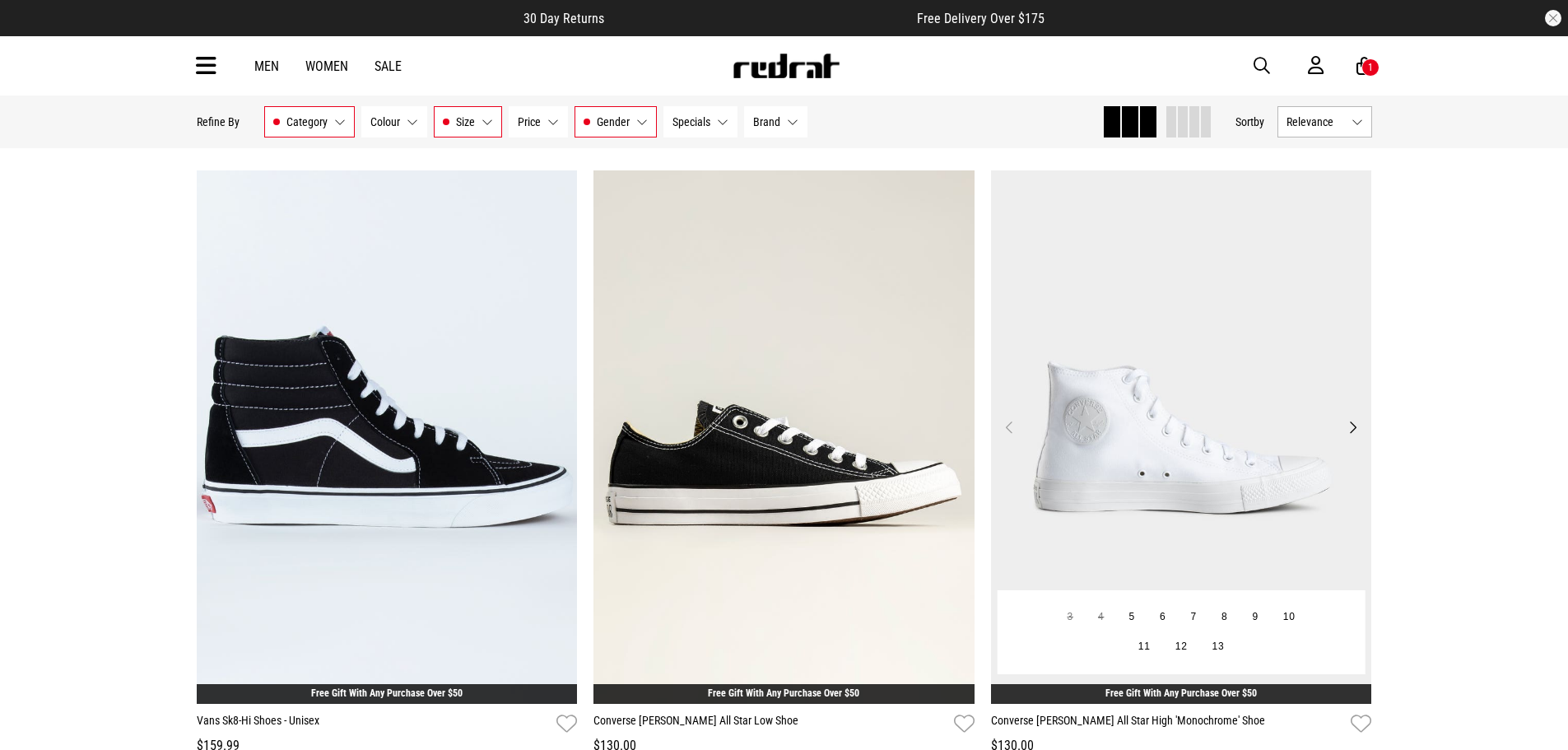
scroll to position [15561, 0]
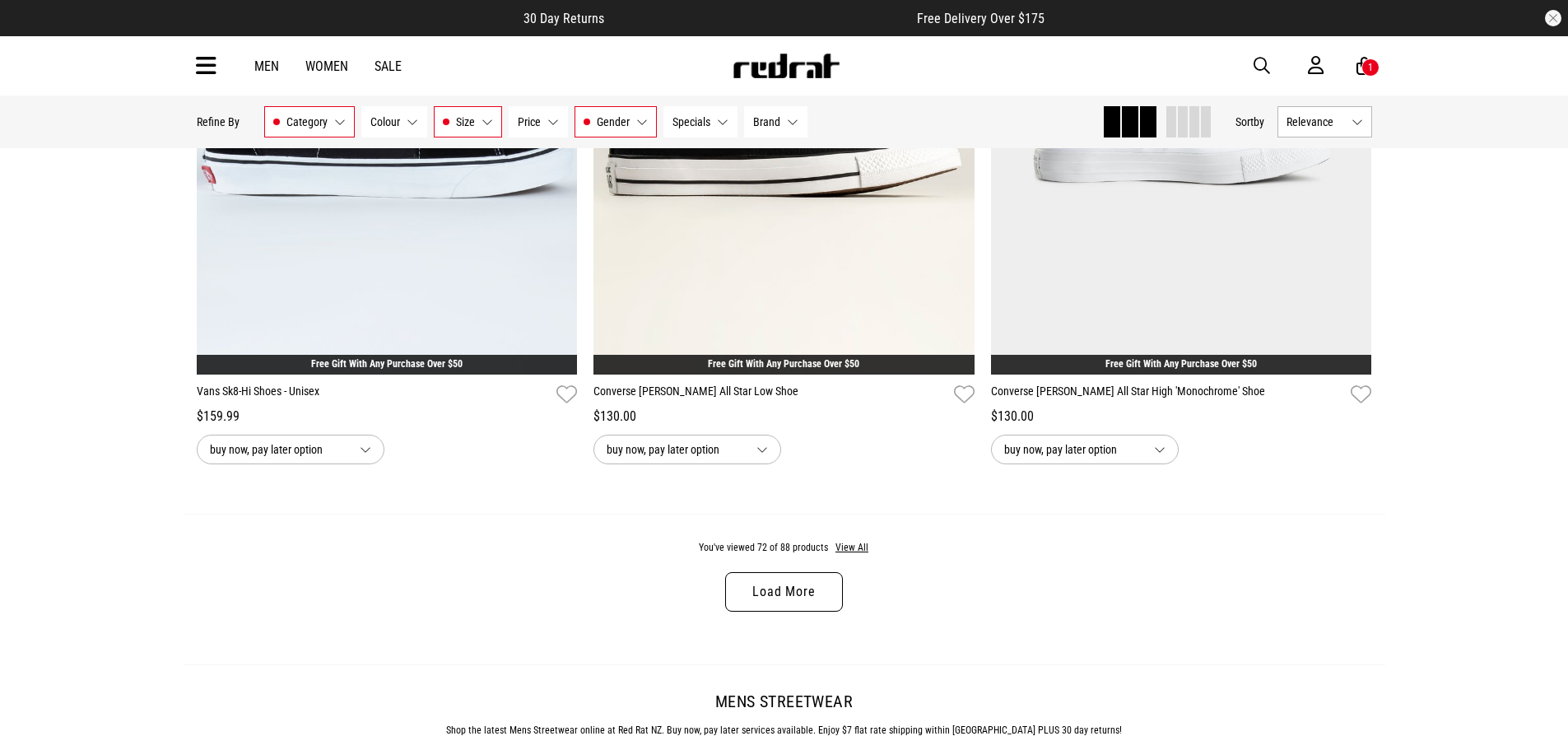
click at [798, 595] on link "Load More" at bounding box center [784, 592] width 117 height 40
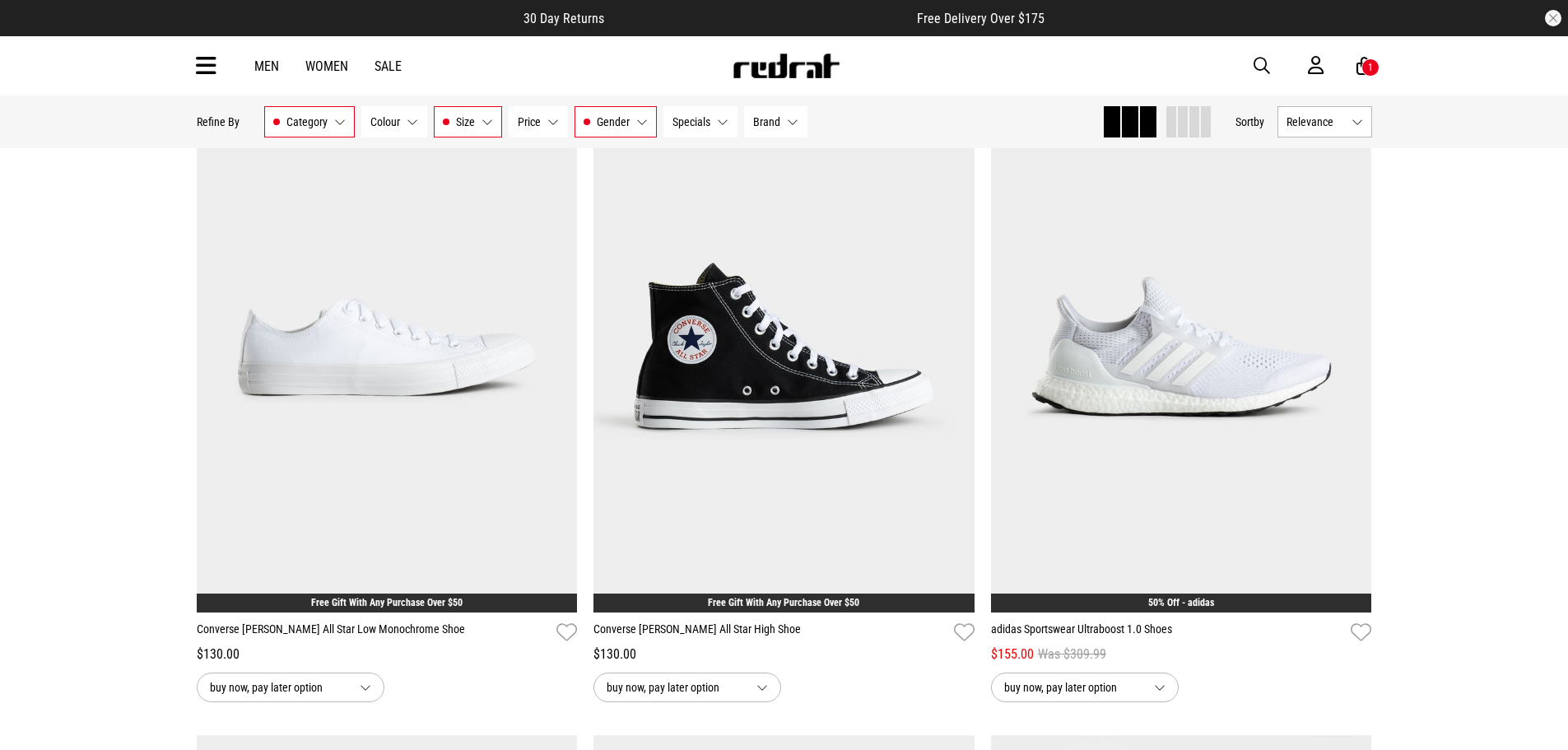
scroll to position [17290, 0]
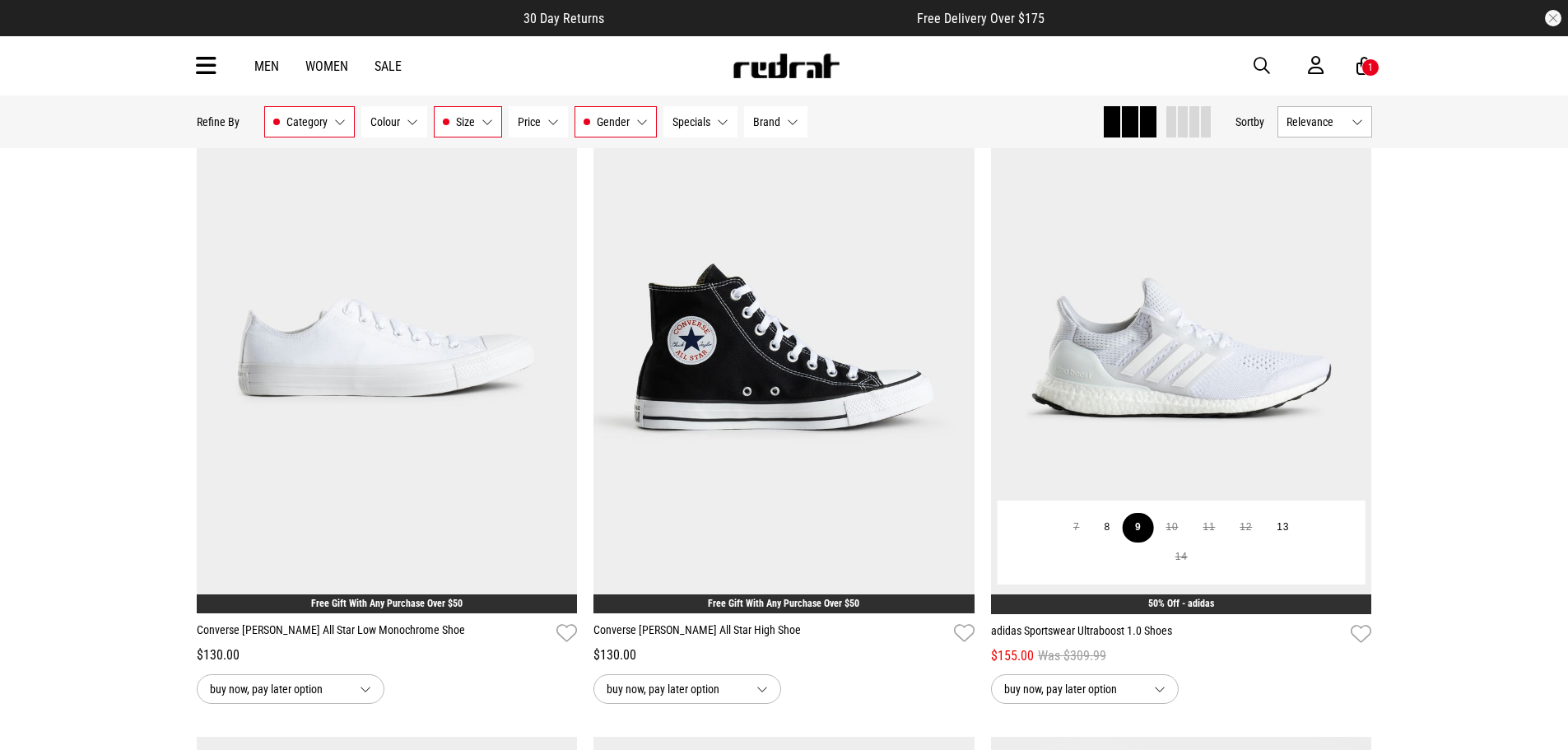
click at [1145, 542] on button "9" at bounding box center [1138, 527] width 30 height 29
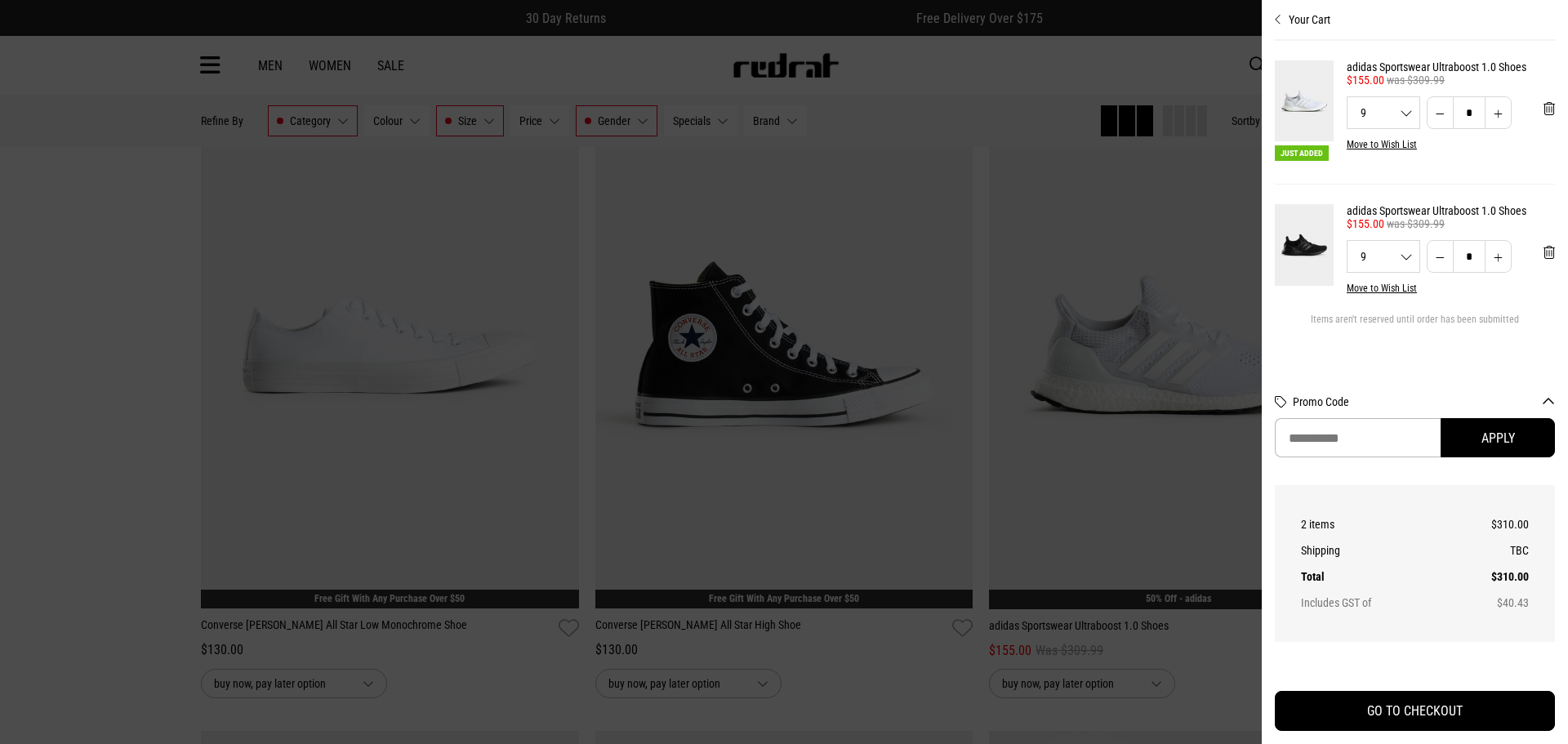
click at [1080, 490] on div at bounding box center [784, 372] width 1568 height 744
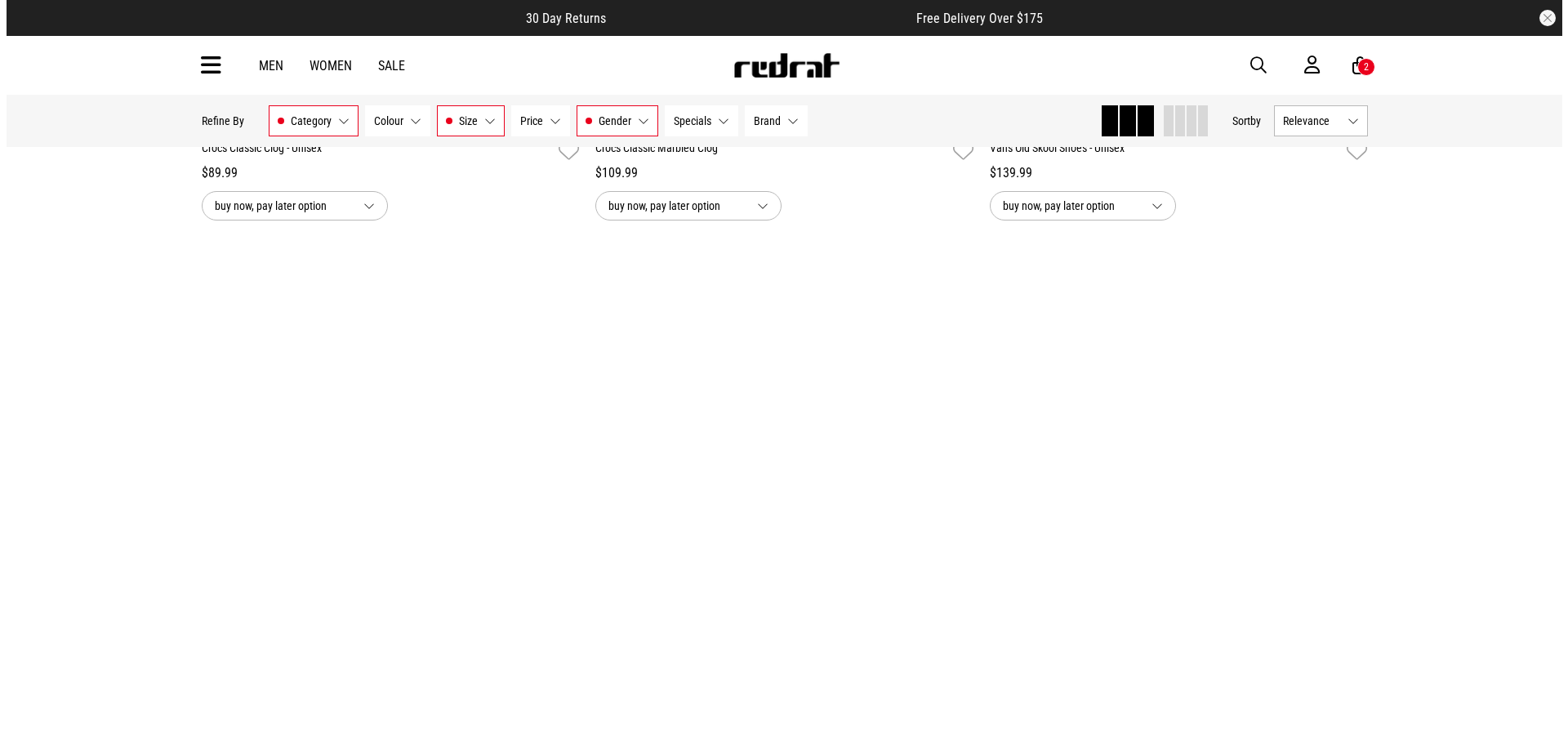
scroll to position [19193, 0]
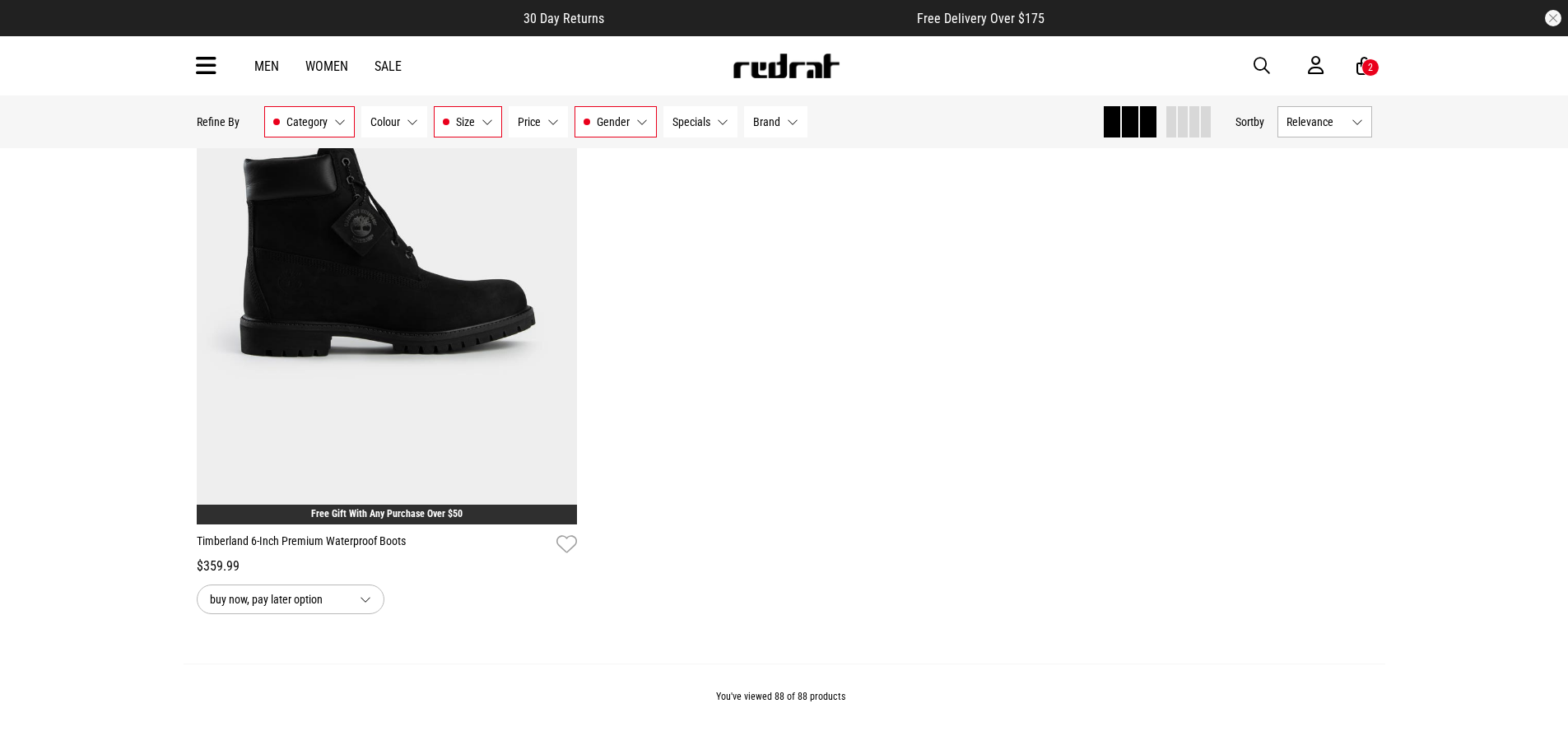
click at [1368, 61] on div "2" at bounding box center [1370, 67] width 5 height 12
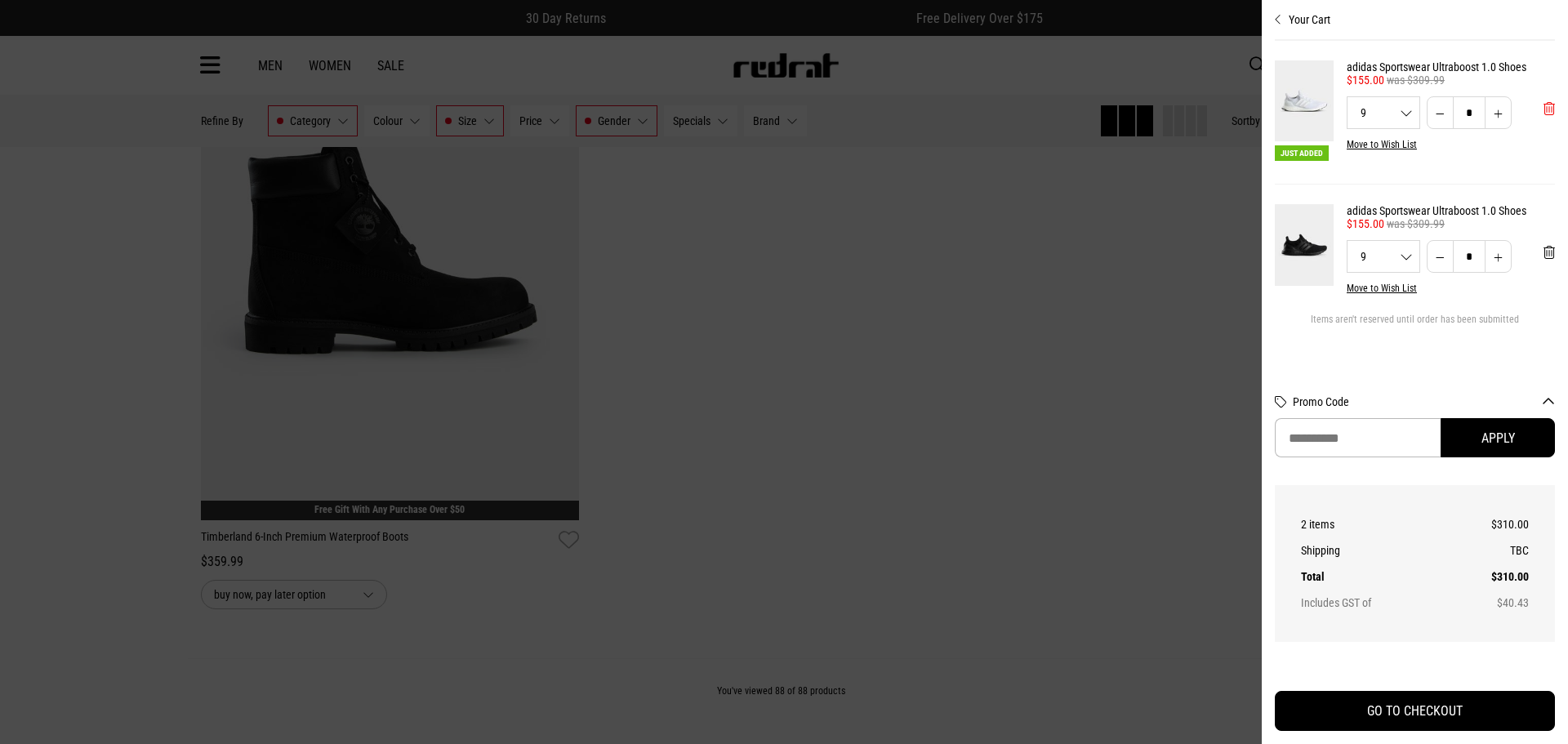
click at [1550, 112] on span "'Remove from cart" at bounding box center [1550, 108] width 12 height 16
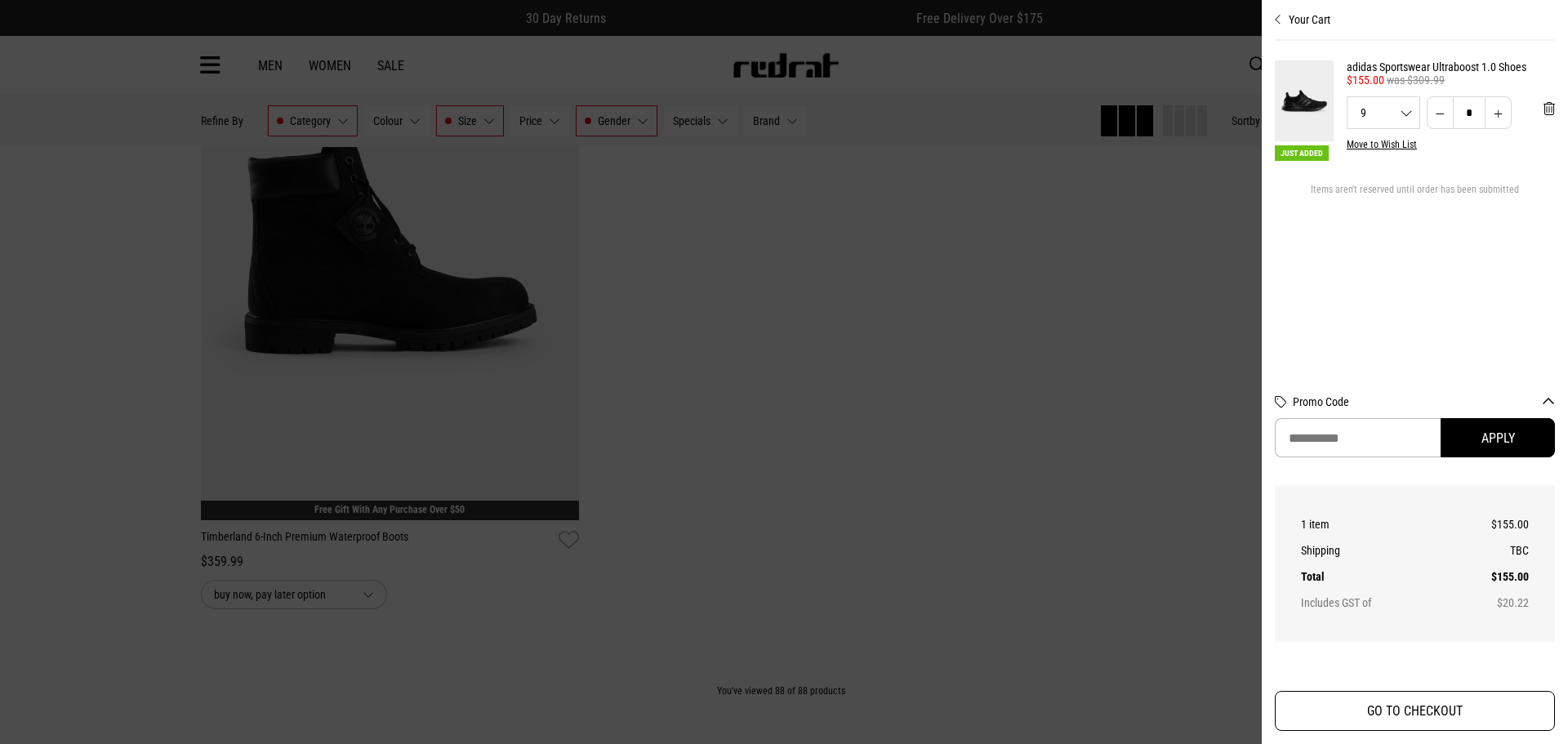
click at [1431, 706] on button "GO TO CHECKOUT" at bounding box center [1415, 711] width 280 height 40
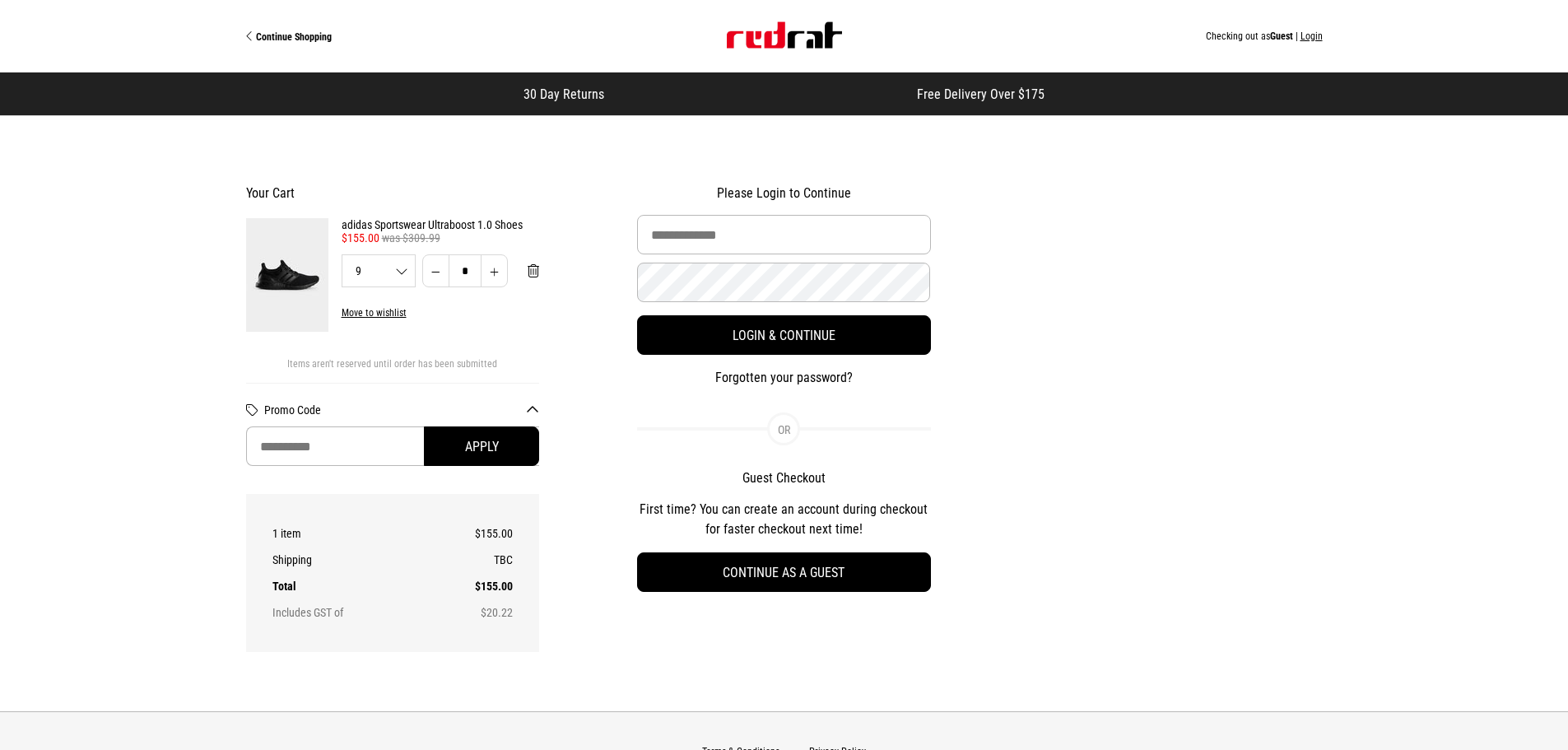
click at [775, 33] on img "Site" at bounding box center [784, 34] width 115 height 26
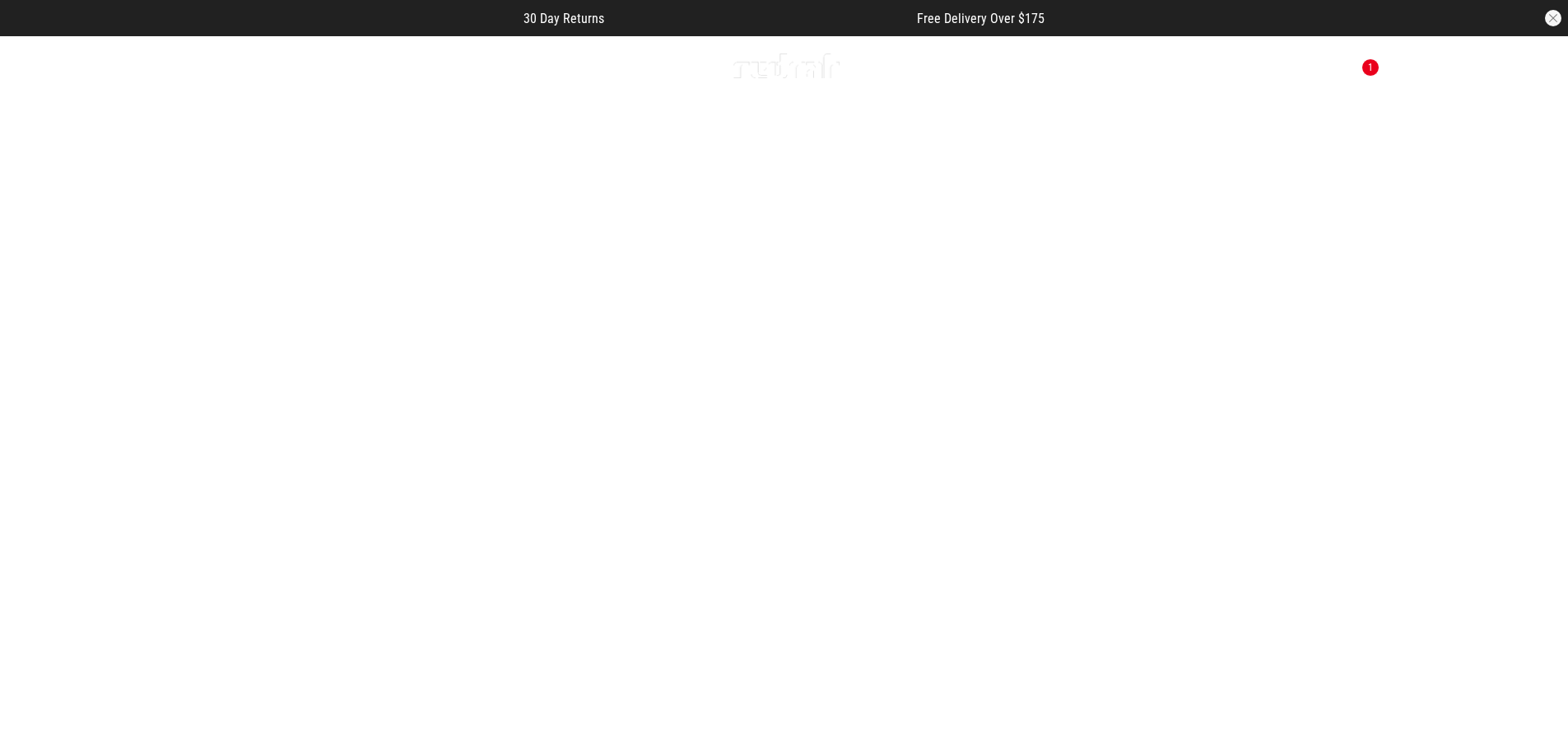
click at [205, 60] on icon at bounding box center [206, 66] width 20 height 27
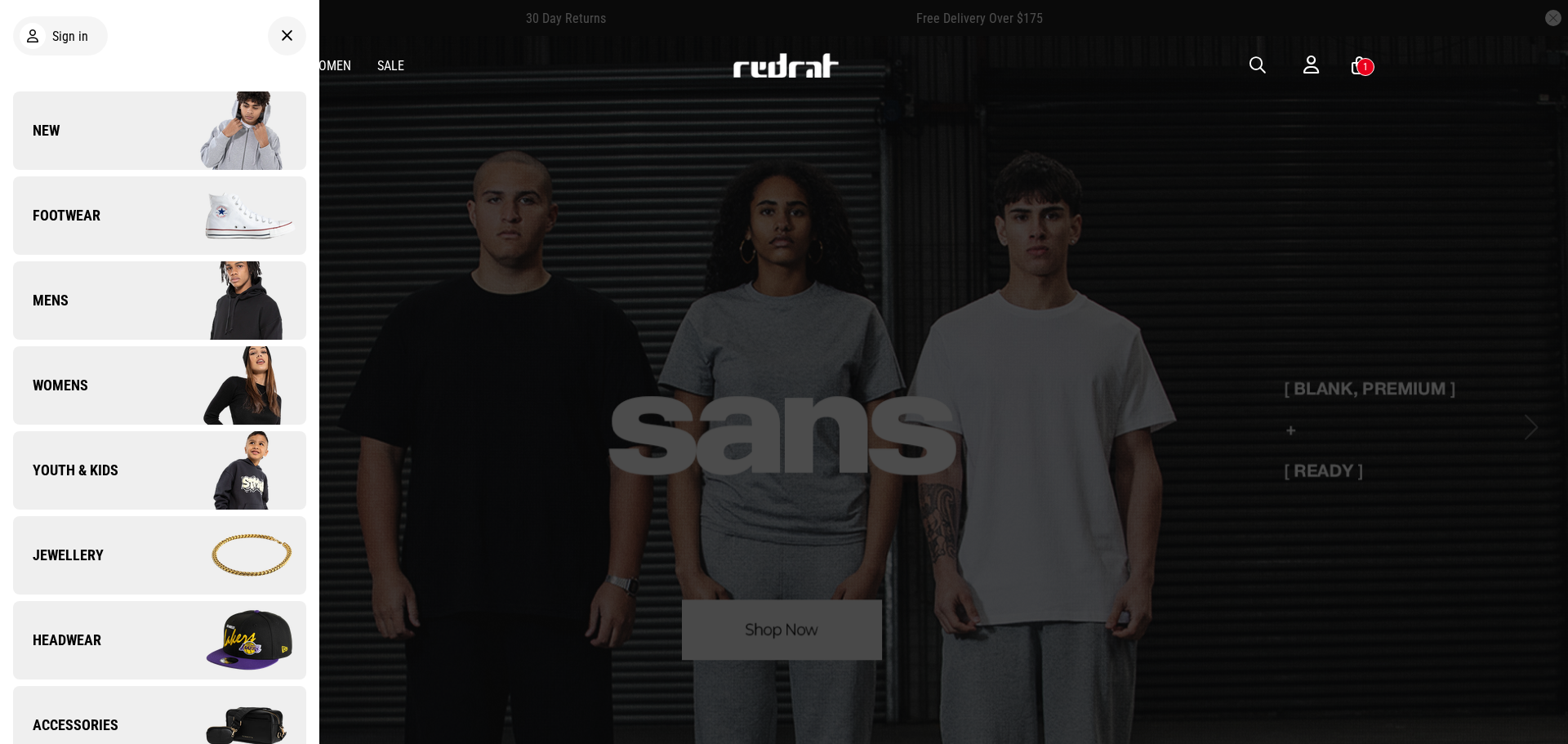
click at [150, 302] on link "Mens" at bounding box center [160, 300] width 294 height 78
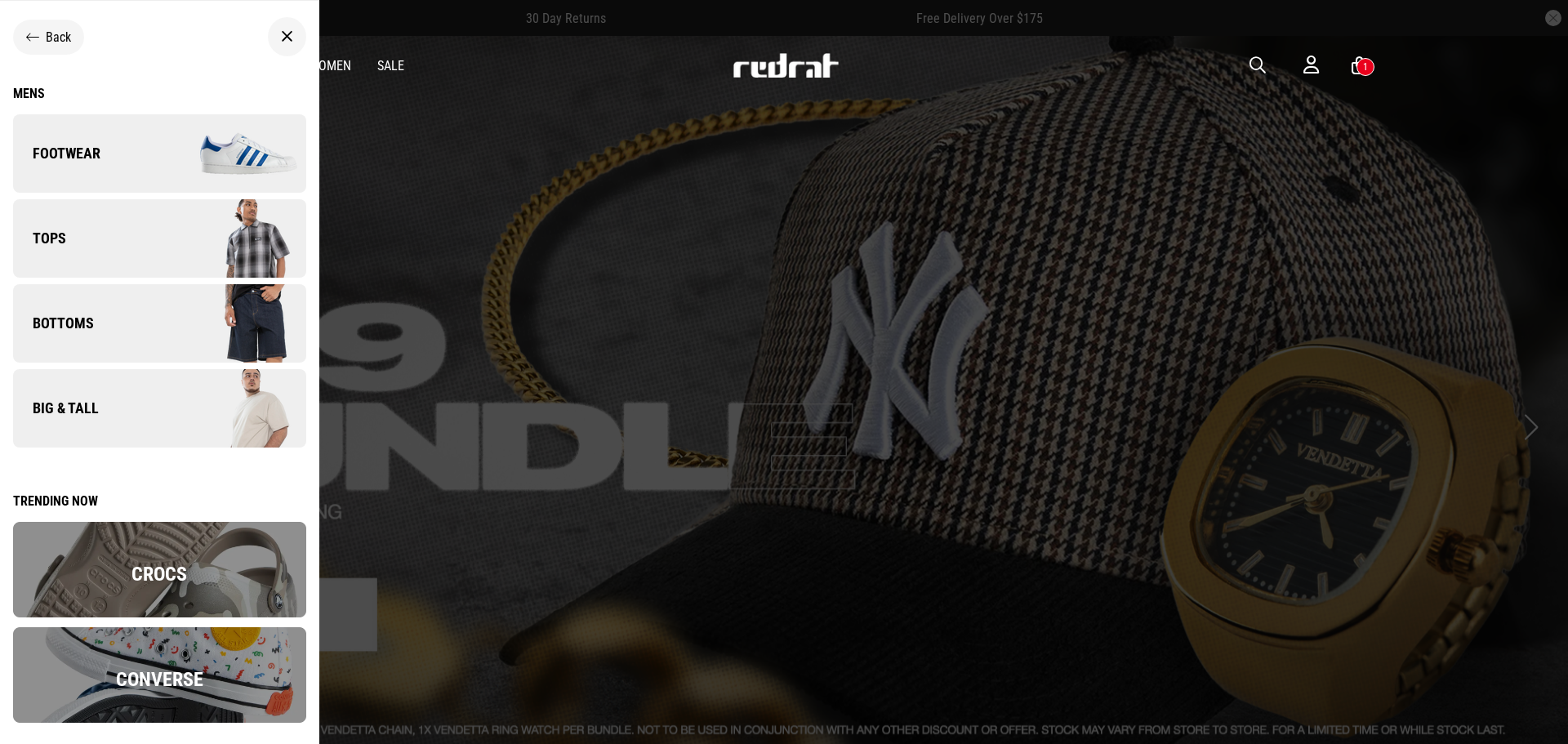
click at [178, 334] on img at bounding box center [232, 324] width 146 height 82
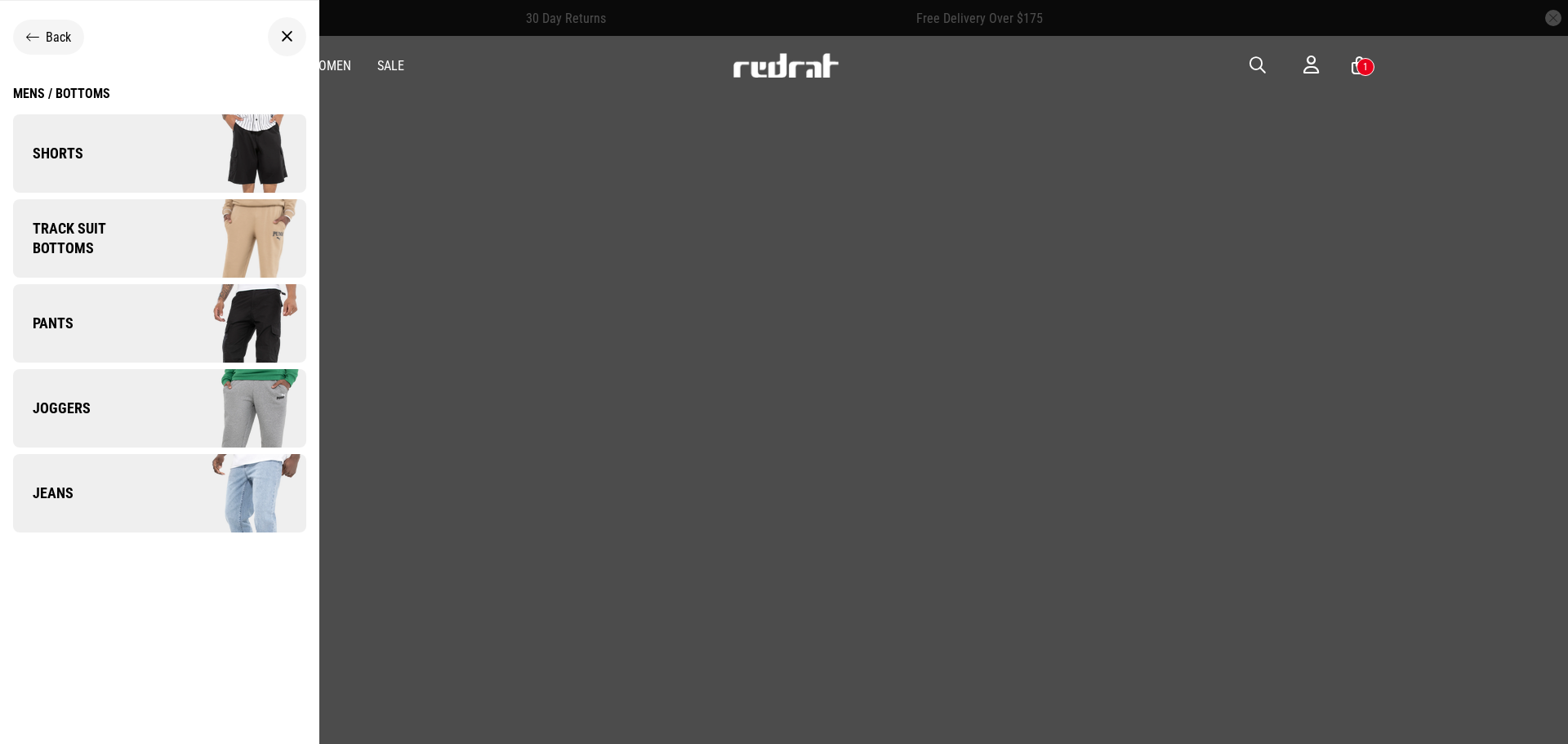
click at [159, 157] on img at bounding box center [232, 153] width 146 height 82
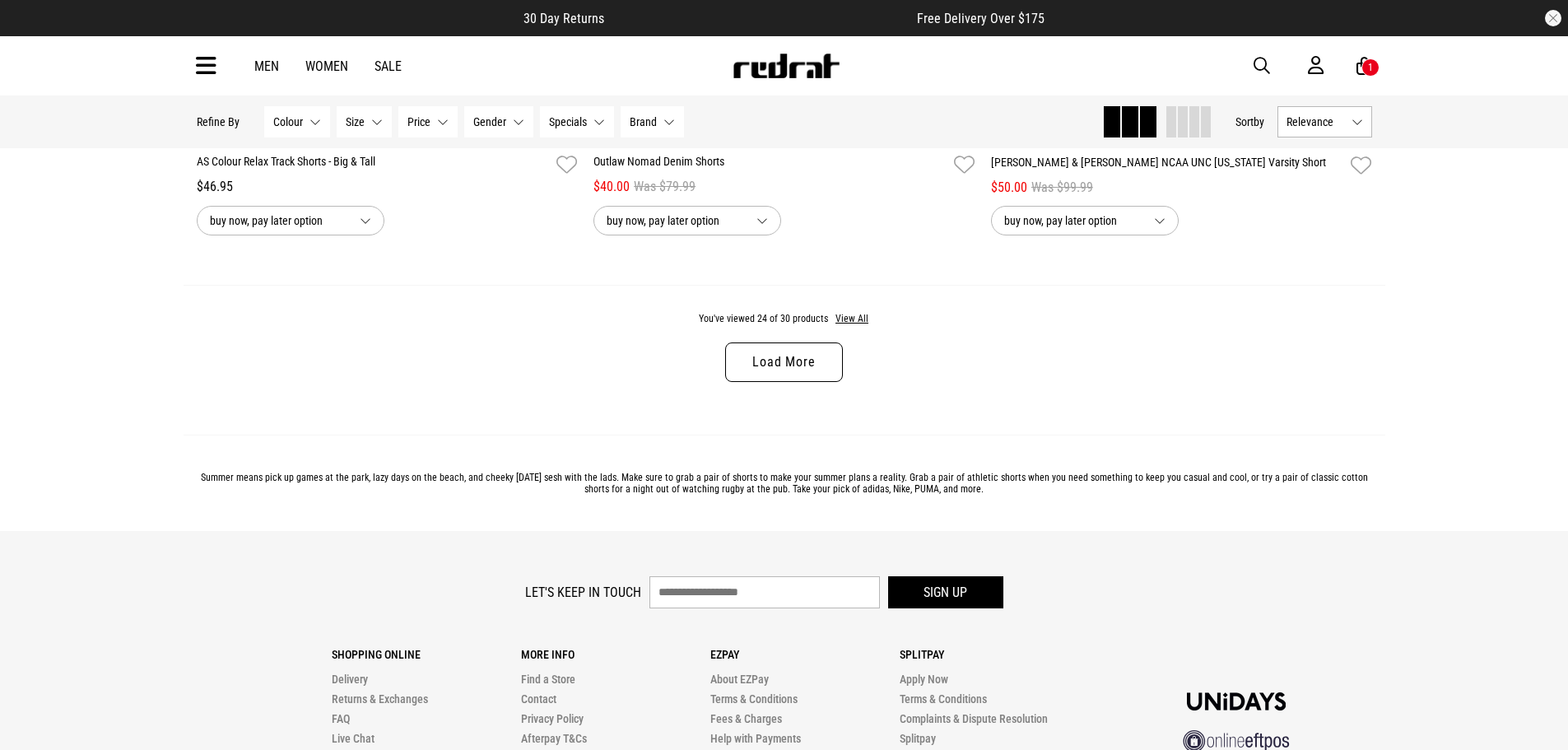
scroll to position [4940, 0]
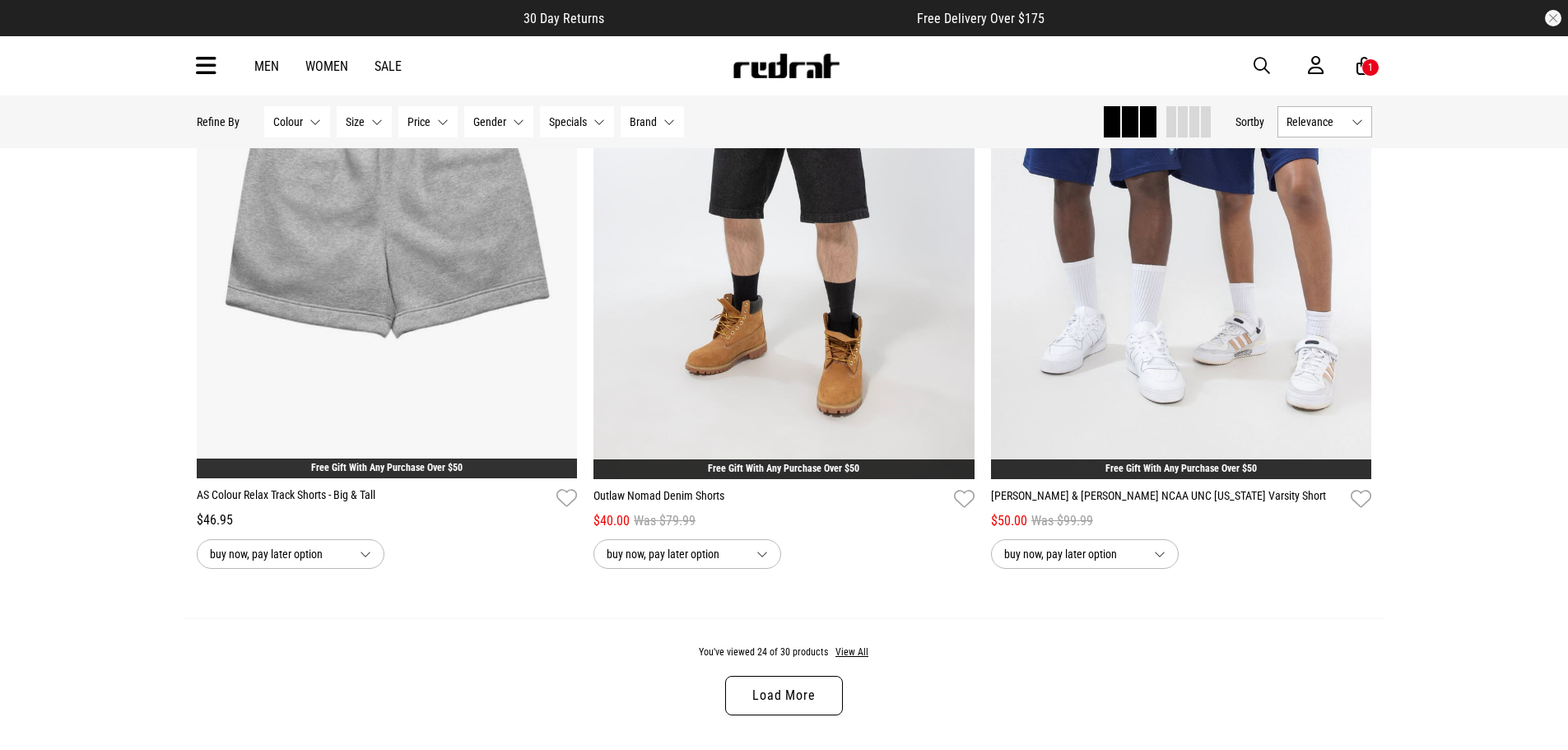
click at [801, 701] on link "Load More" at bounding box center [784, 695] width 117 height 40
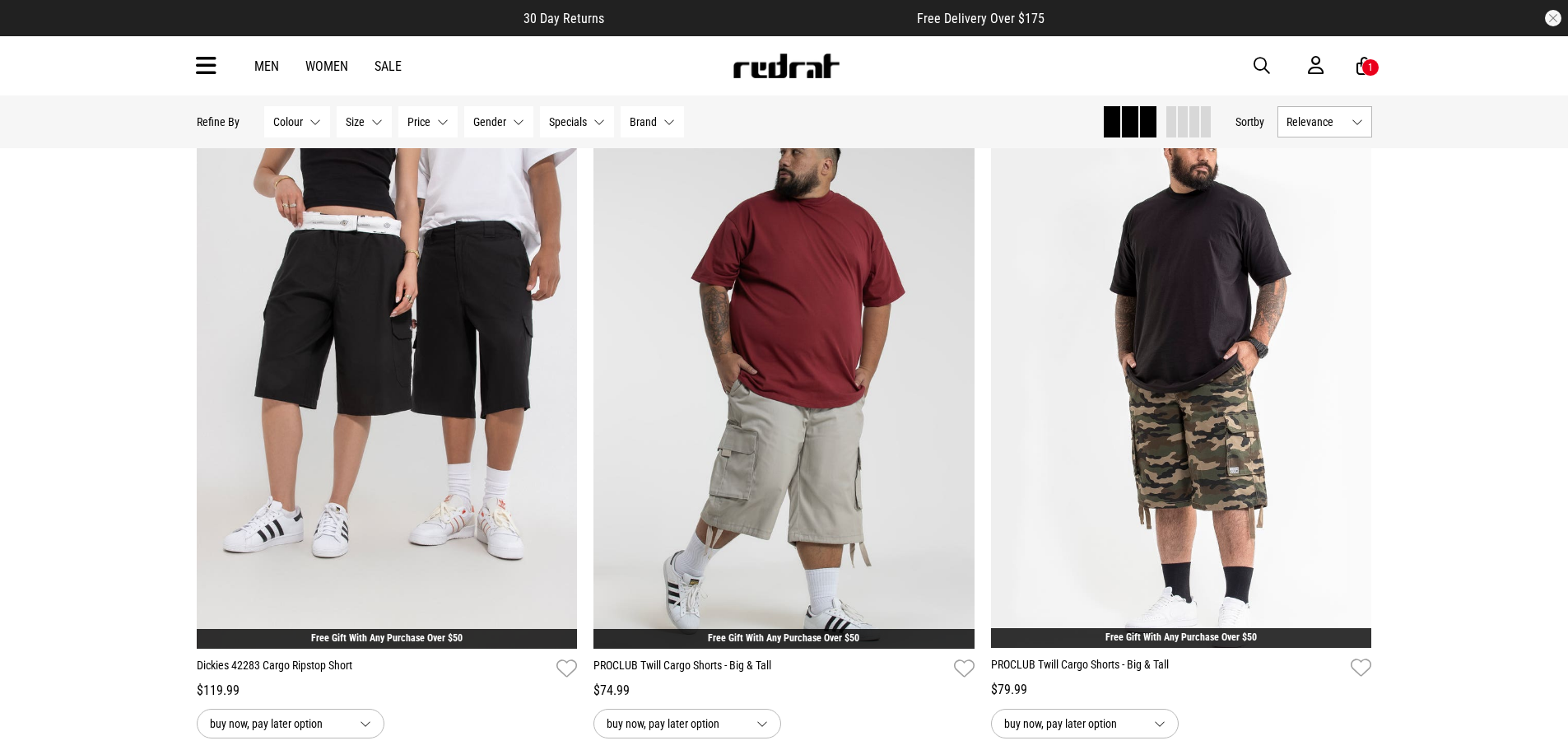
scroll to position [6504, 0]
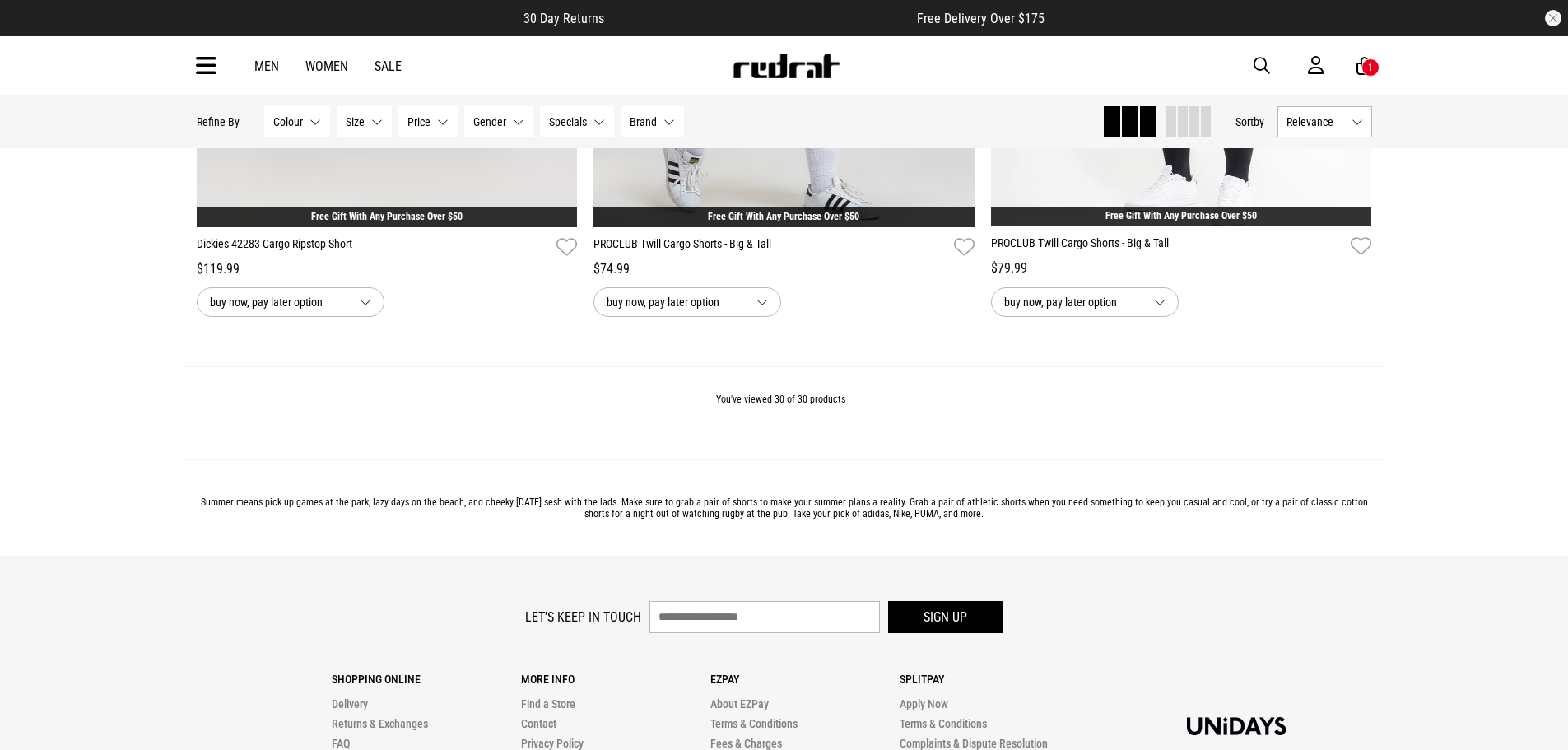
click at [257, 69] on link "Men" at bounding box center [267, 66] width 24 height 16
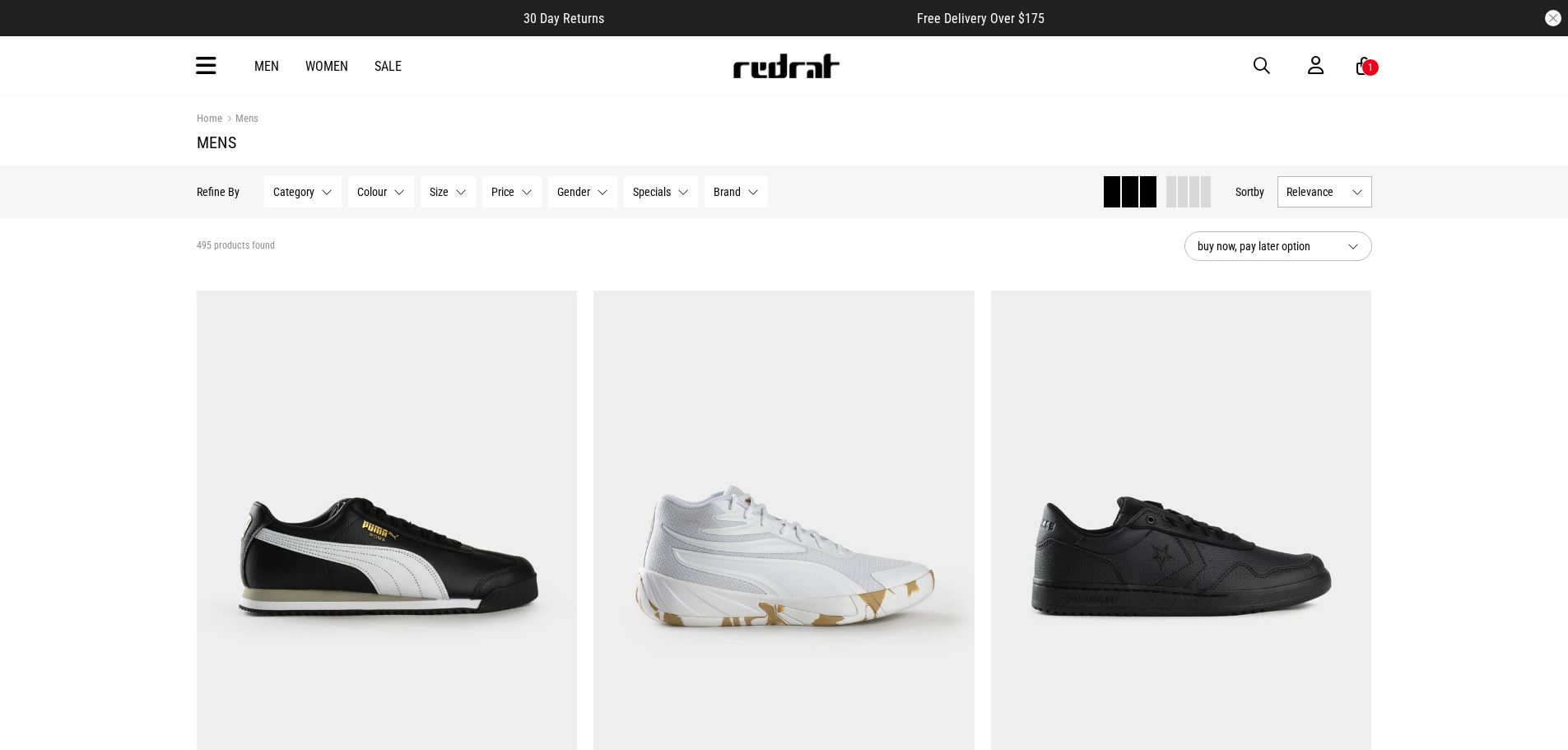
click at [213, 65] on icon at bounding box center [206, 66] width 20 height 27
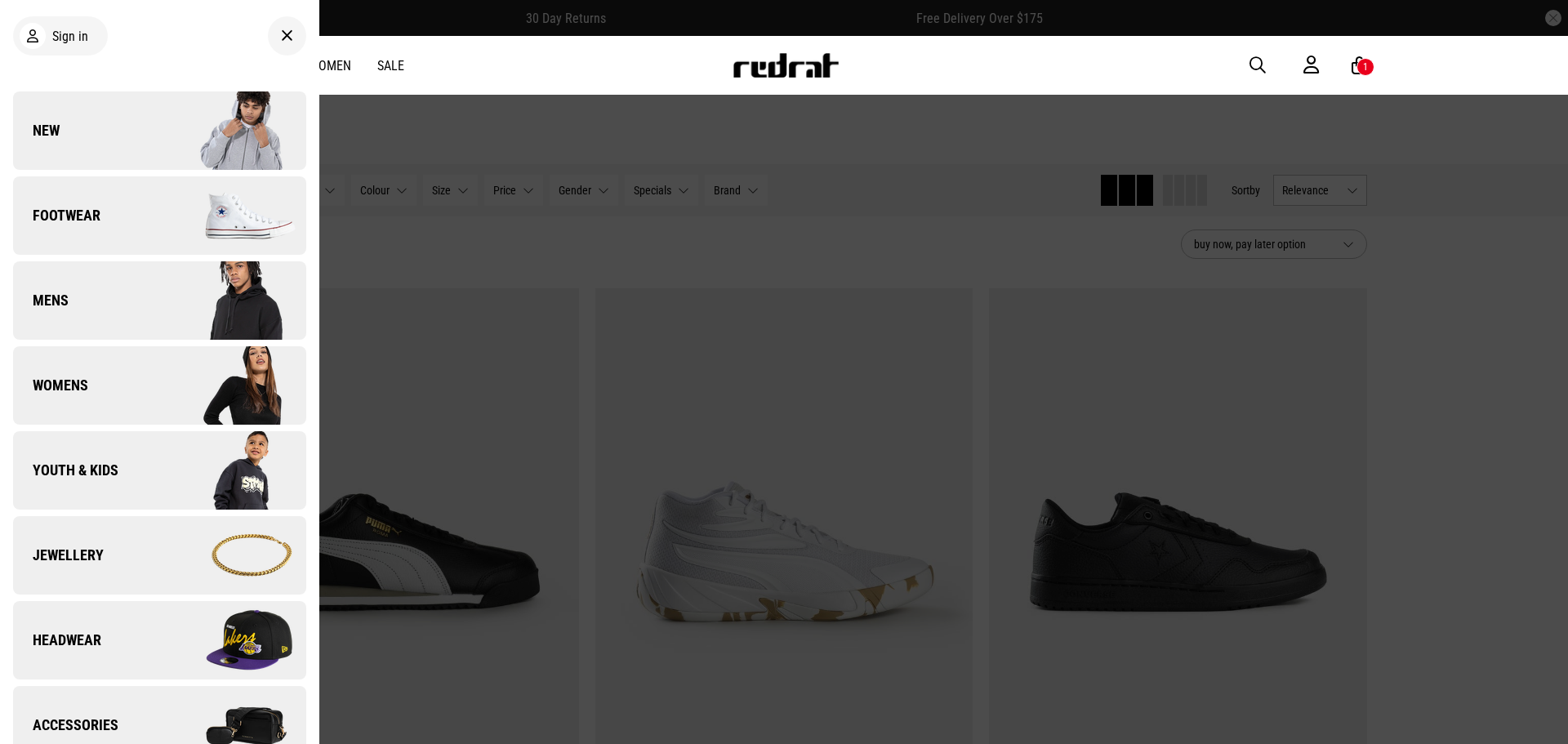
click at [169, 317] on img at bounding box center [232, 300] width 146 height 82
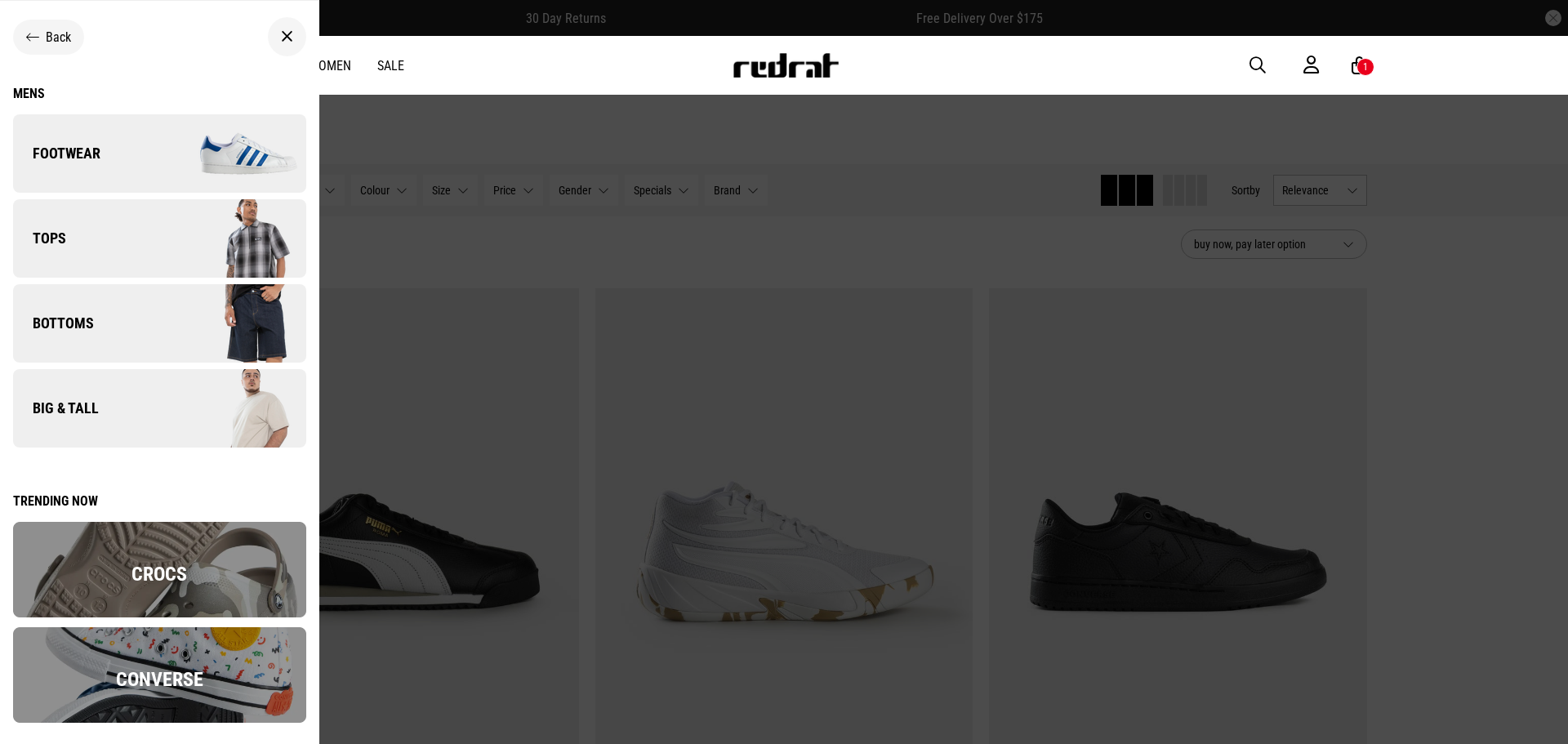
click at [193, 250] on img at bounding box center [232, 239] width 146 height 82
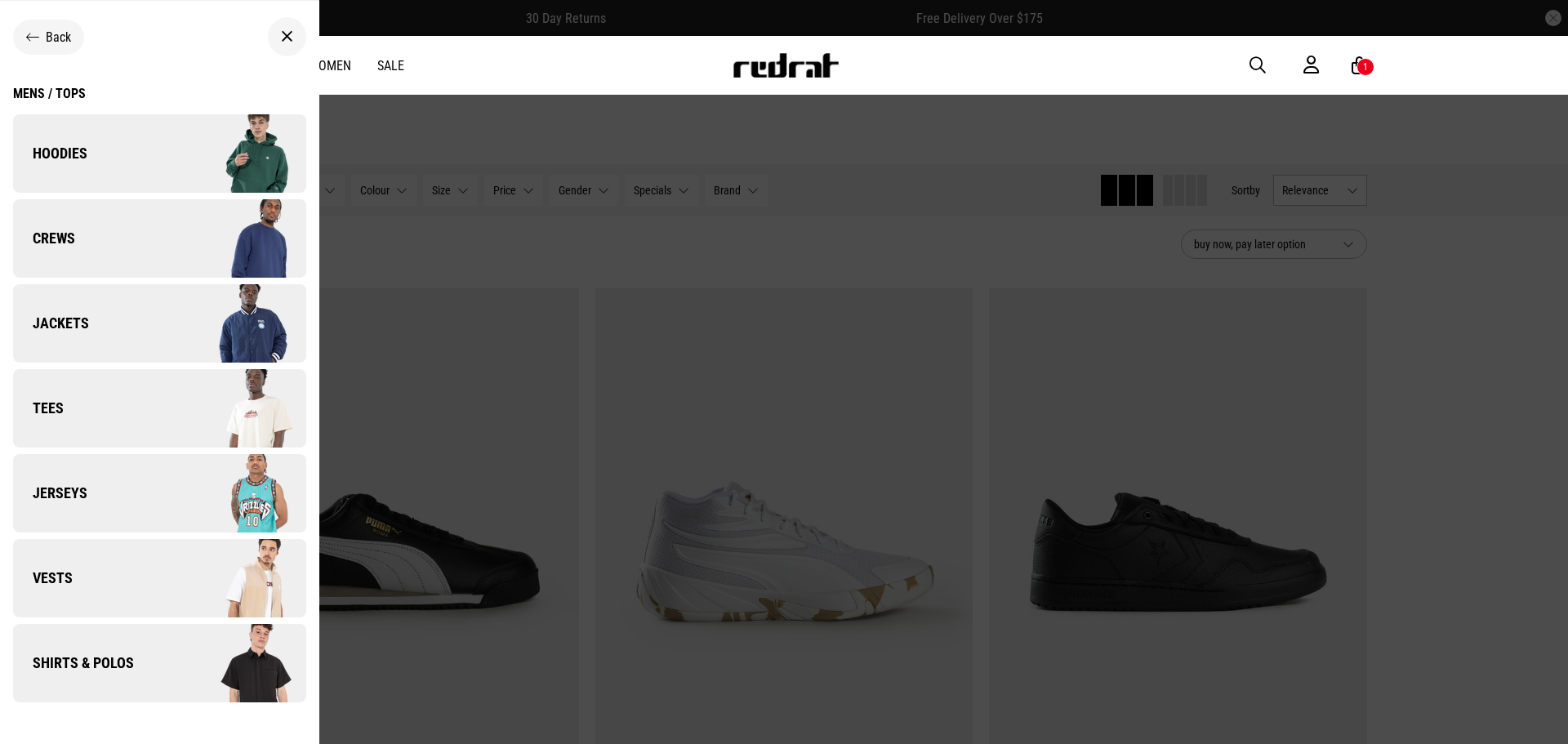
click at [159, 497] on img at bounding box center [232, 493] width 146 height 82
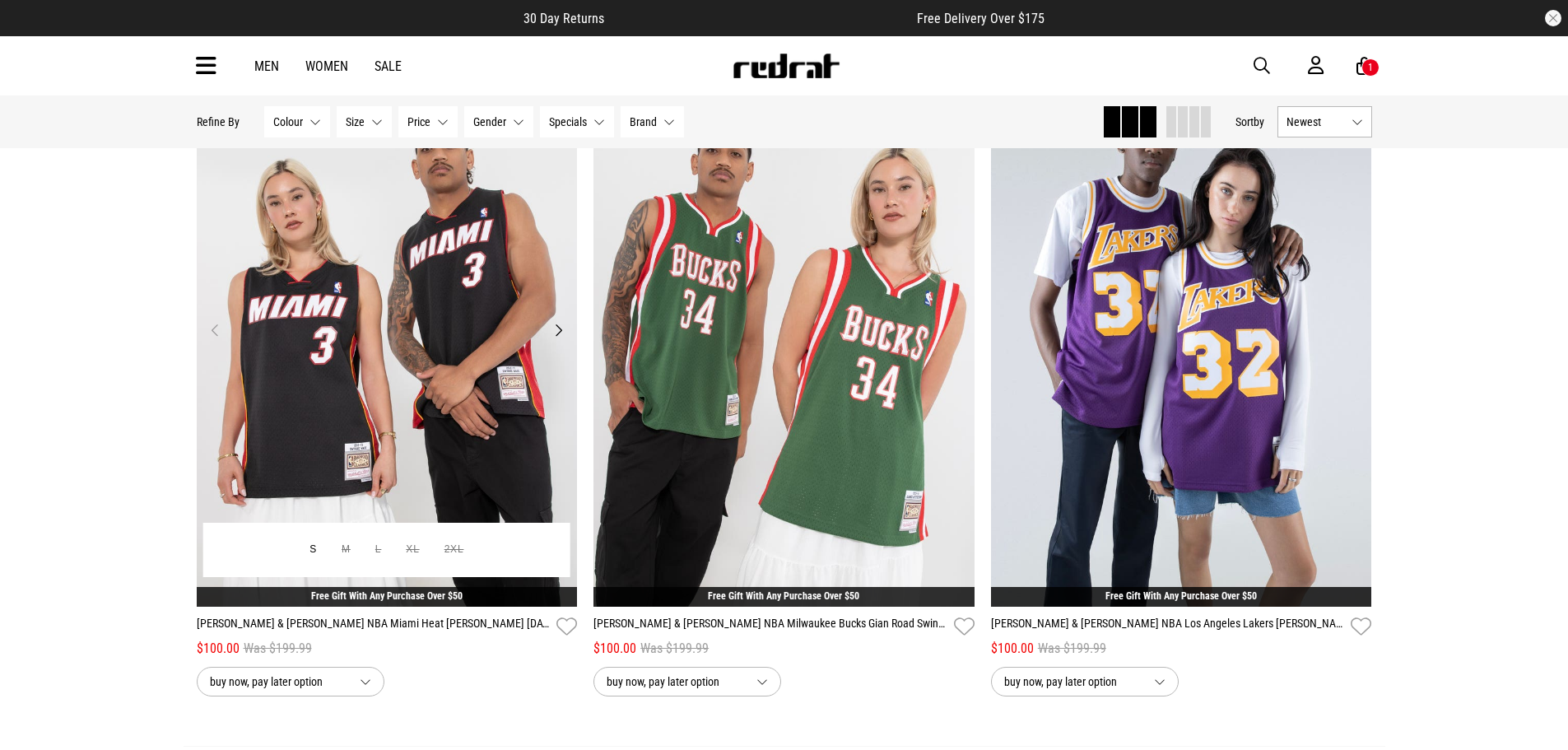
scroll to position [165, 0]
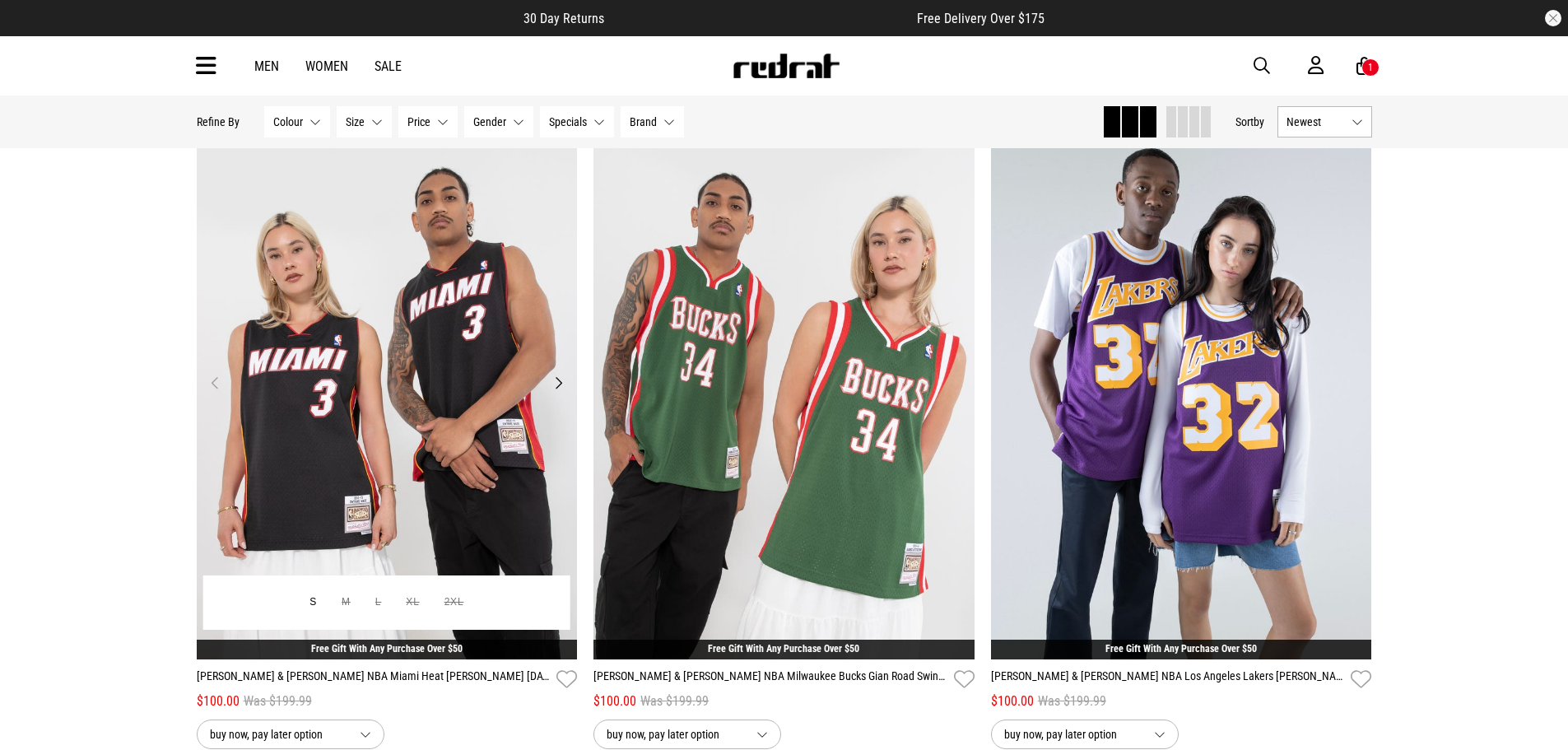
click at [558, 384] on button "Next" at bounding box center [558, 383] width 20 height 20
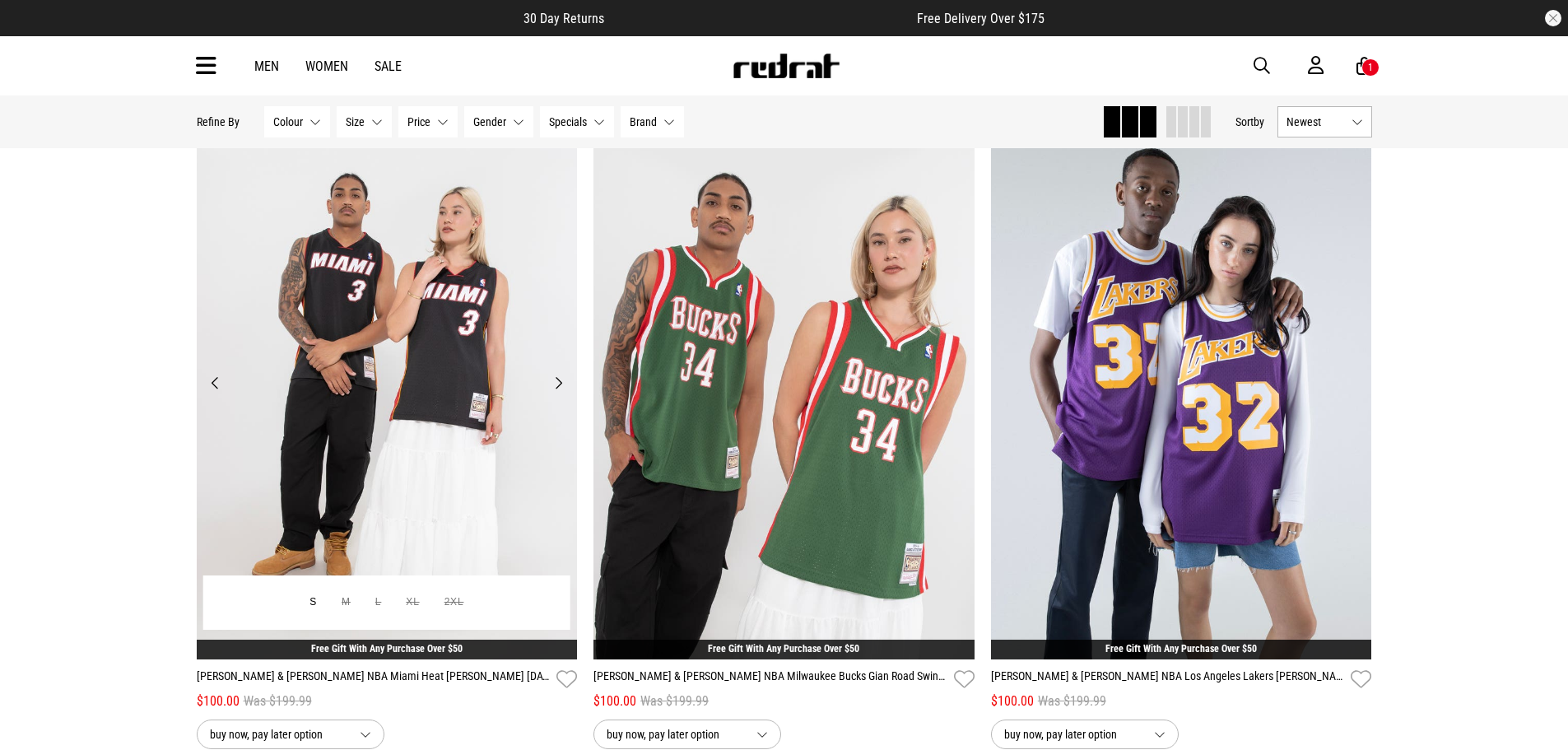
click at [558, 383] on button "Next" at bounding box center [558, 383] width 20 height 20
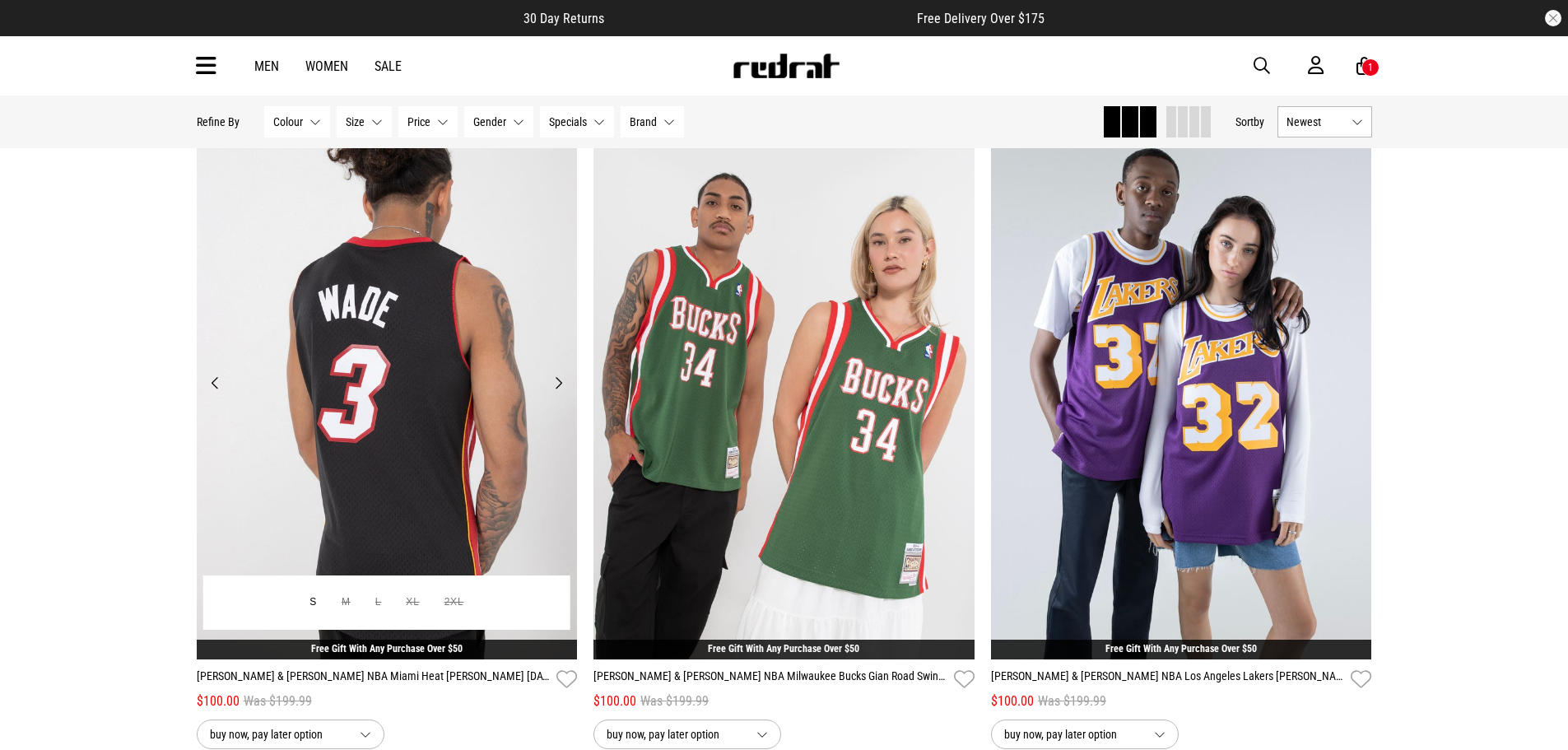
click at [558, 383] on button "Next" at bounding box center [558, 383] width 20 height 20
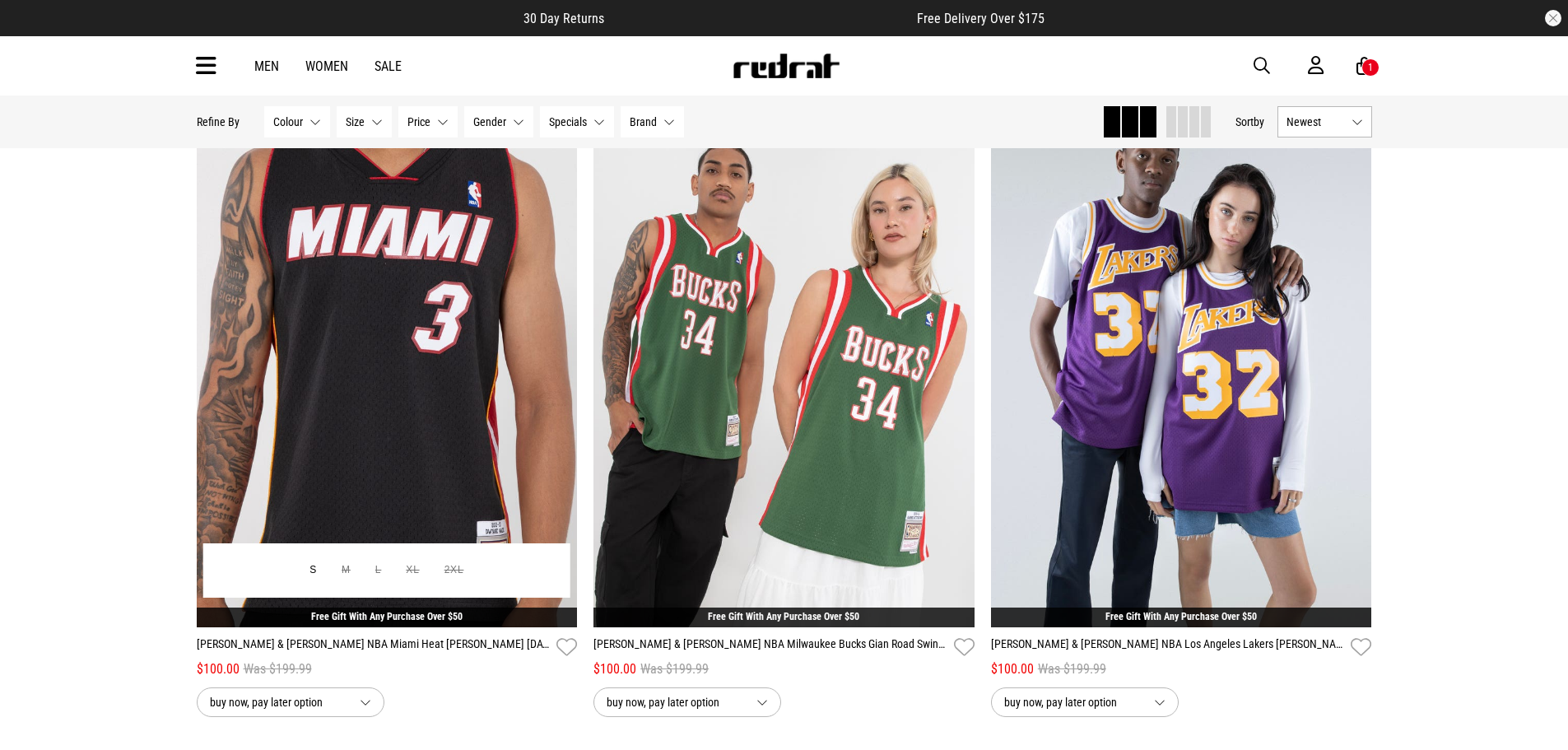
scroll to position [82, 0]
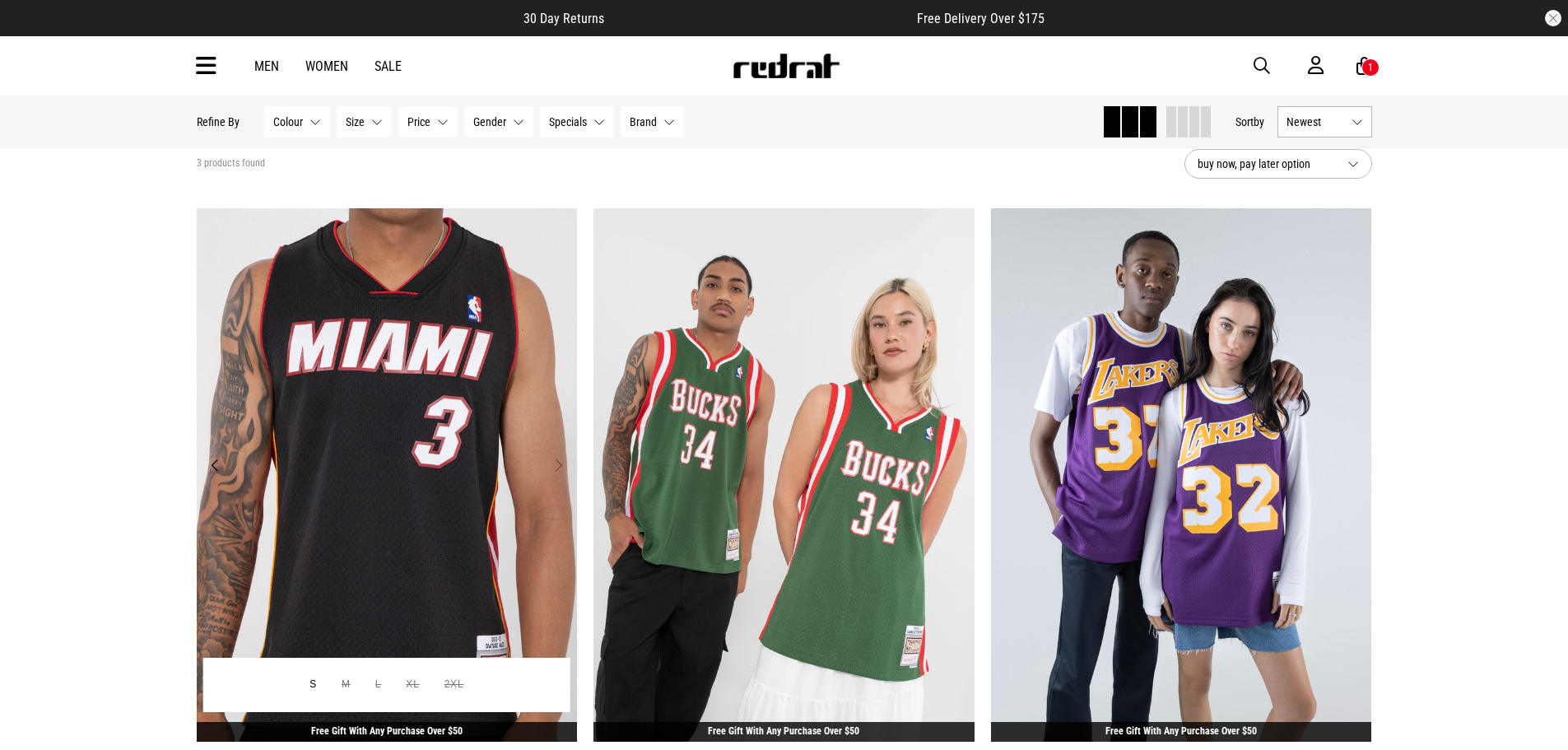
click at [409, 441] on img at bounding box center [387, 475] width 381 height 534
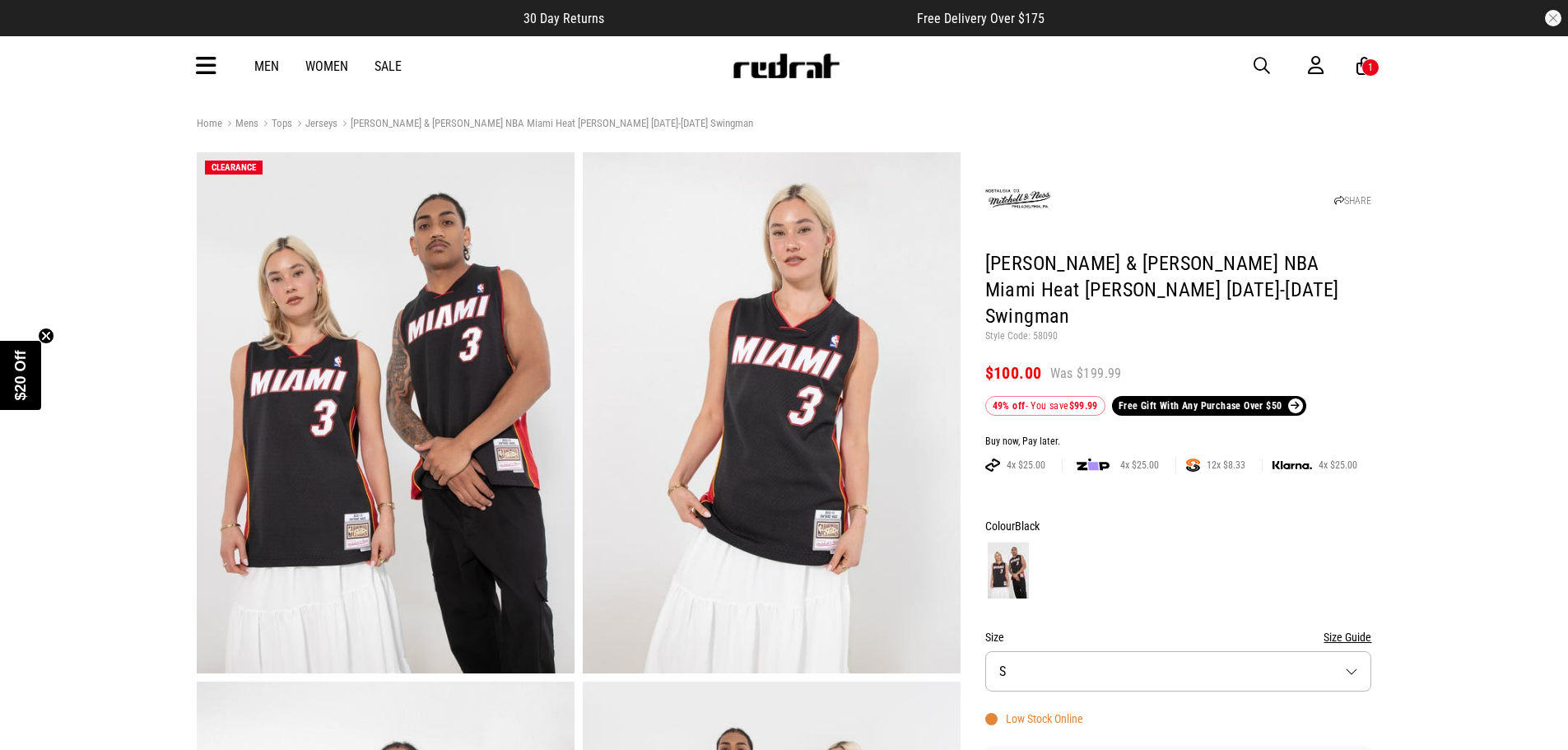
click at [1058, 652] on button "Size S" at bounding box center [1179, 672] width 387 height 40
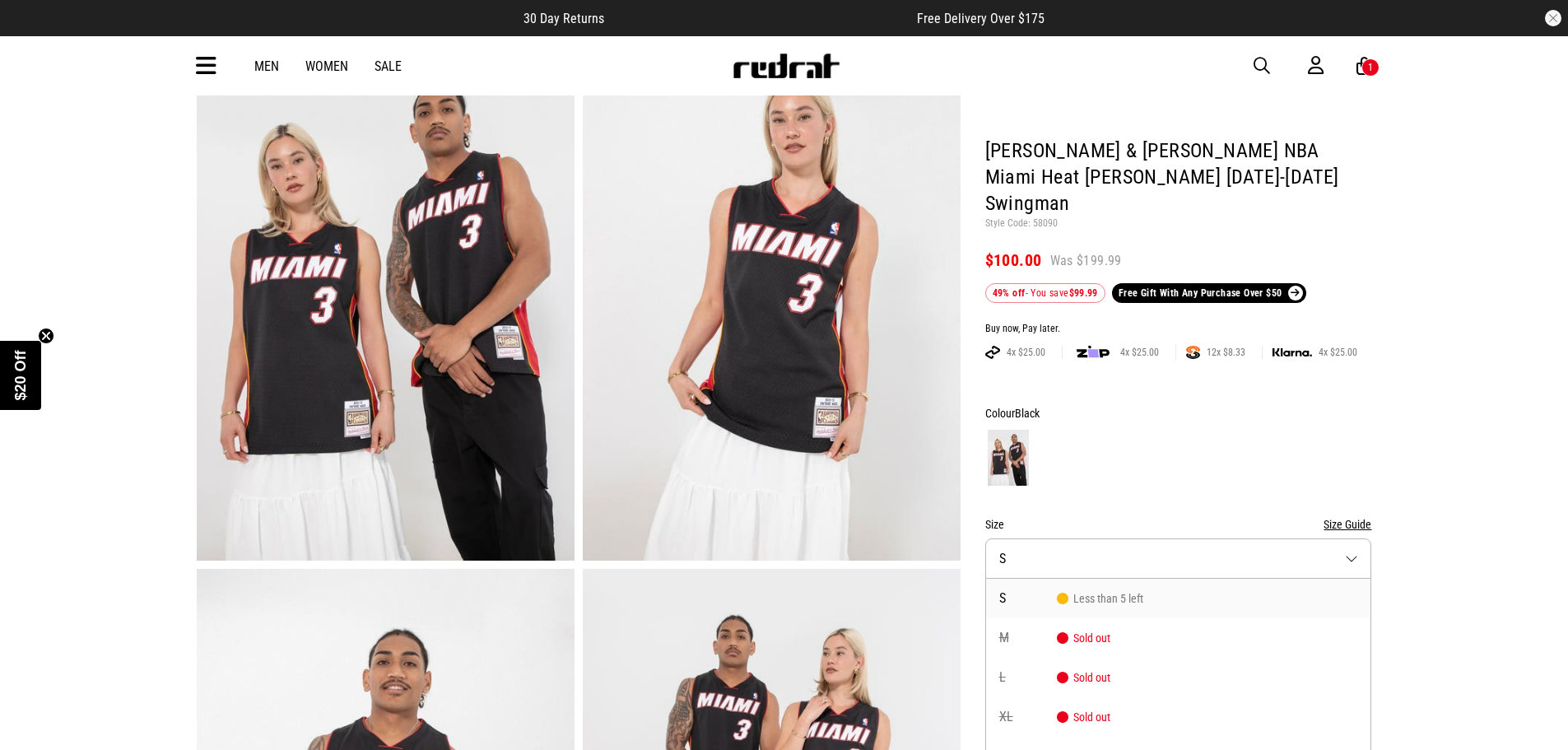
click at [1163, 578] on li "S Less than 5 left" at bounding box center [1179, 598] width 385 height 40
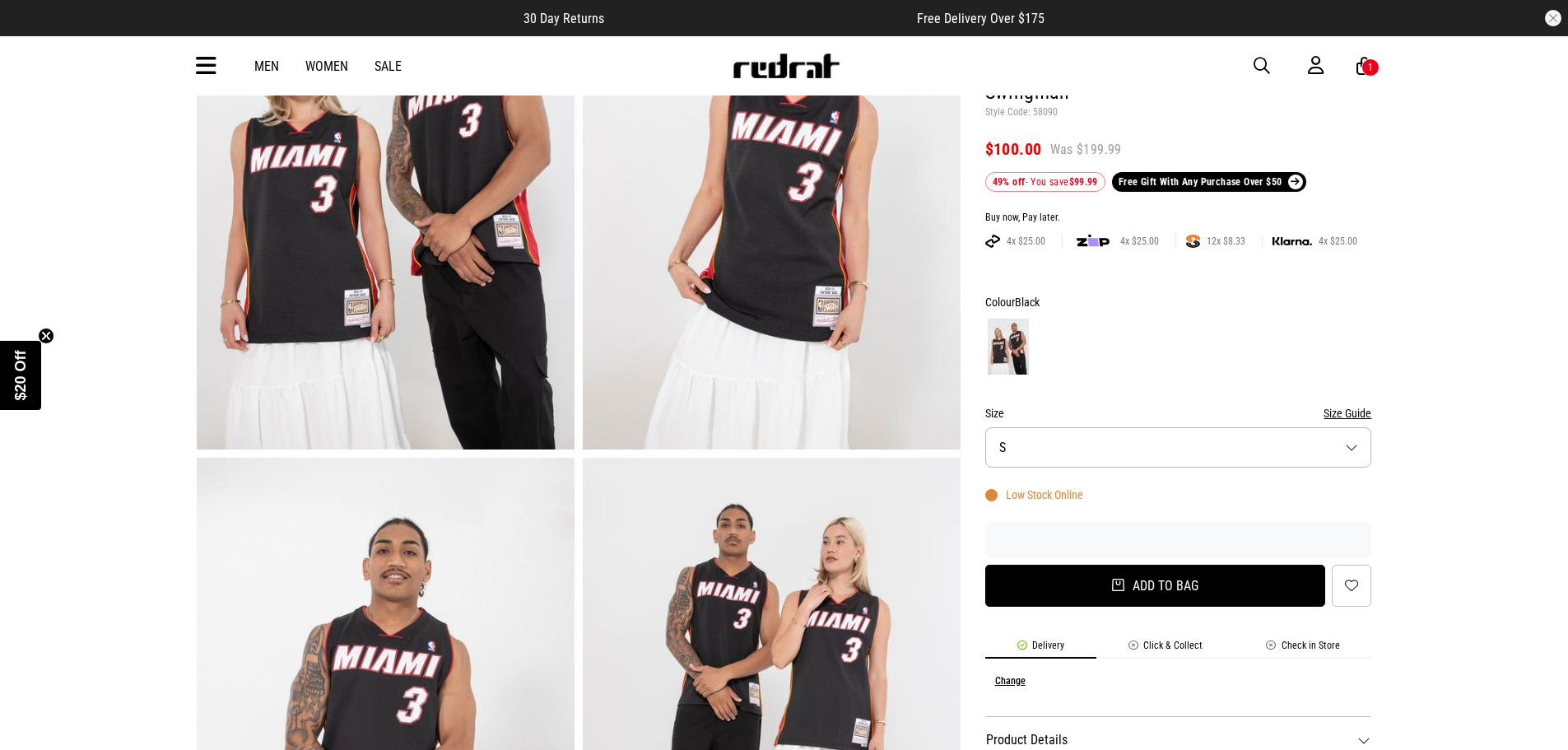
scroll to position [247, 0]
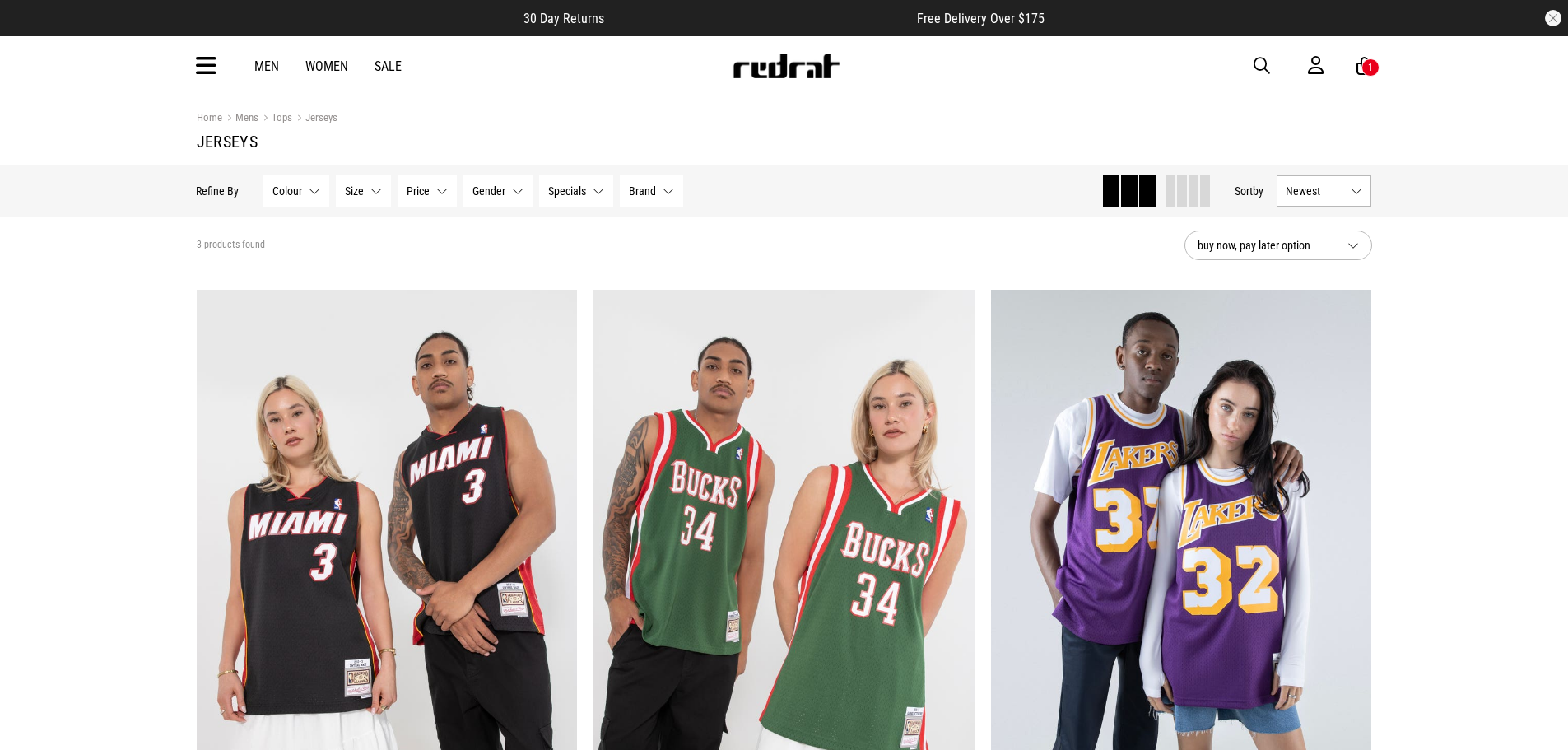
click at [203, 76] on icon at bounding box center [206, 66] width 20 height 27
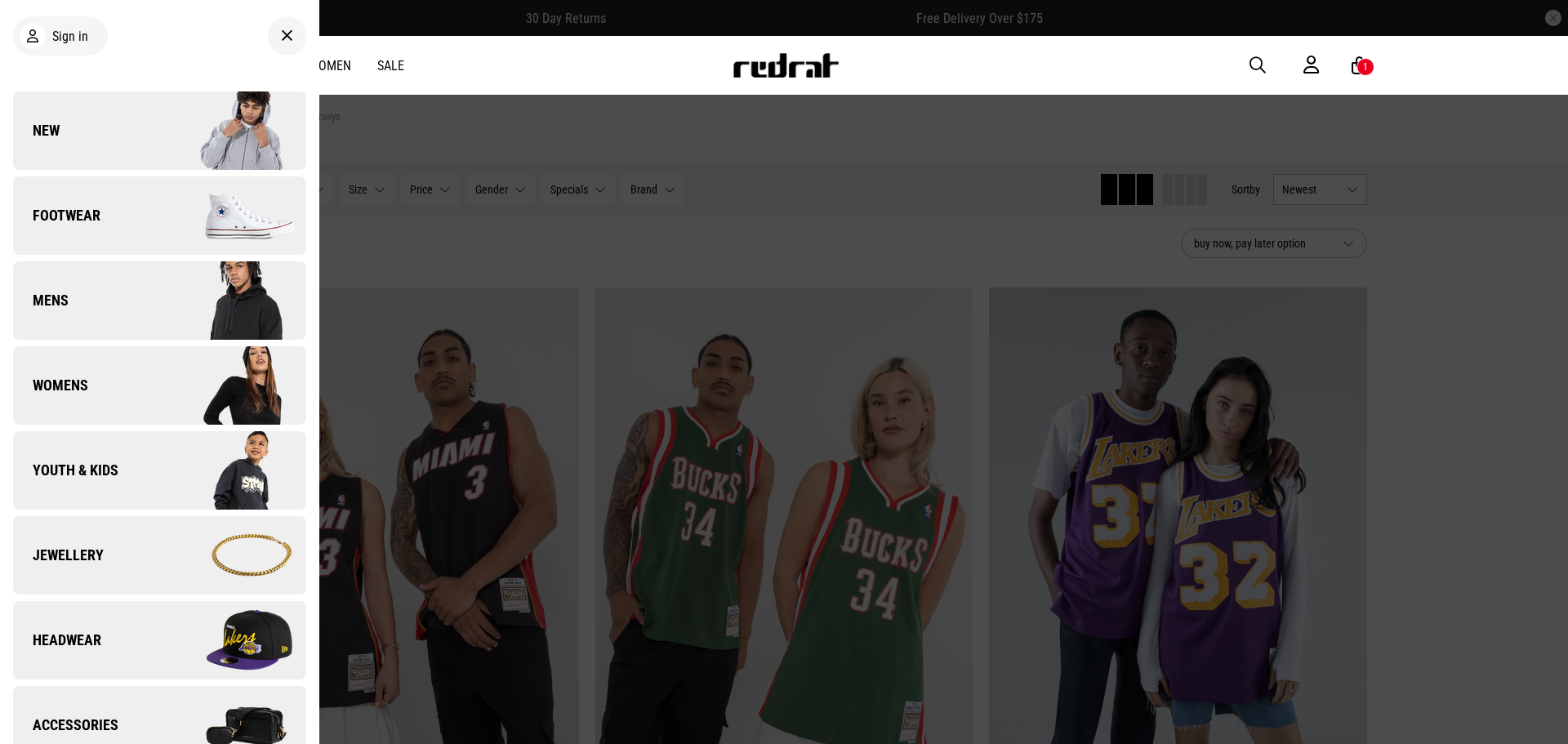
click at [178, 314] on img at bounding box center [232, 300] width 146 height 82
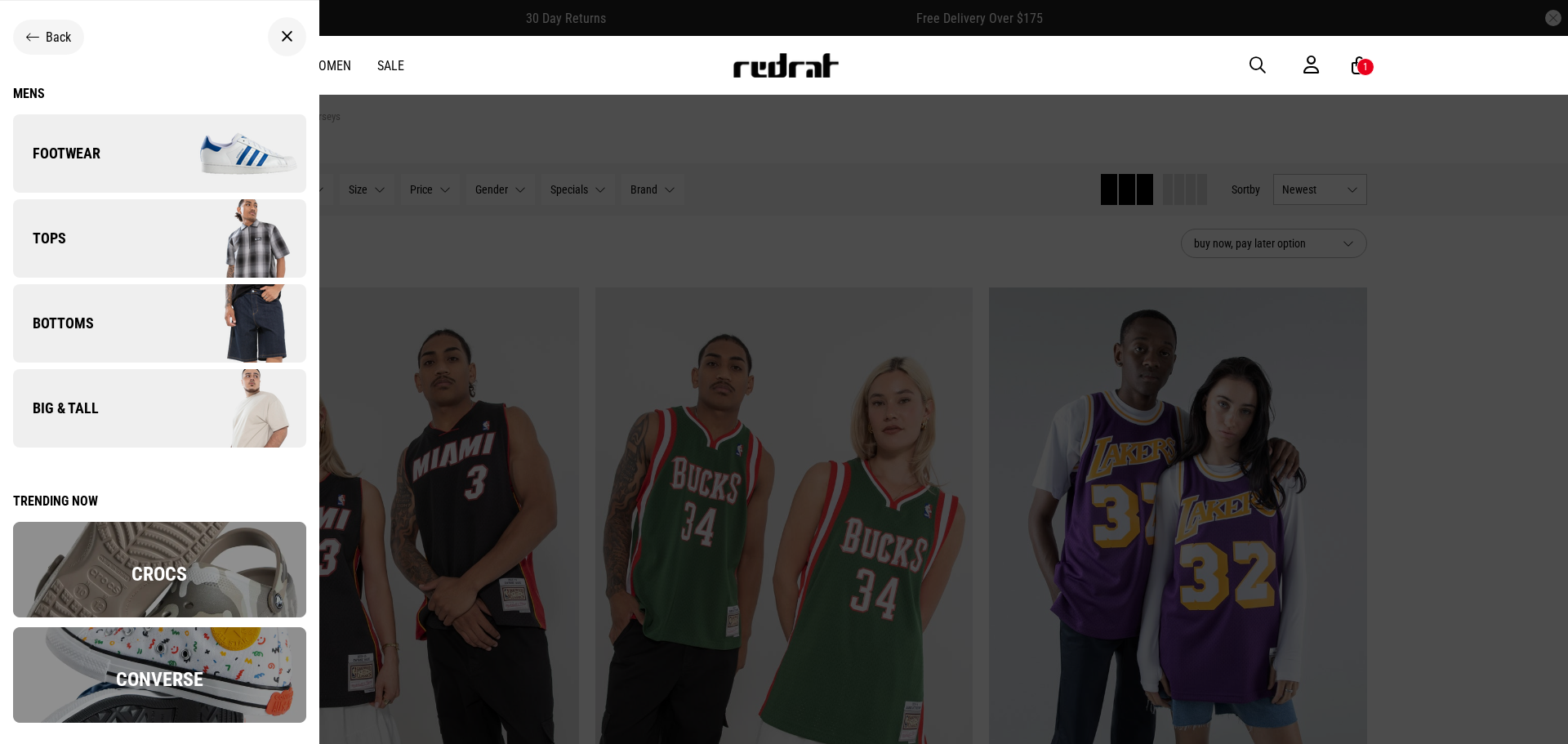
click at [169, 256] on img at bounding box center [232, 239] width 146 height 82
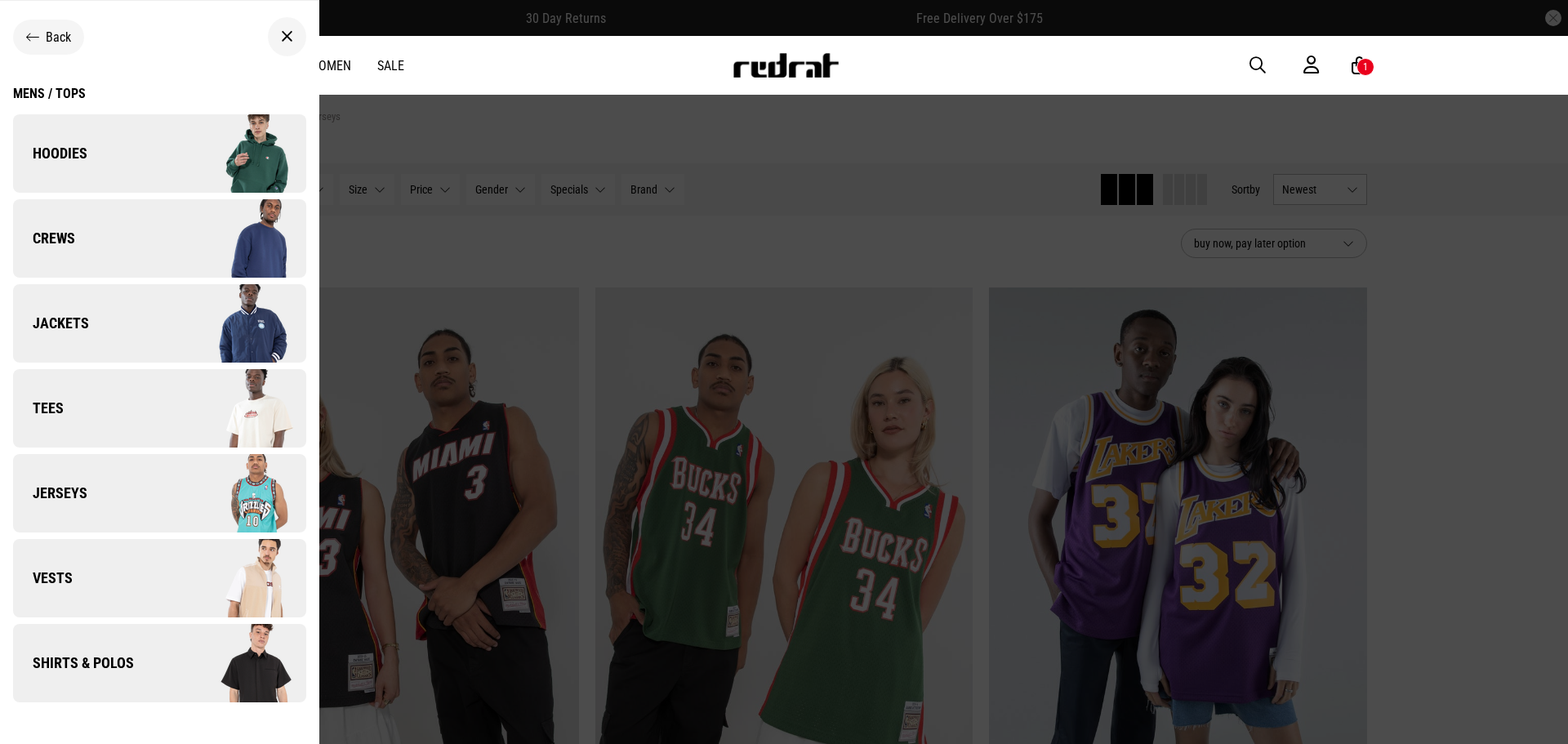
click at [159, 662] on img at bounding box center [232, 663] width 146 height 82
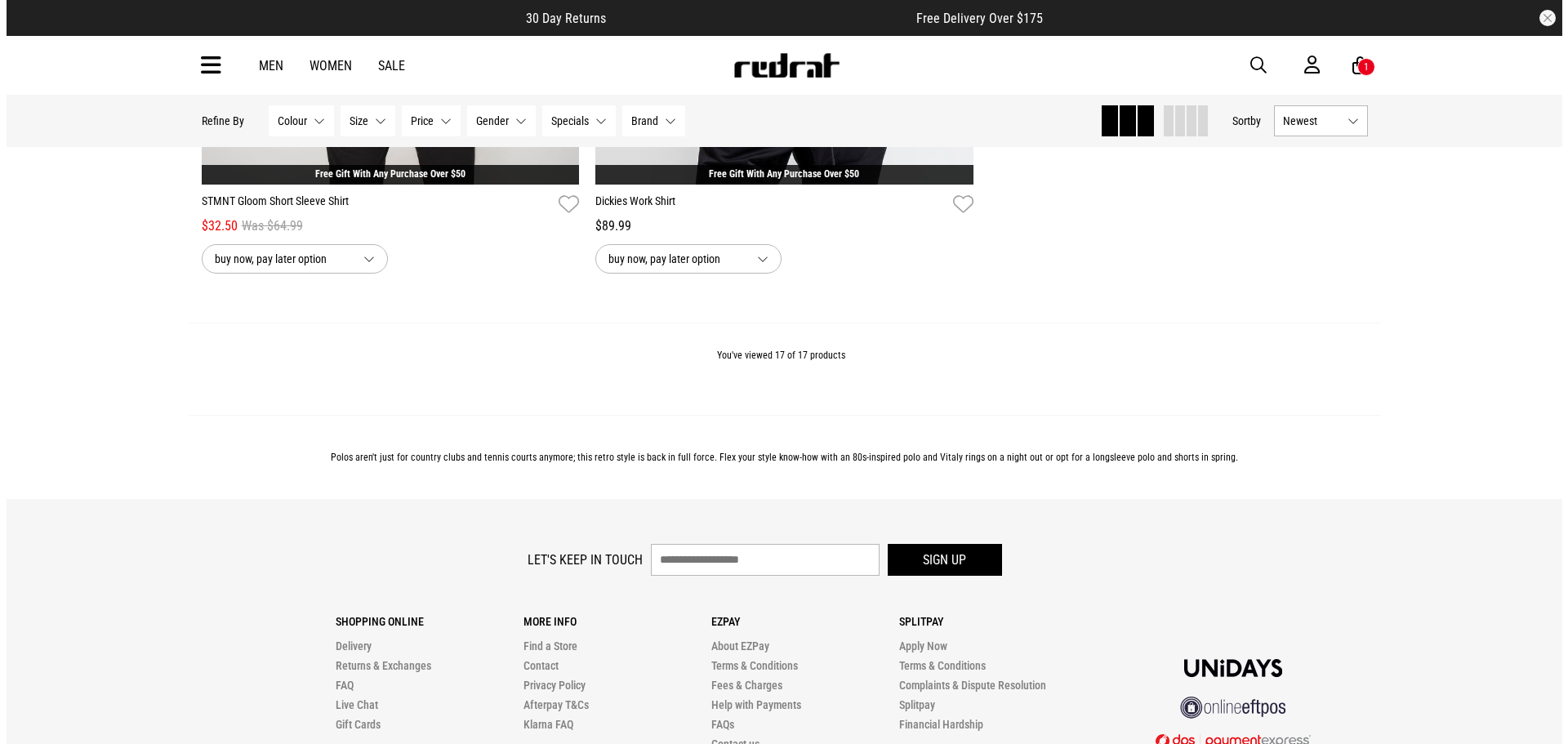
scroll to position [4084, 0]
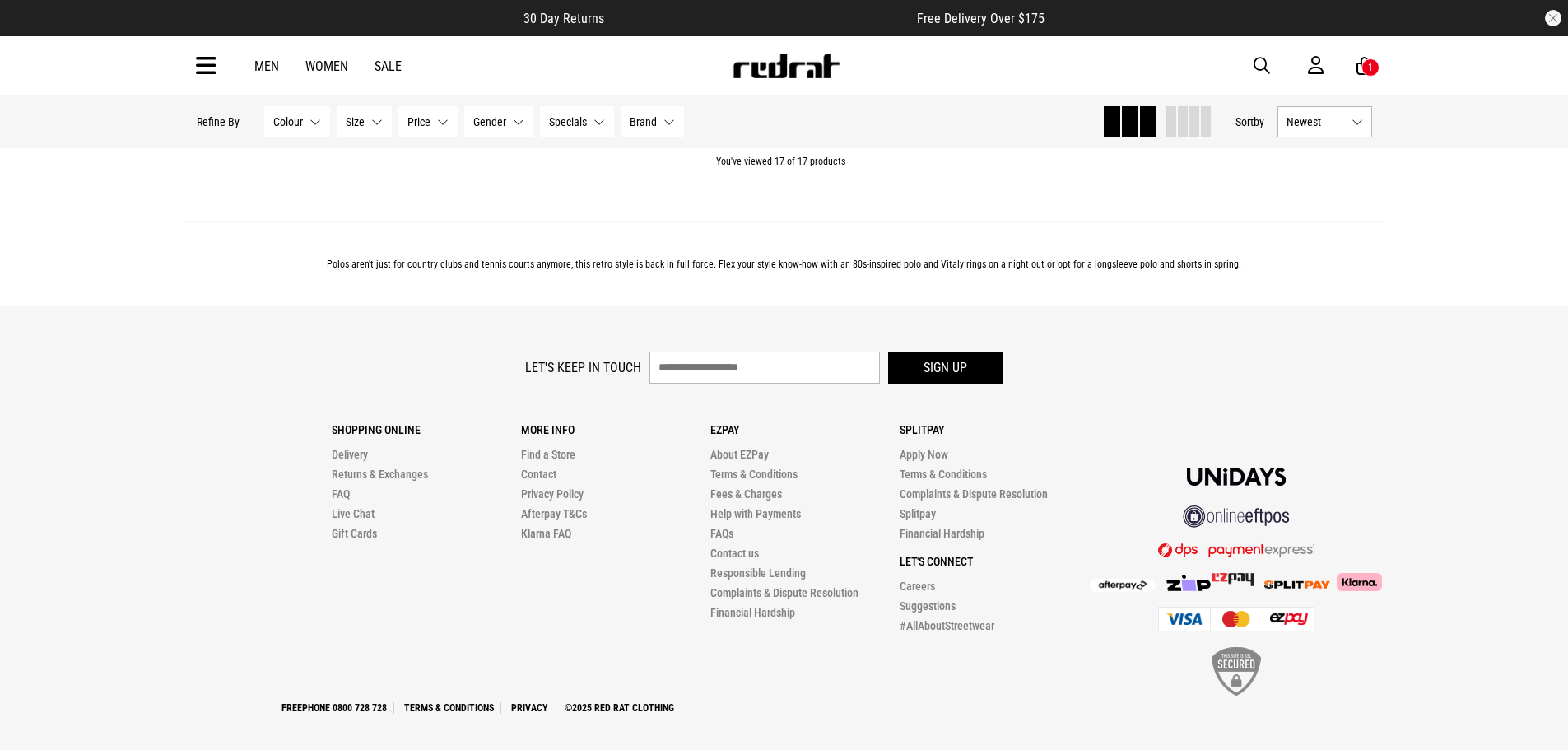
click at [1365, 66] on div "1" at bounding box center [1371, 68] width 18 height 18
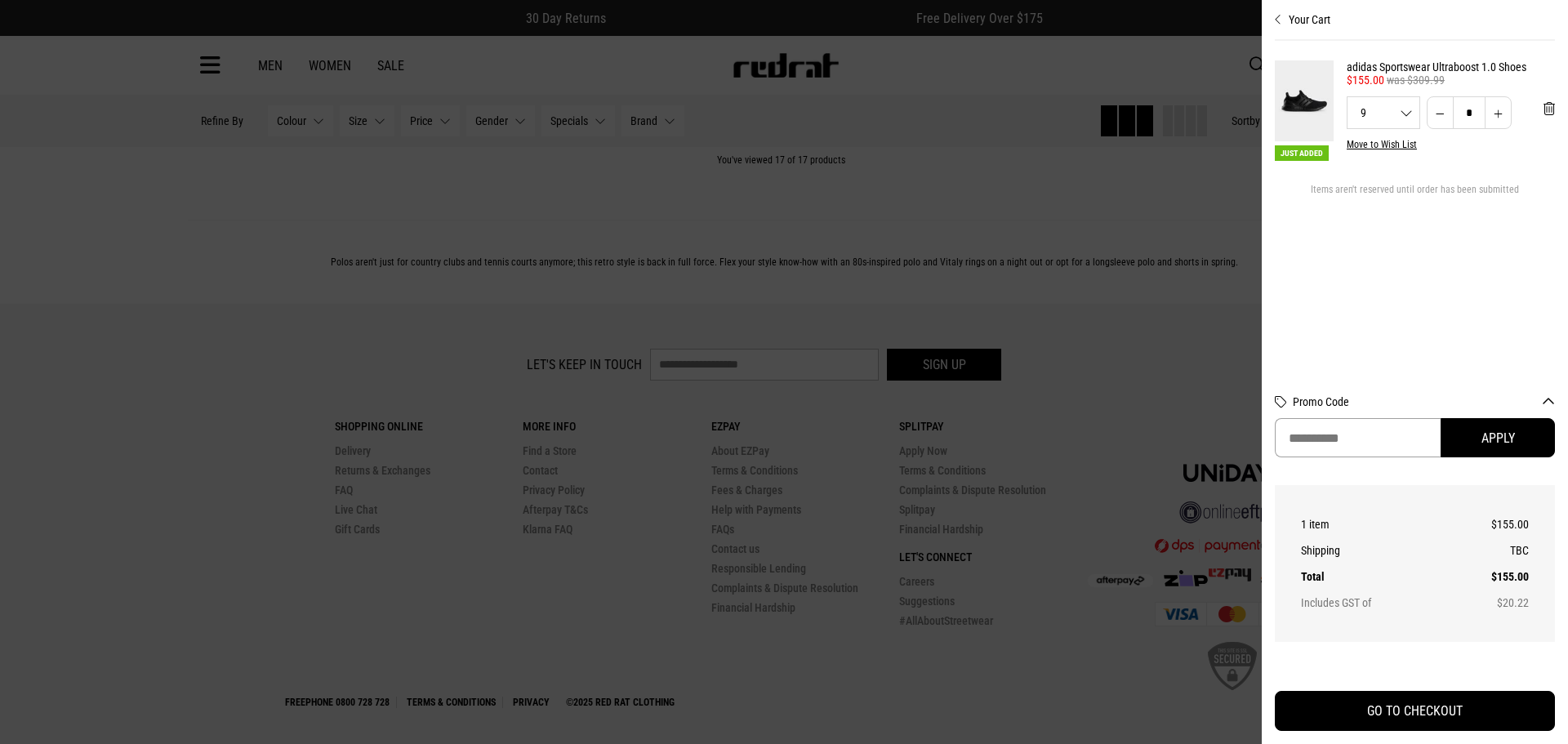
paste input "********"
click at [1504, 440] on button "Apply" at bounding box center [1497, 437] width 114 height 39
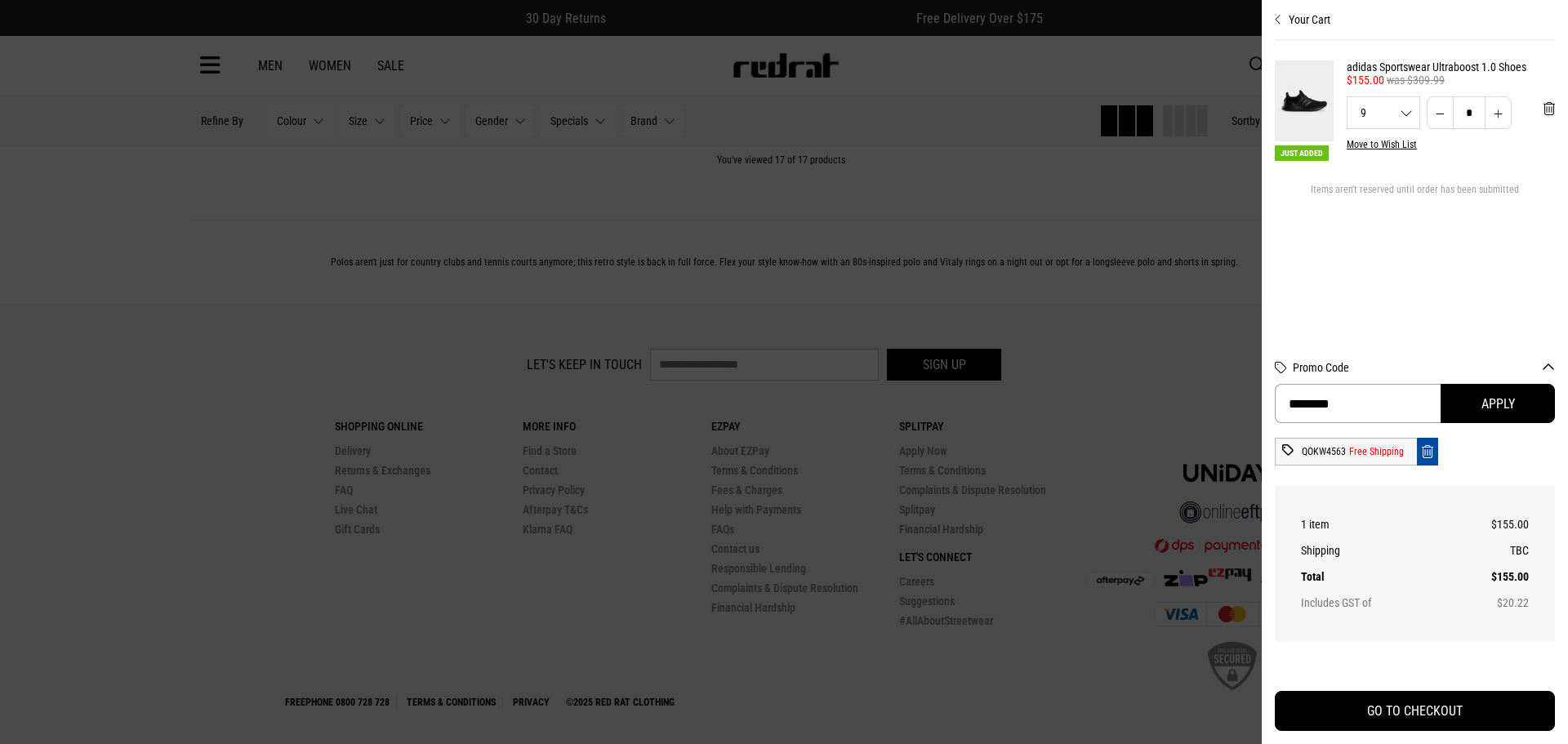
drag, startPoint x: 1378, startPoint y: 395, endPoint x: 1213, endPoint y: 398, distance: 165.0
click at [1213, 36] on div "Your Cart Just Added adidas Sportswear Ultraboost 1.0 Shoes 50% Off - adidas $1…" at bounding box center [784, 36] width 1568 height 0
paste input "**"
paste input "**********"
type input "**********"
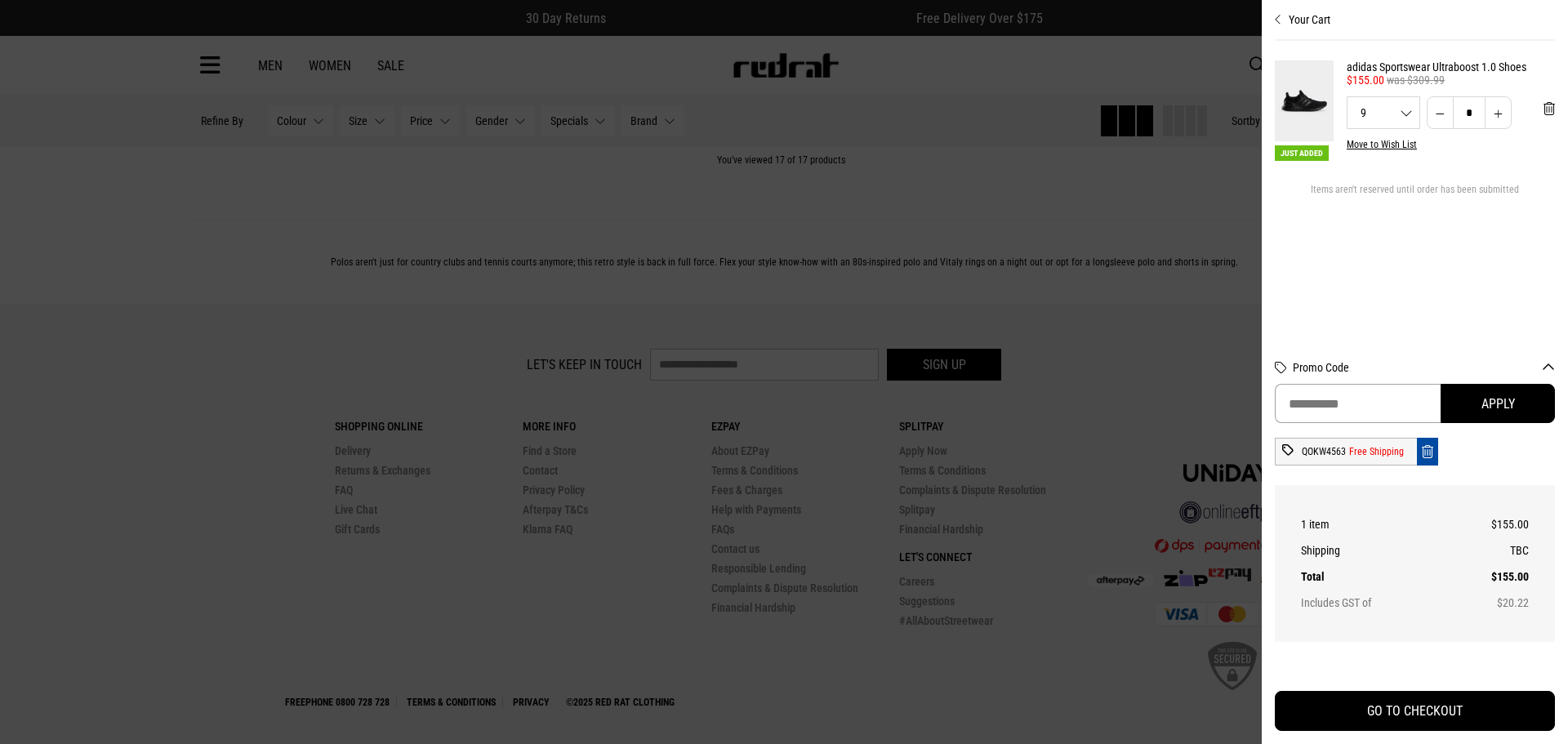
paste input "**********"
type input "**********"
click at [1491, 409] on button "Apply" at bounding box center [1497, 403] width 114 height 39
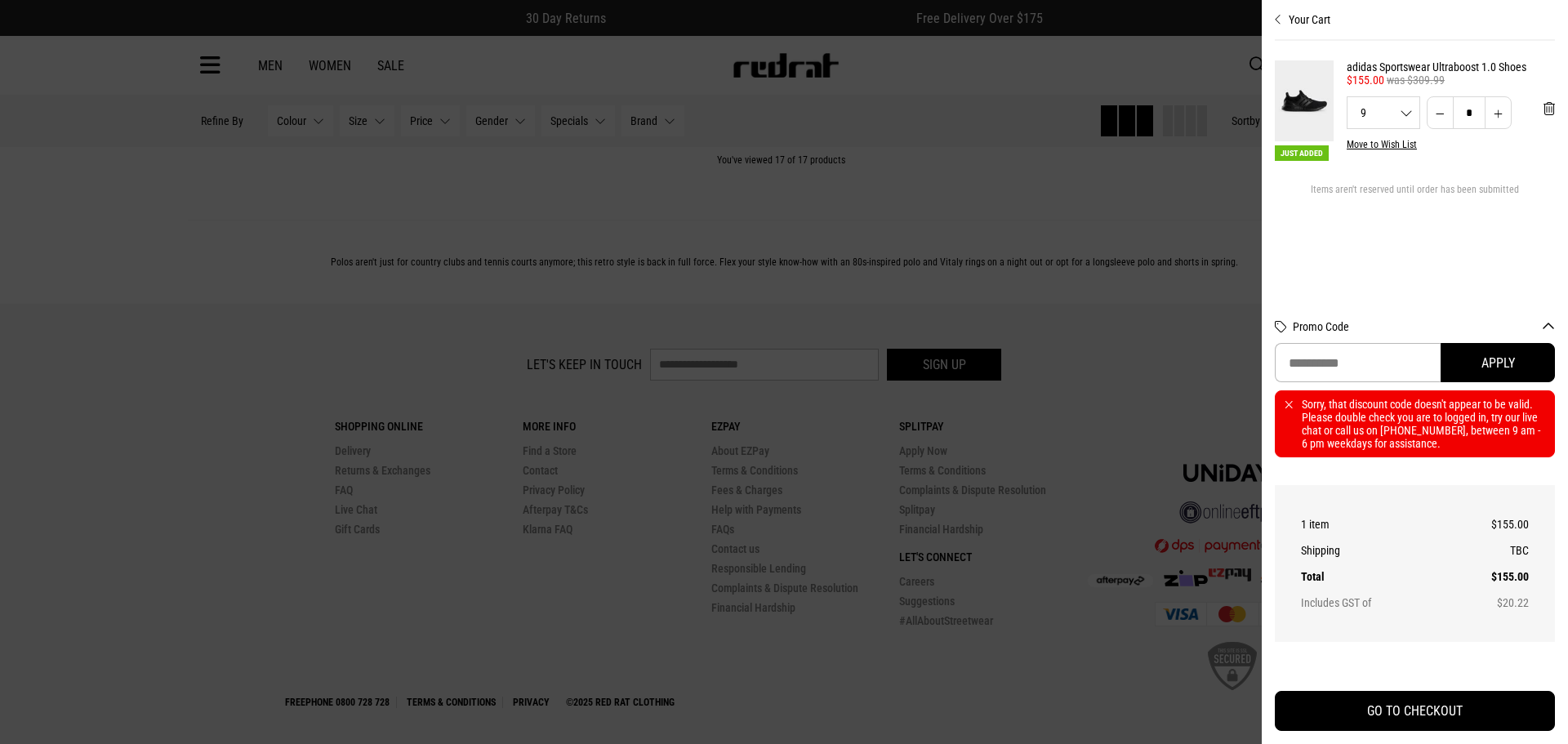
click at [1281, 400] on div "Sorry, that discount code doesn't appear to be valid. Please double check you a…" at bounding box center [1415, 424] width 280 height 67
click at [1286, 400] on div "Sorry, that discount code doesn't appear to be valid. Please double check you a…" at bounding box center [1415, 424] width 280 height 67
click at [1290, 402] on div "Sorry, that discount code doesn't appear to be valid. Please double check you a…" at bounding box center [1415, 424] width 280 height 67
click at [1290, 400] on div "Sorry, that discount code doesn't appear to be valid. Please double check you a…" at bounding box center [1415, 424] width 280 height 67
click at [1283, 402] on div "Sorry, that discount code doesn't appear to be valid. Please double check you a…" at bounding box center [1415, 424] width 280 height 67
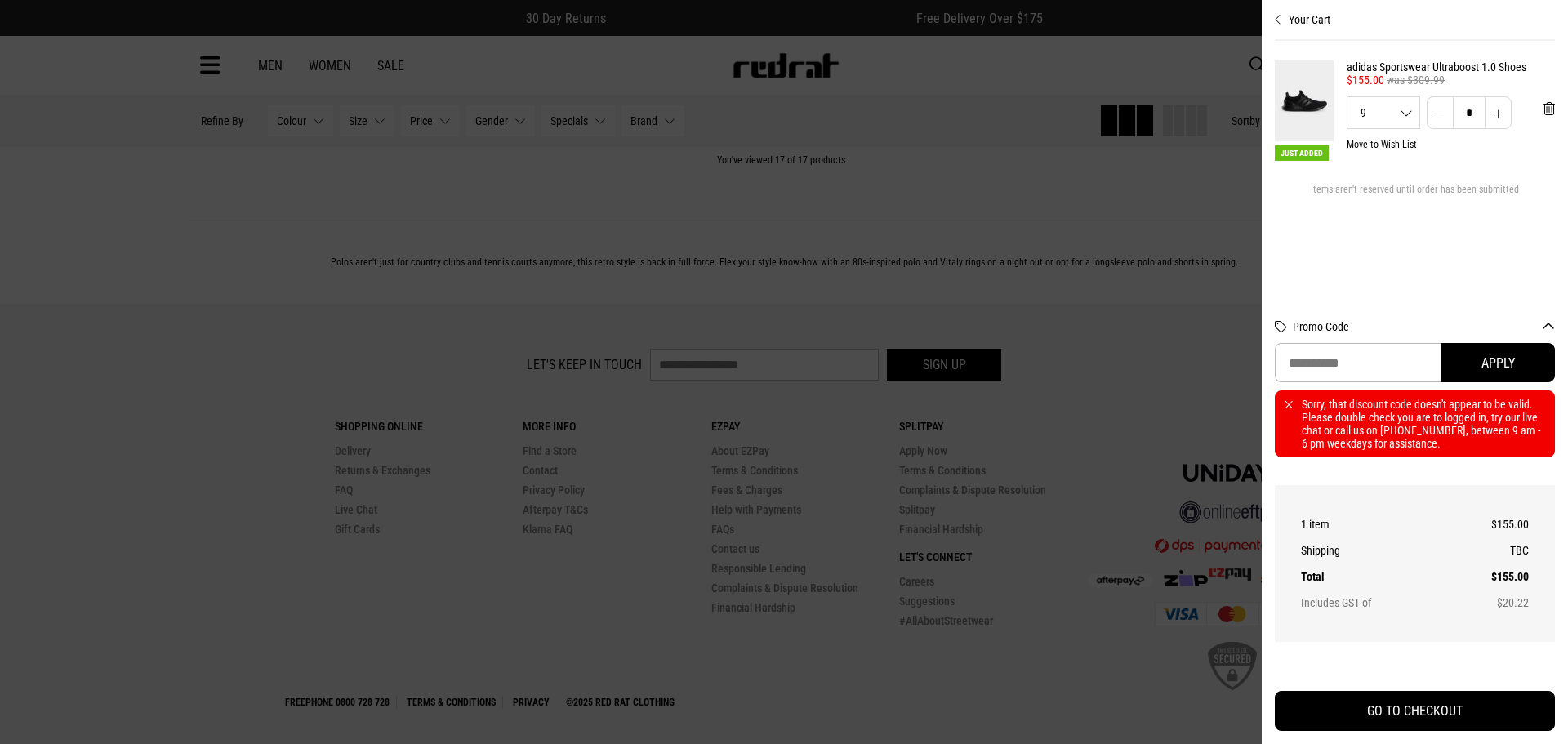
click at [1445, 493] on div "1 item $155.00 Shipping TBC Total $155.00 Includes GST of $20.22" at bounding box center [1415, 564] width 277 height 153
drag, startPoint x: 1442, startPoint y: 492, endPoint x: 1405, endPoint y: 480, distance: 38.9
click at [1438, 492] on div "1 item $155.00 Shipping TBC Total $155.00 Includes GST of $20.22" at bounding box center [1415, 564] width 277 height 153
click at [1286, 401] on div "Sorry, that discount code doesn't appear to be valid. Please double check you a…" at bounding box center [1415, 424] width 280 height 67
click at [1285, 400] on div "Sorry, that discount code doesn't appear to be valid. Please double check you a…" at bounding box center [1415, 424] width 280 height 67
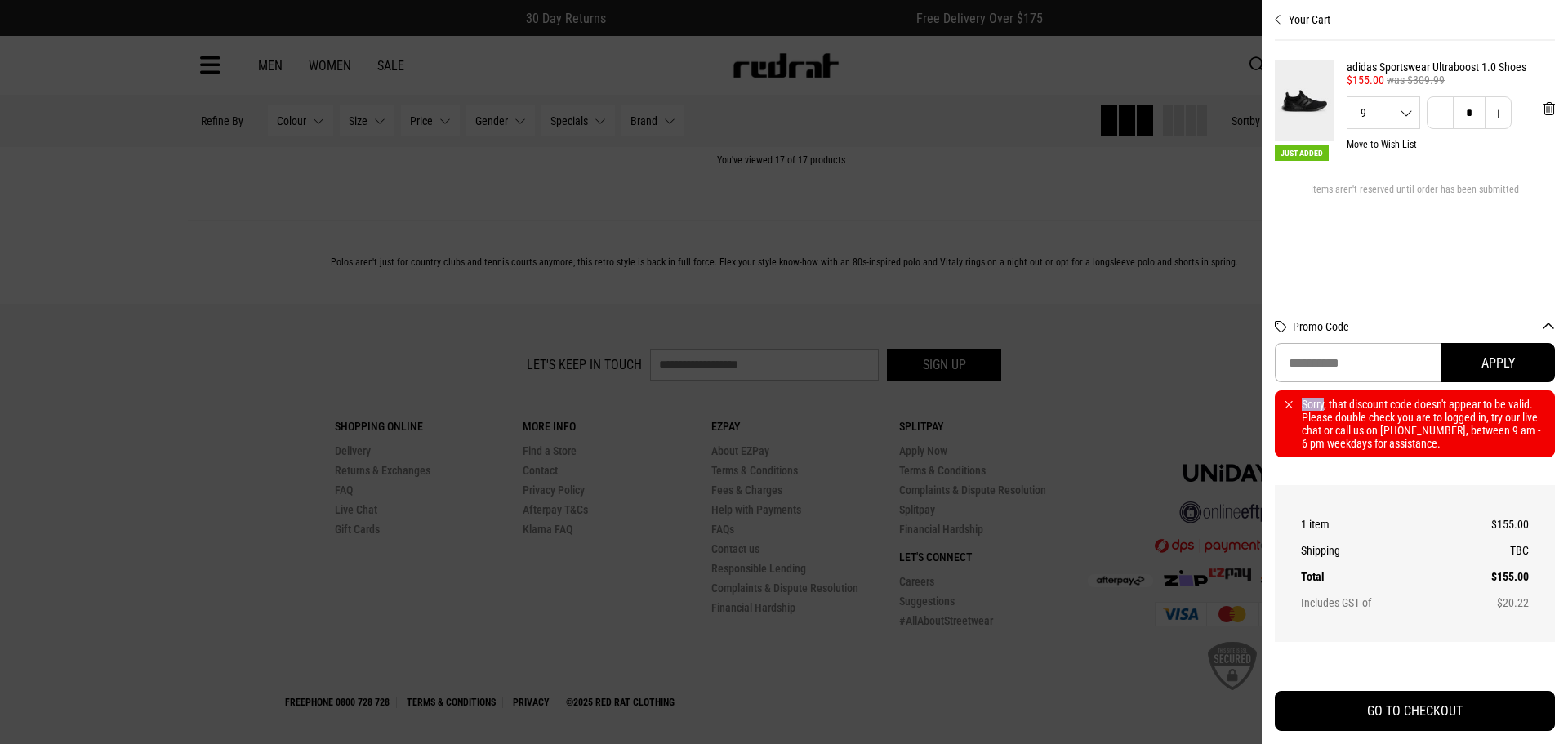
click at [1285, 400] on div "Sorry, that discount code doesn't appear to be valid. Please double check you a…" at bounding box center [1415, 424] width 280 height 67
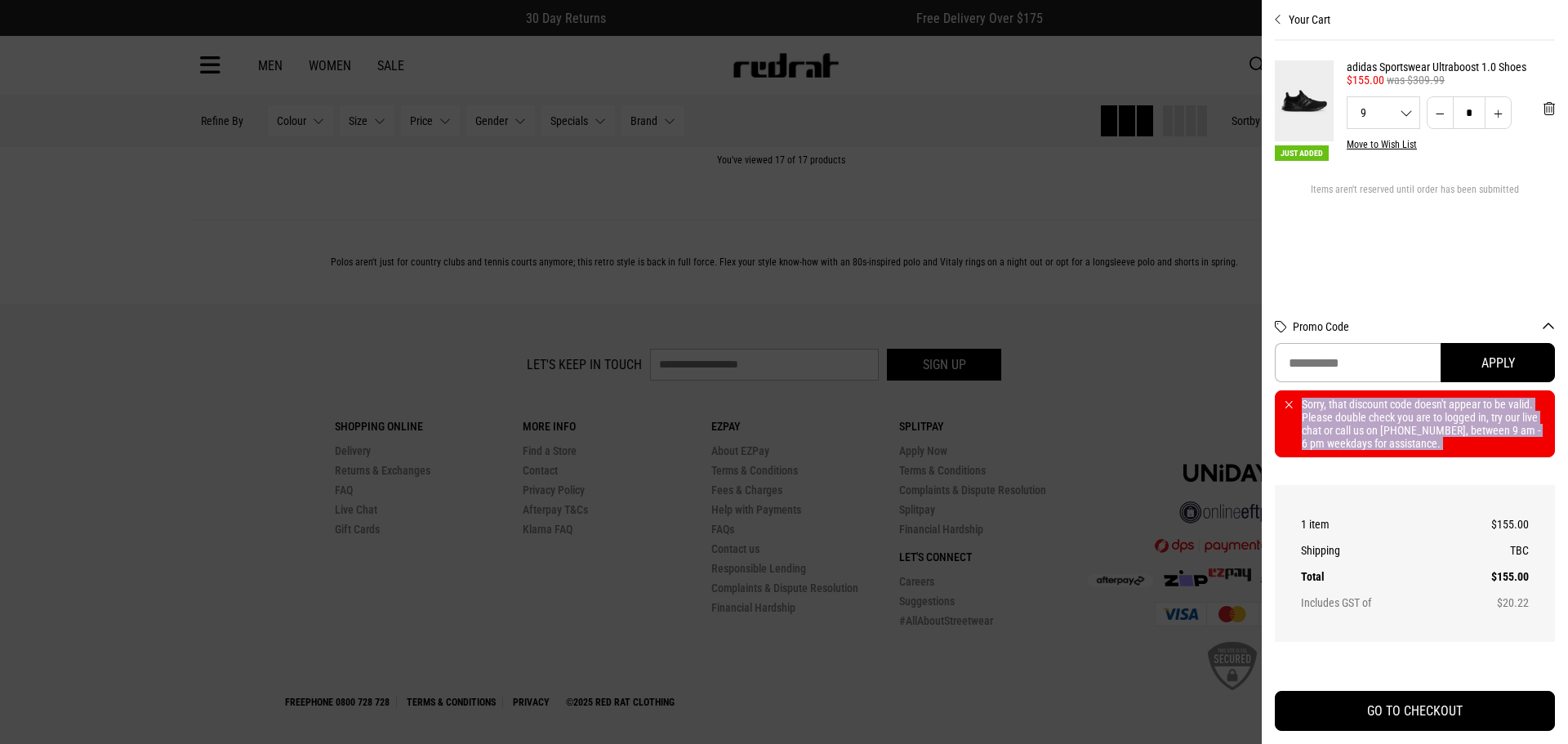
click at [1286, 400] on div "Sorry, that discount code doesn't appear to be valid. Please double check you a…" at bounding box center [1415, 424] width 280 height 67
drag, startPoint x: 1390, startPoint y: 414, endPoint x: 1393, endPoint y: 426, distance: 12.4
click at [1391, 414] on div "Sorry, that discount code doesn't appear to be valid. Please double check you a…" at bounding box center [1415, 424] width 280 height 67
click at [1287, 399] on div "Sorry, that discount code doesn't appear to be valid. Please double check you a…" at bounding box center [1415, 424] width 280 height 67
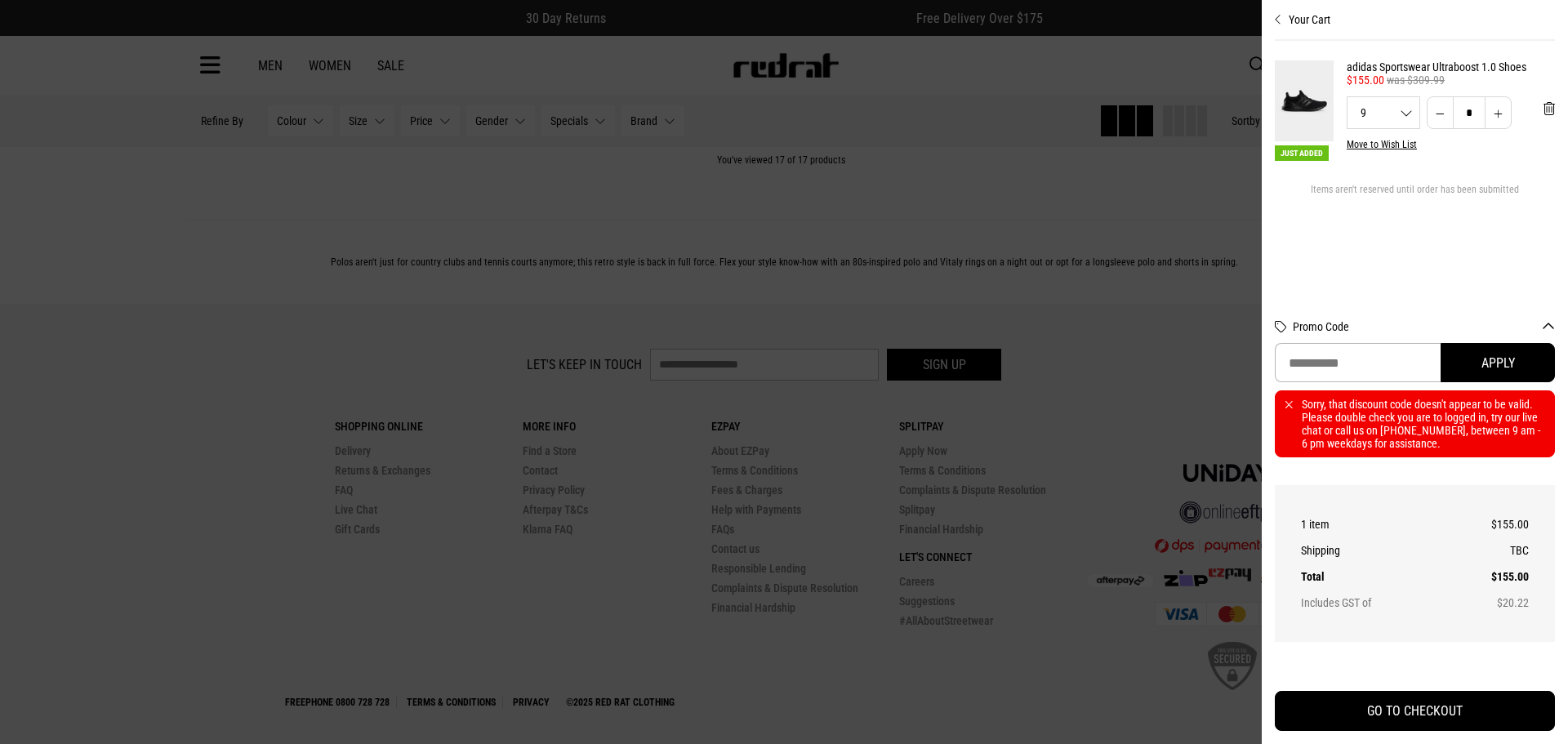
click at [1288, 402] on div "Sorry, that discount code doesn't appear to be valid. Please double check you a…" at bounding box center [1415, 424] width 280 height 67
click at [1328, 330] on h2 "Promo Code" at bounding box center [1415, 331] width 280 height 23
click at [1322, 353] on input "Promo Code" at bounding box center [1358, 362] width 166 height 39
click at [1284, 395] on div "Sorry, that discount code doesn't appear to be valid. Please double check you a…" at bounding box center [1415, 424] width 280 height 67
click at [1311, 362] on input "Promo Code" at bounding box center [1358, 362] width 166 height 39
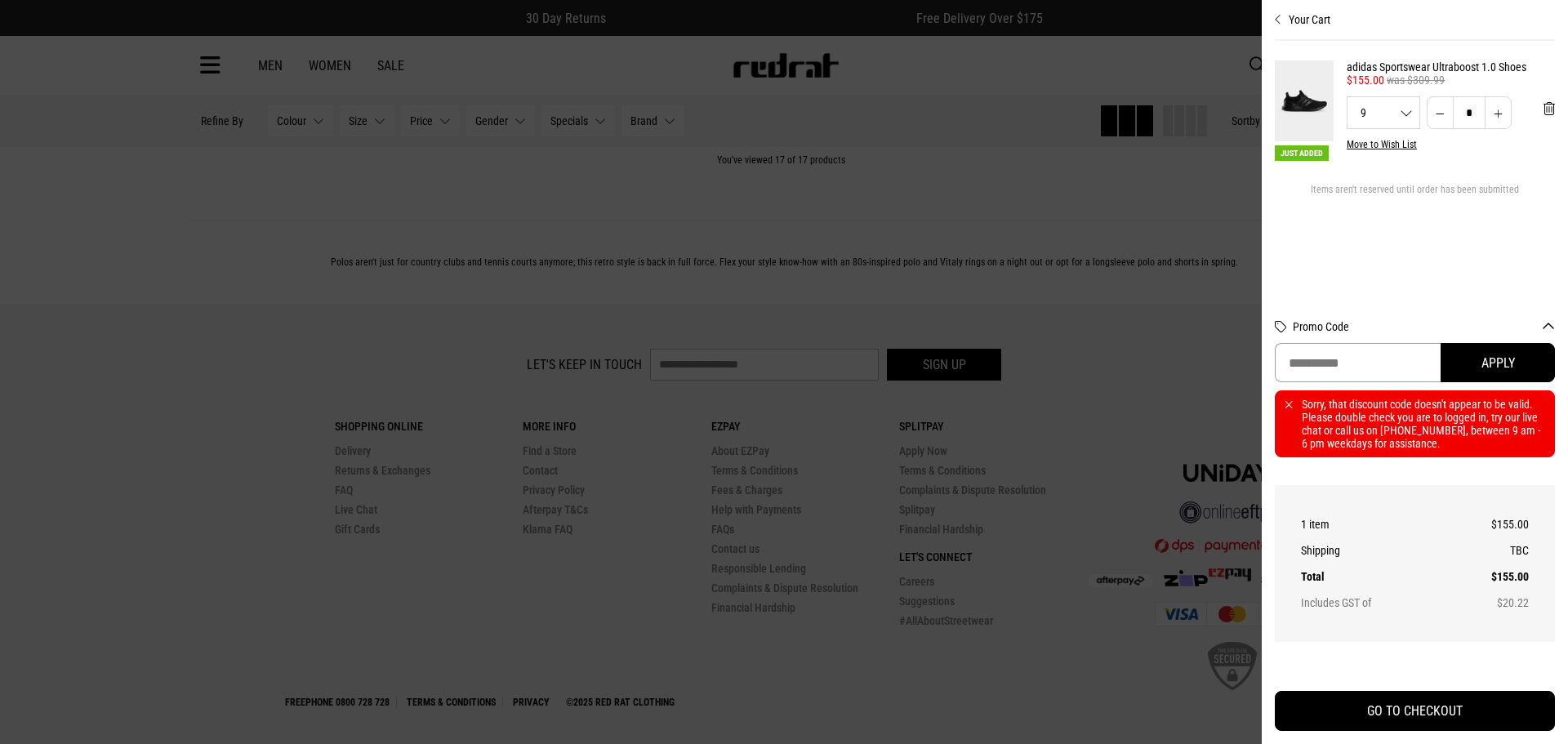
paste input "********"
type input "********"
click at [1503, 357] on button "Apply" at bounding box center [1497, 362] width 114 height 39
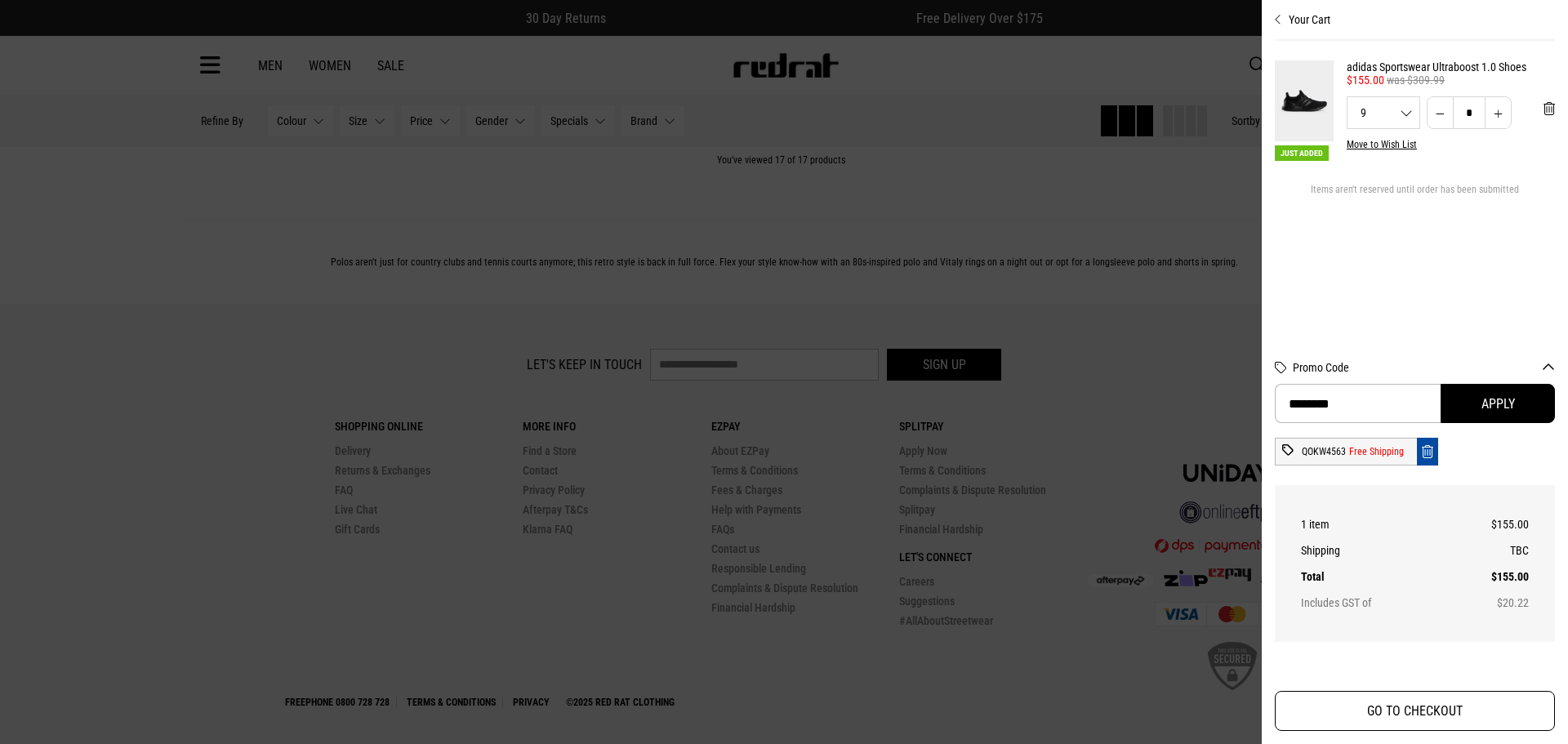
click at [1470, 704] on button "GO TO CHECKOUT" at bounding box center [1415, 711] width 280 height 40
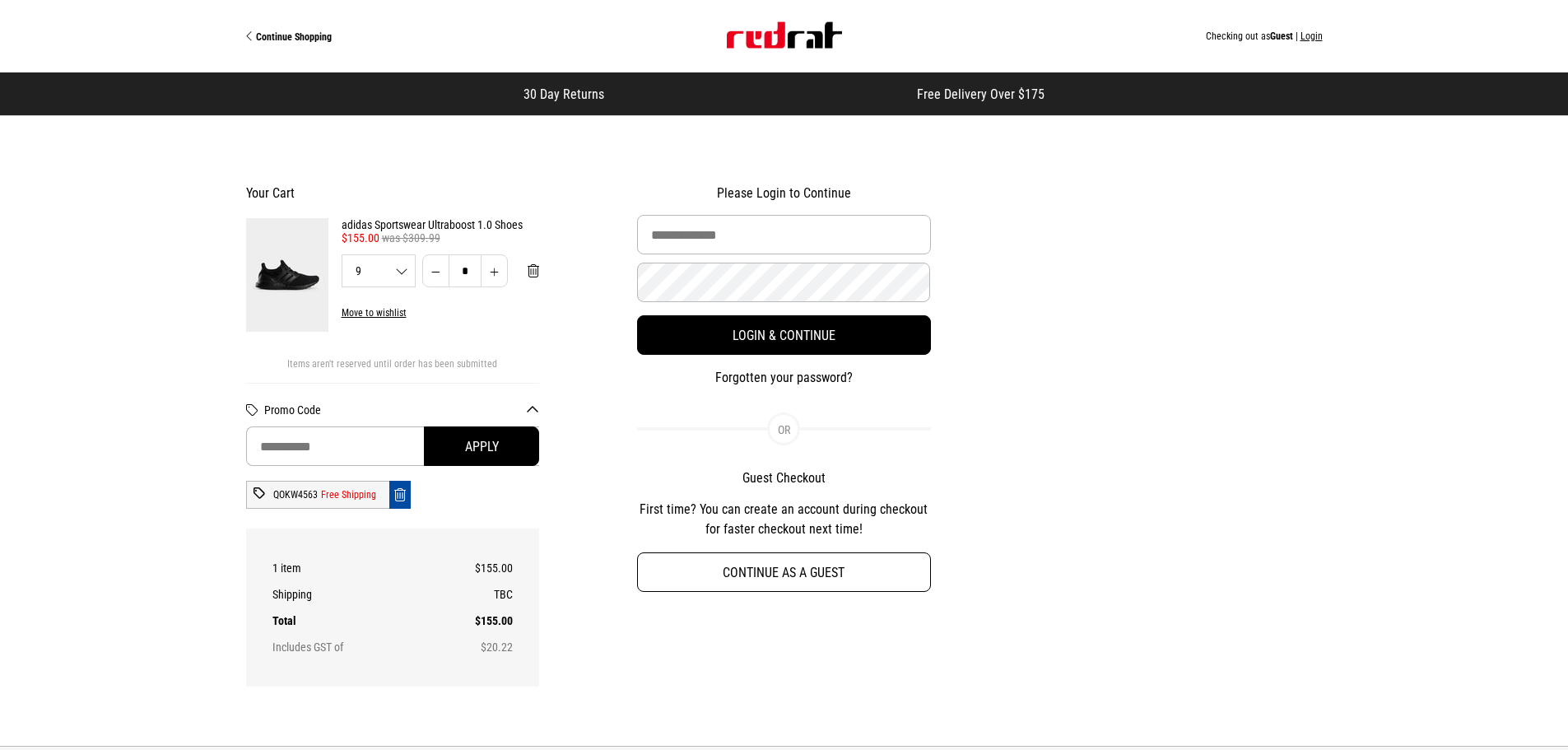
click at [806, 570] on button "Continue as a guest" at bounding box center [784, 572] width 294 height 40
select select "**********"
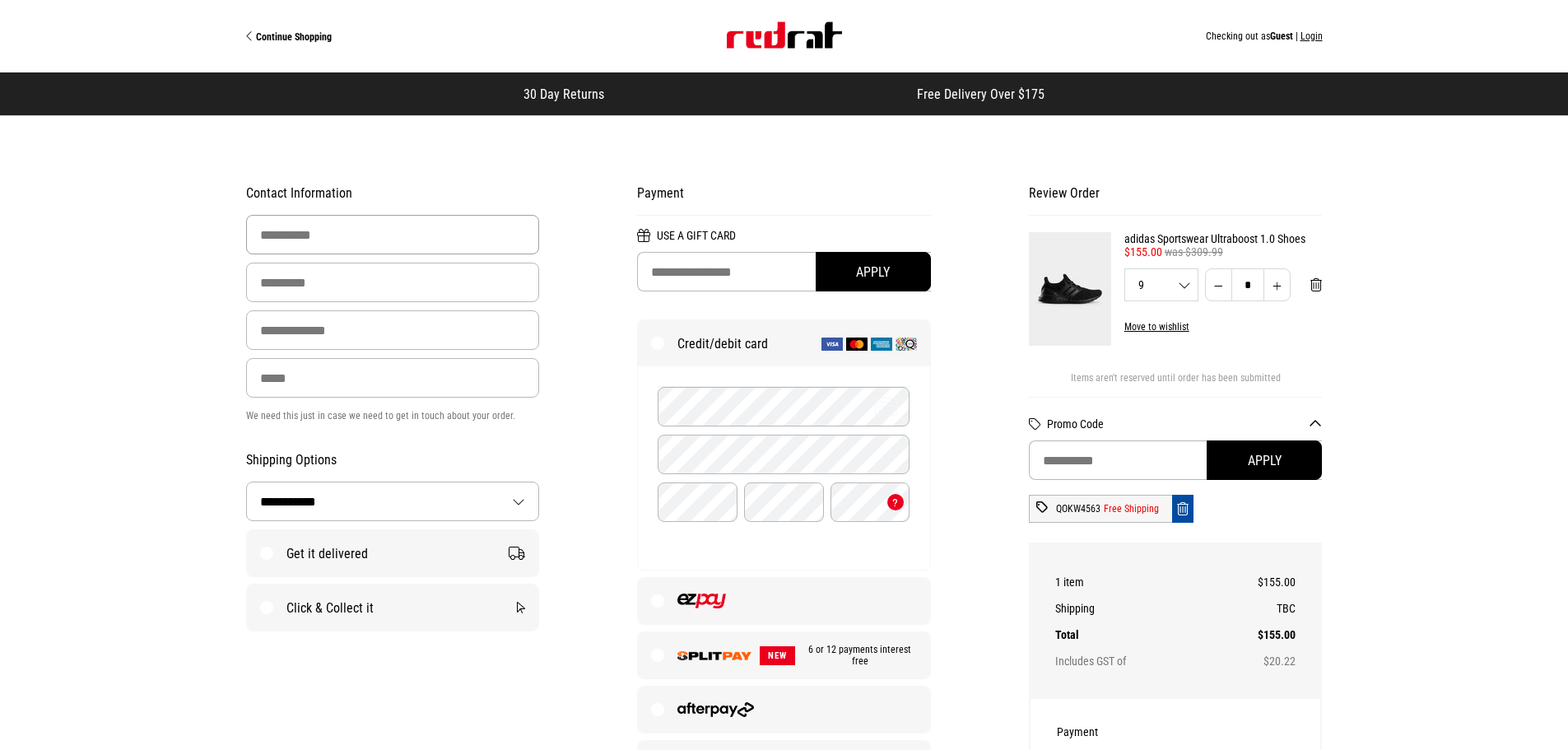
click at [453, 240] on input "First Name" at bounding box center [393, 235] width 294 height 40
type input "*****"
type input "*******"
type input "**********"
click at [394, 343] on input "Email Address" at bounding box center [393, 330] width 294 height 40
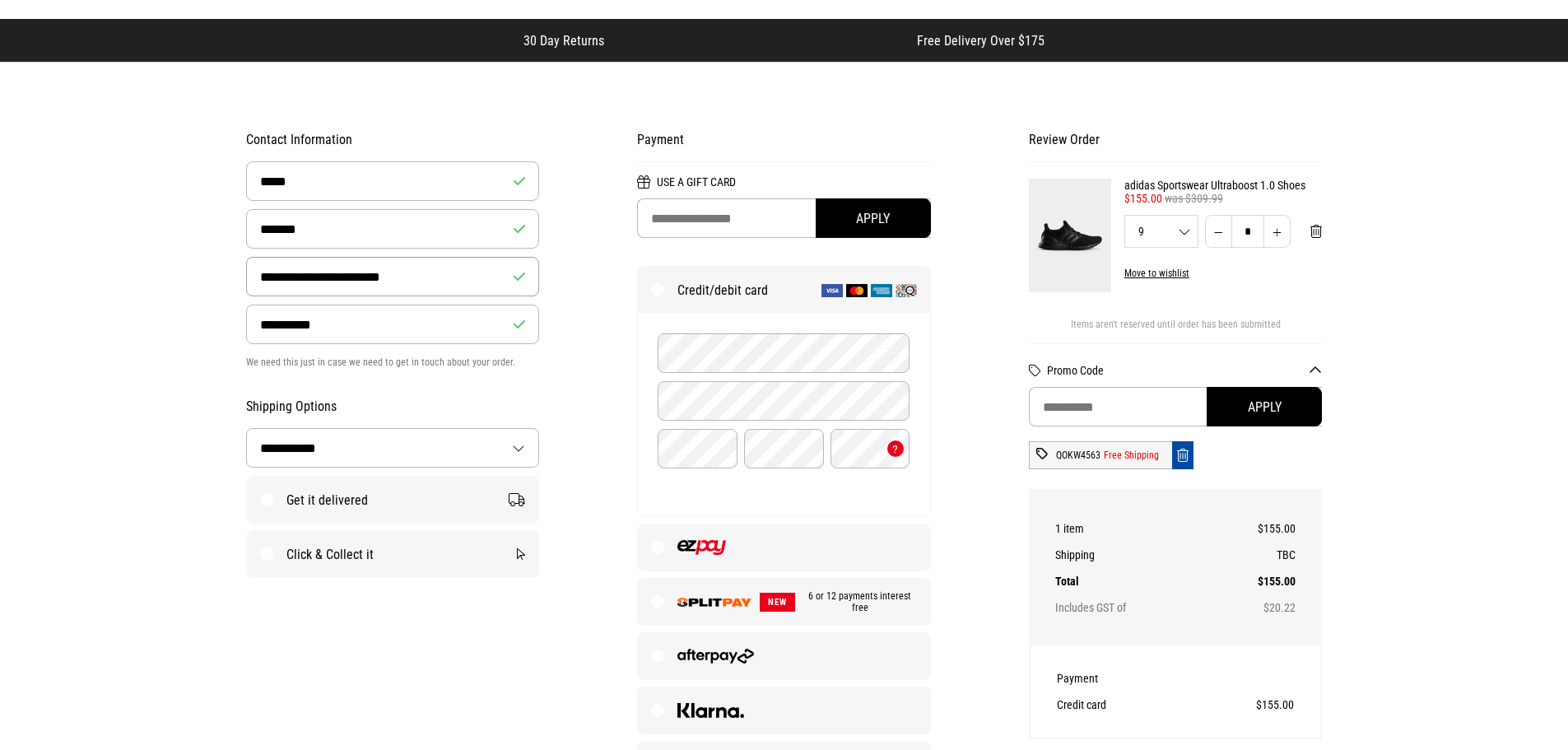
scroll to position [82, 0]
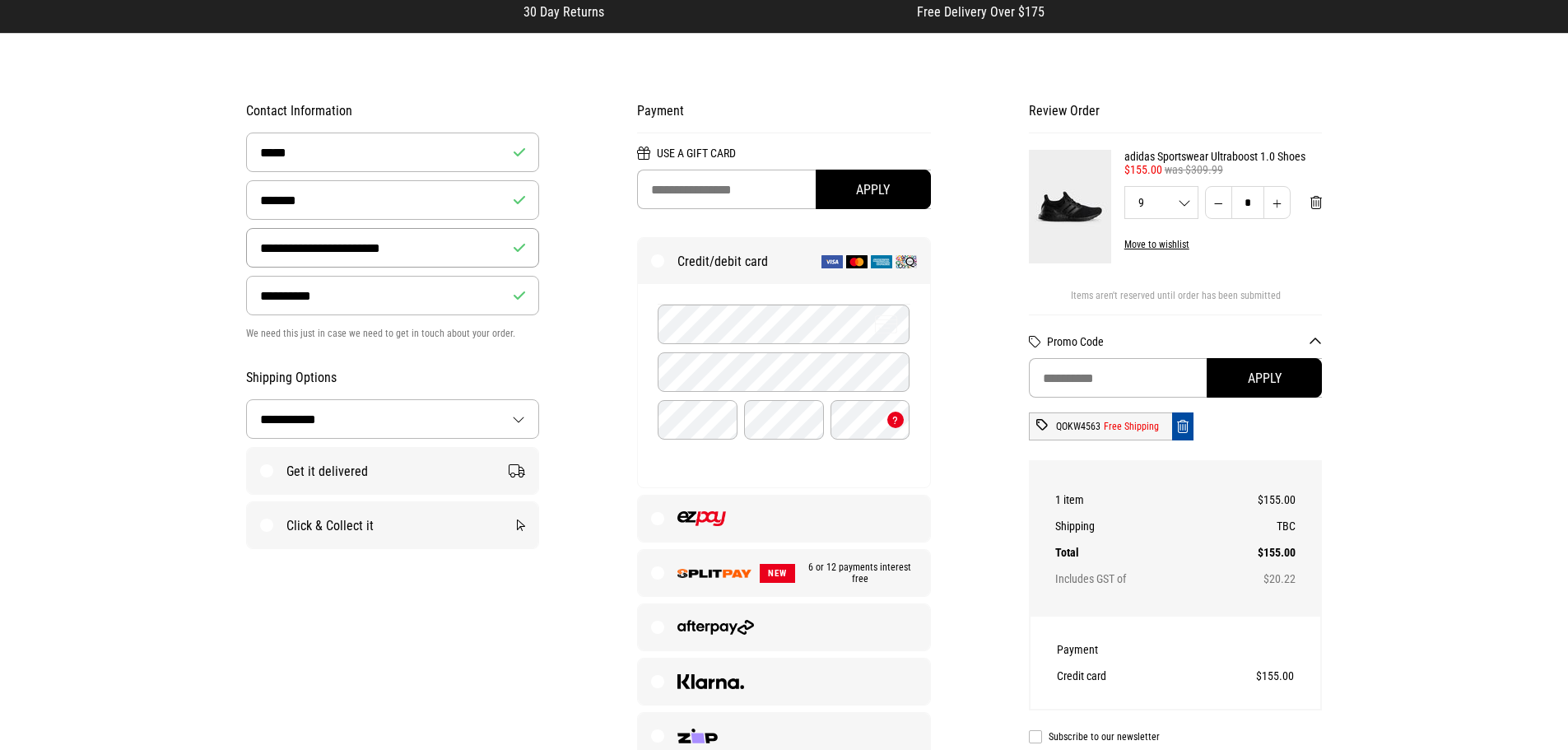
type input "**********"
click at [366, 461] on label "Get it delivered" at bounding box center [393, 471] width 293 height 46
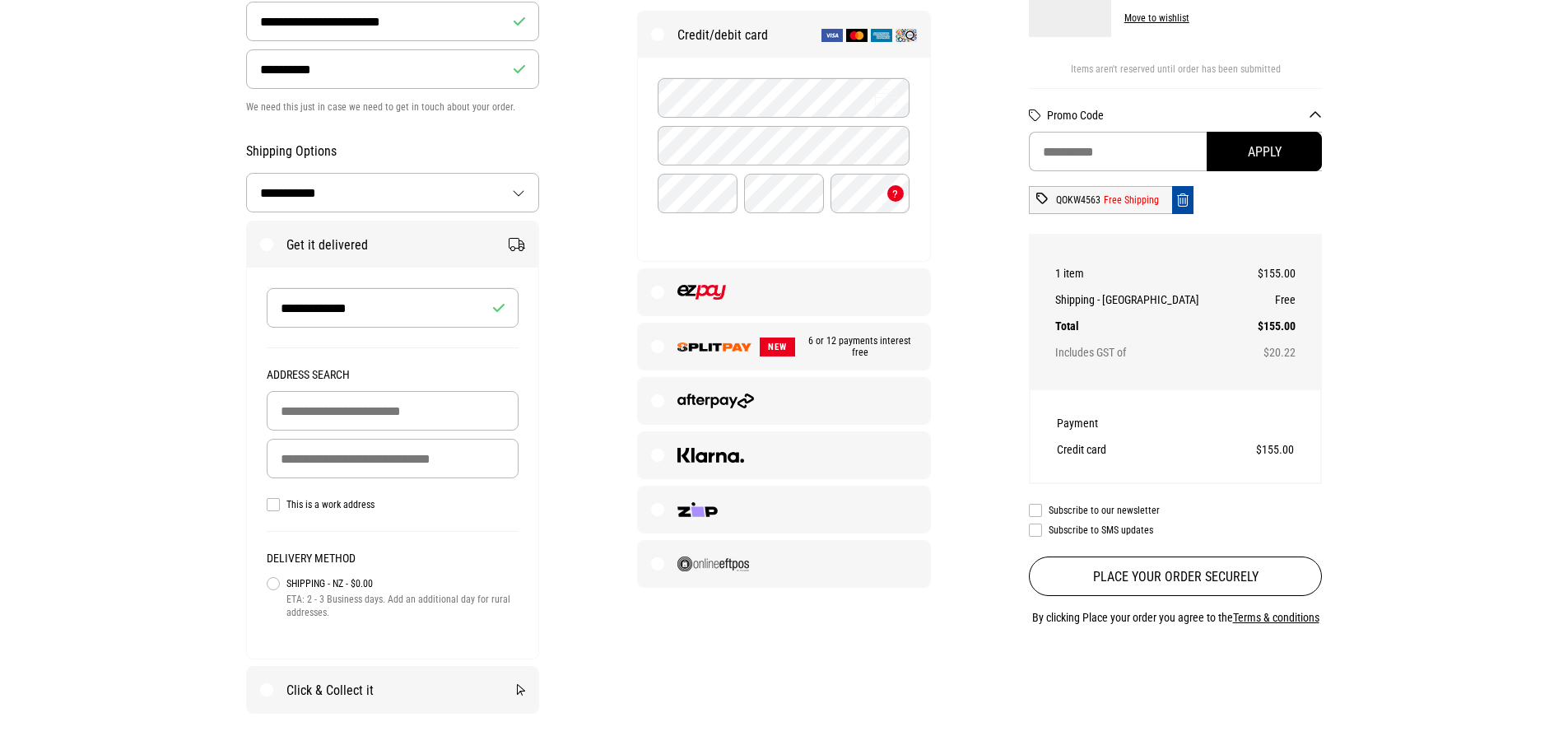
scroll to position [412, 0]
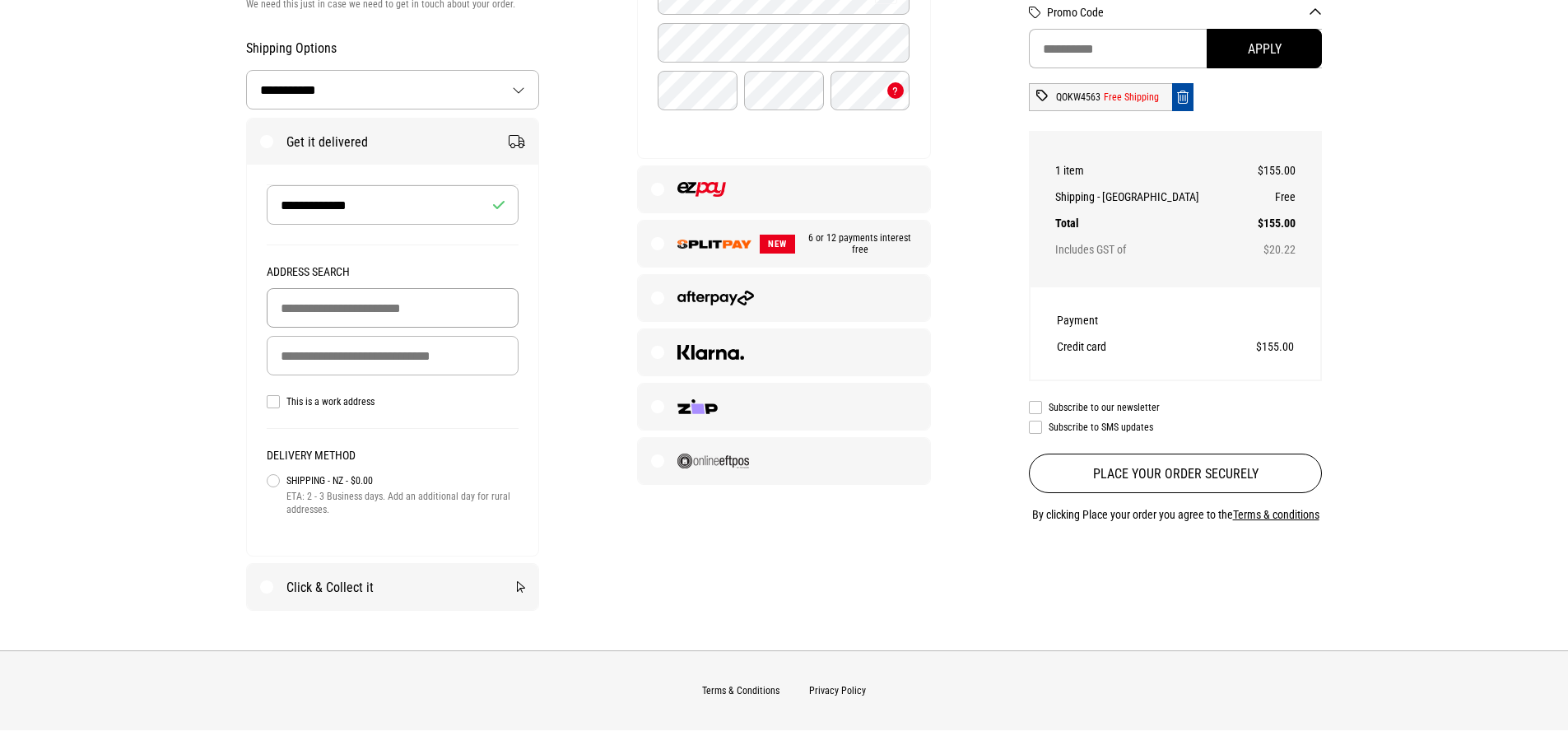
click at [410, 309] on input "Building Name (Optional)" at bounding box center [393, 308] width 253 height 40
click at [393, 308] on input "Building Name (Optional)" at bounding box center [393, 308] width 253 height 40
drag, startPoint x: 393, startPoint y: 308, endPoint x: 266, endPoint y: 308, distance: 127.0
click at [391, 308] on input "Building Name (Optional)" at bounding box center [393, 308] width 253 height 40
click at [225, 309] on div "**********" at bounding box center [393, 186] width 392 height 851
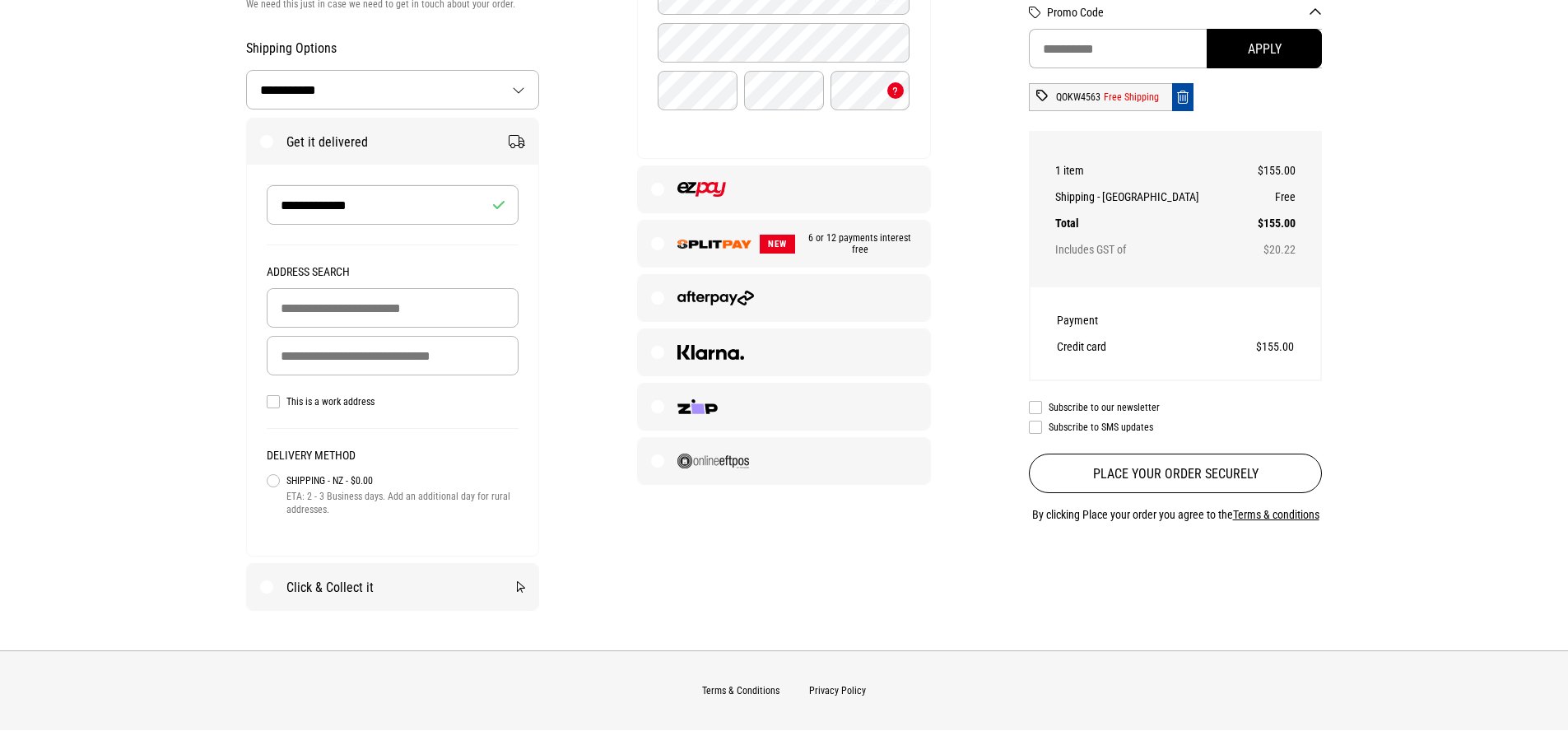
click at [168, 303] on main "**********" at bounding box center [784, 177] width 1568 height 946
click at [382, 361] on input "Delivery Address" at bounding box center [393, 356] width 253 height 40
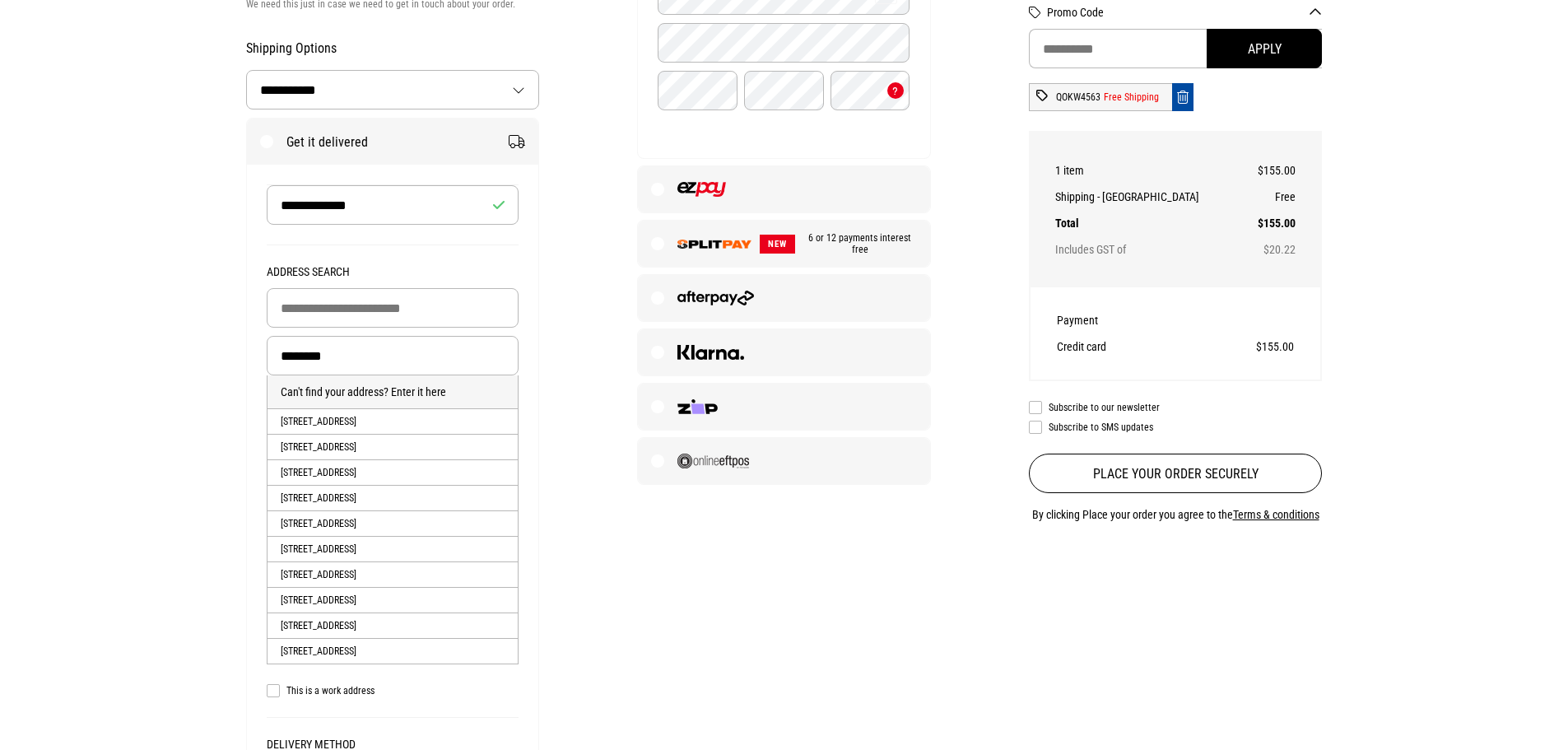
click at [460, 425] on li "204 Weld Street, Witherlea, BLENHEIM, Marlborough District" at bounding box center [393, 421] width 251 height 25
type input "**********"
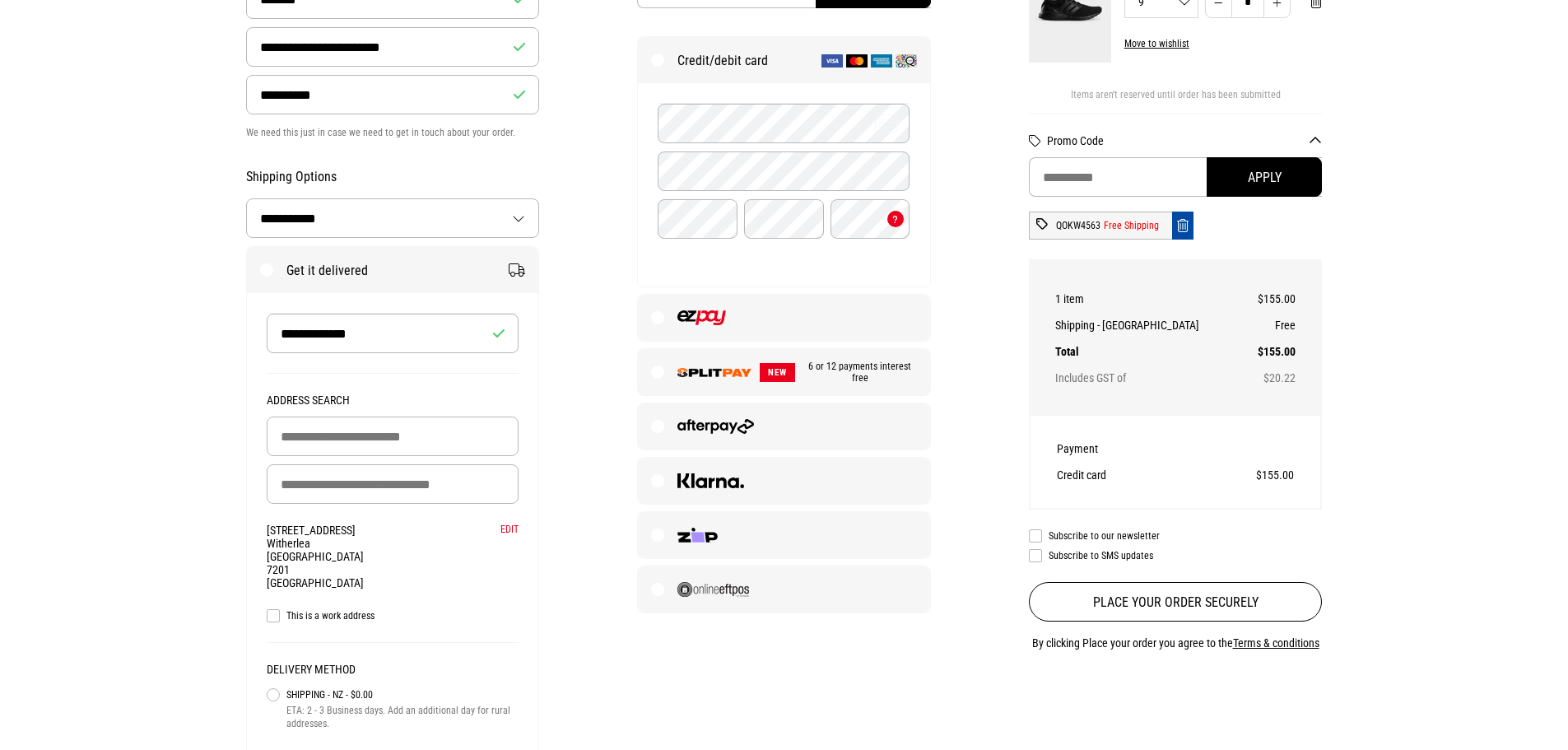
scroll to position [330, 0]
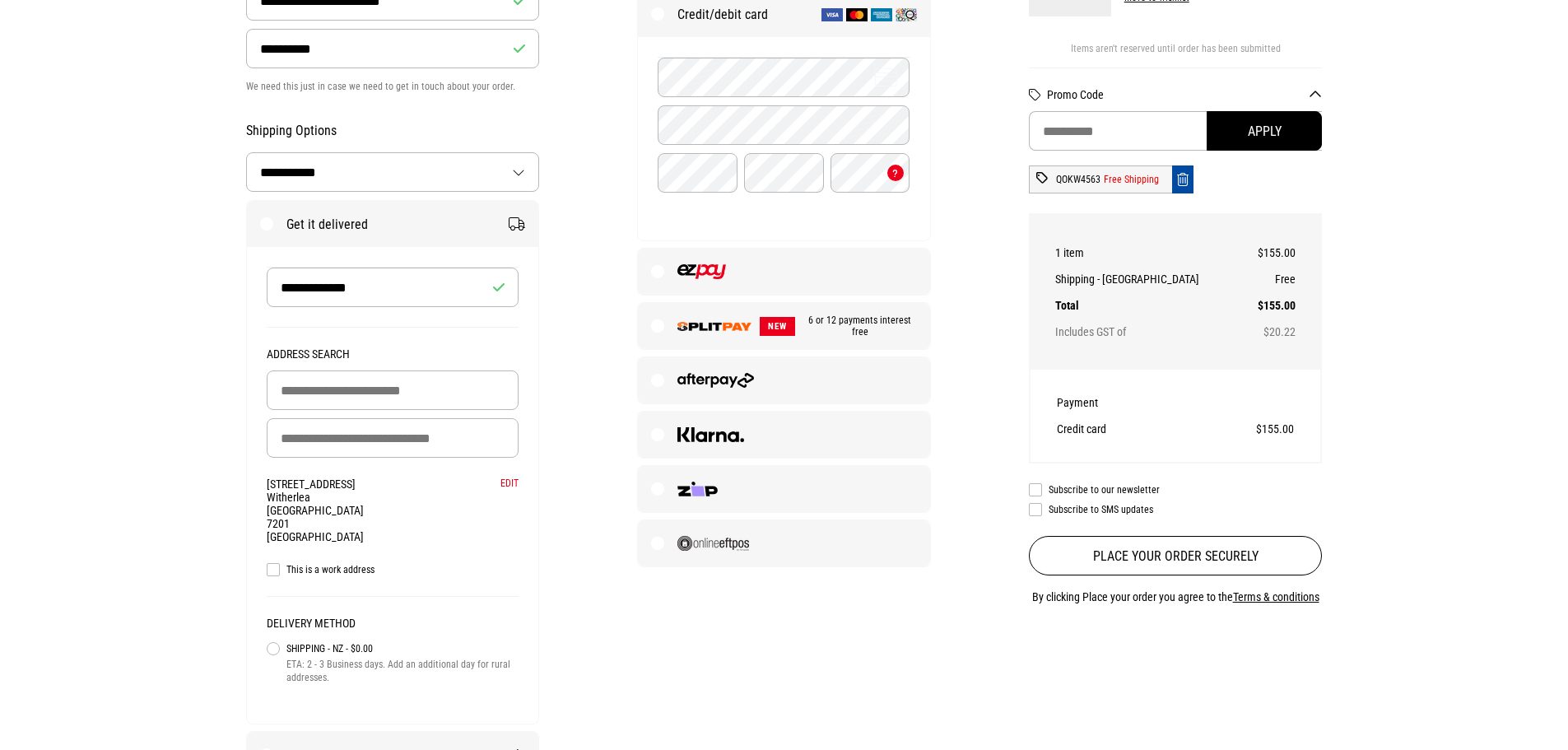
click at [660, 377] on label at bounding box center [784, 380] width 293 height 46
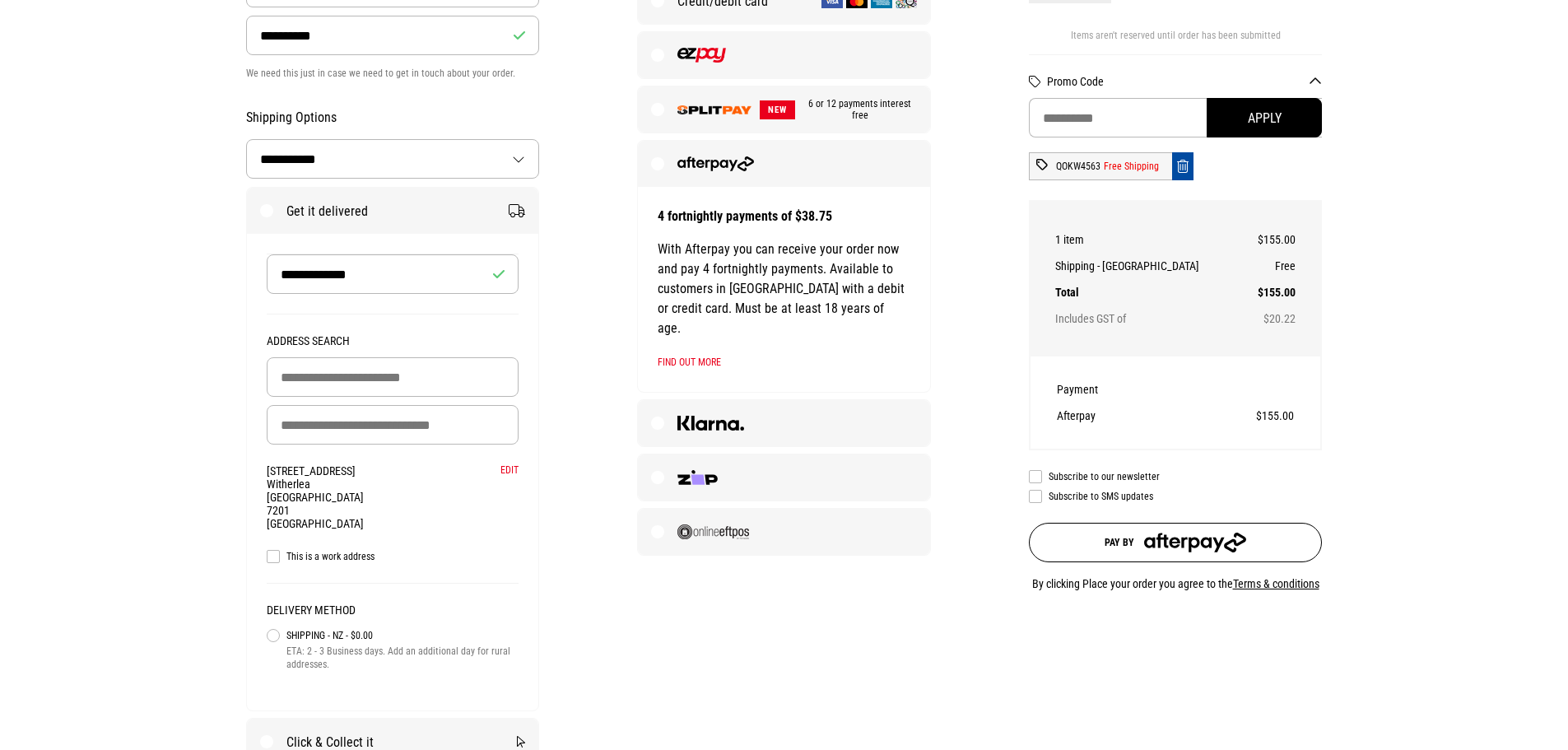
scroll to position [412, 0]
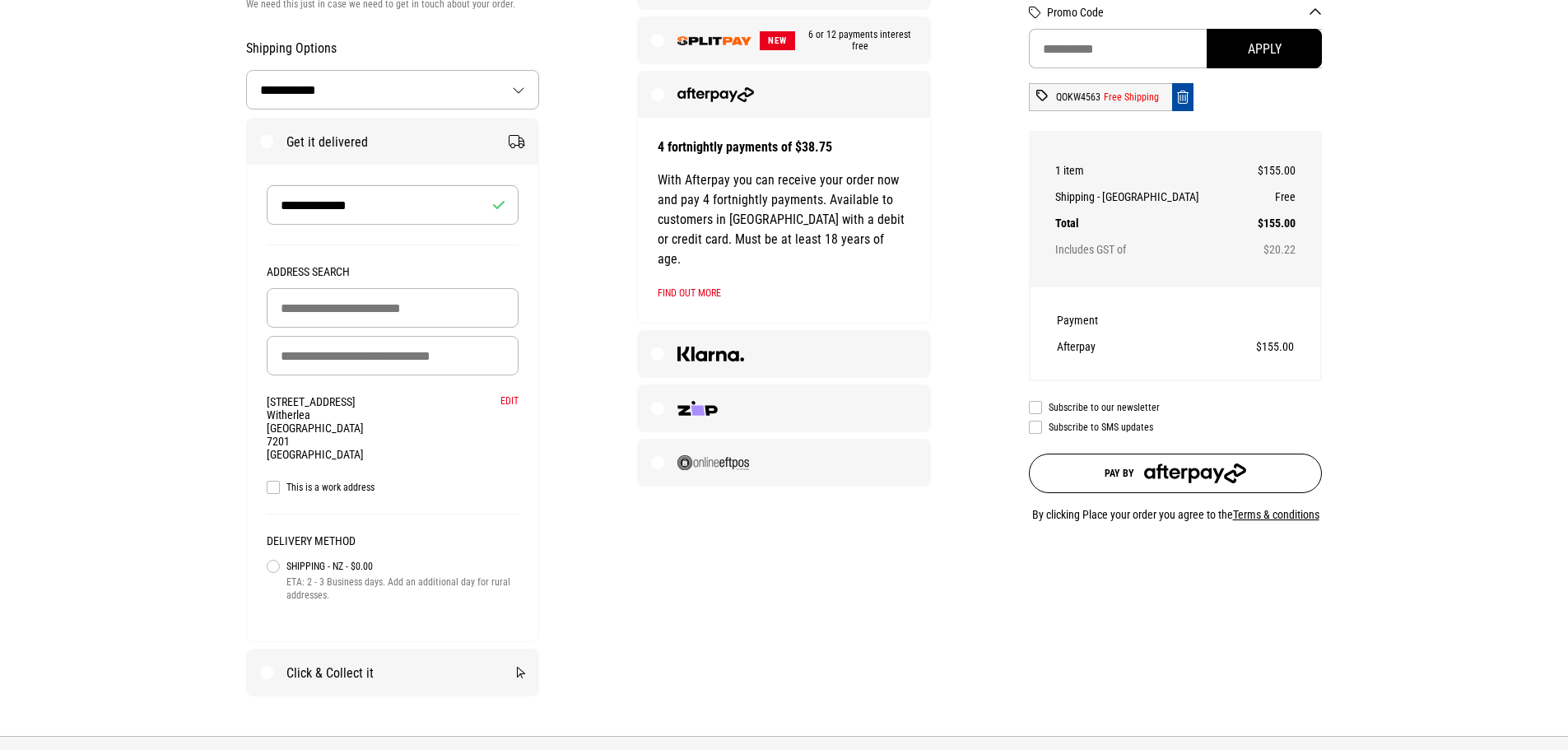
click at [1257, 472] on button "Pay by" at bounding box center [1176, 473] width 294 height 40
